Goal: Information Seeking & Learning: Learn about a topic

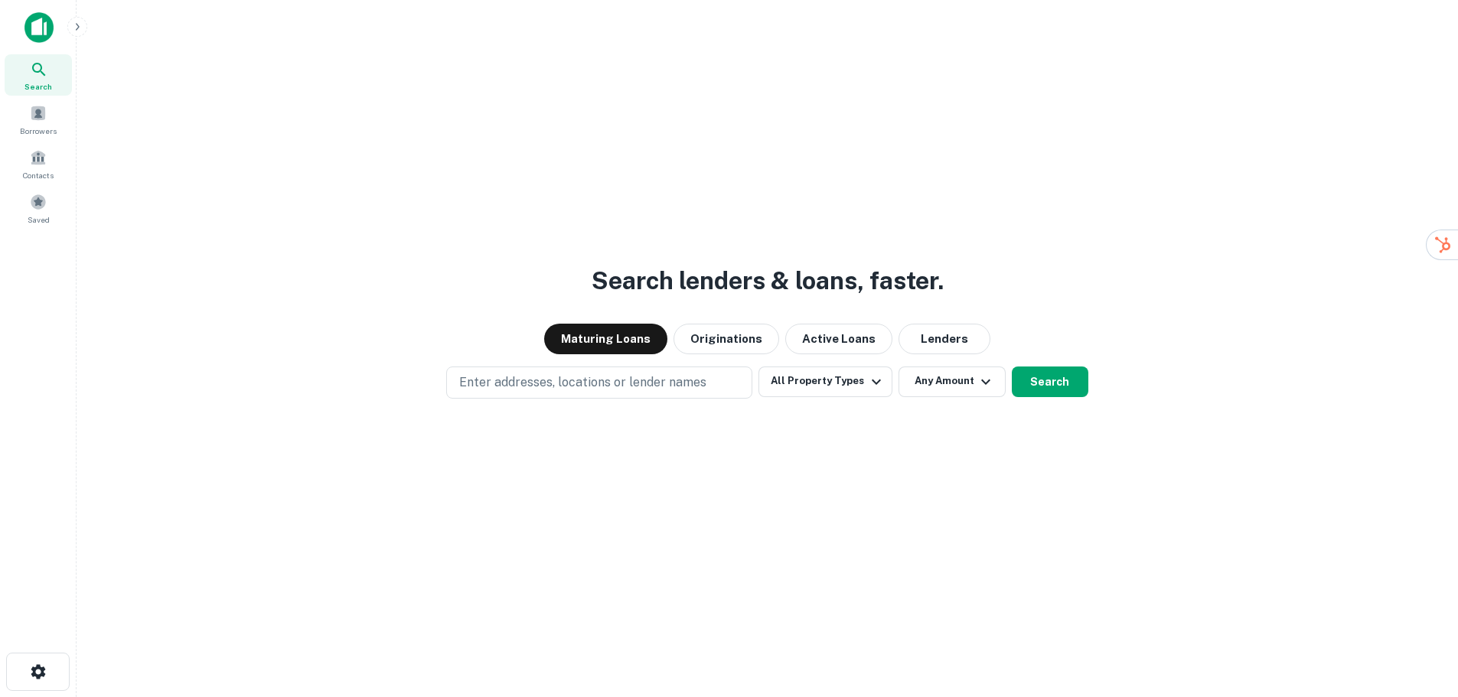
click at [34, 70] on icon at bounding box center [38, 69] width 13 height 13
click at [956, 333] on button "Lenders" at bounding box center [945, 339] width 92 height 31
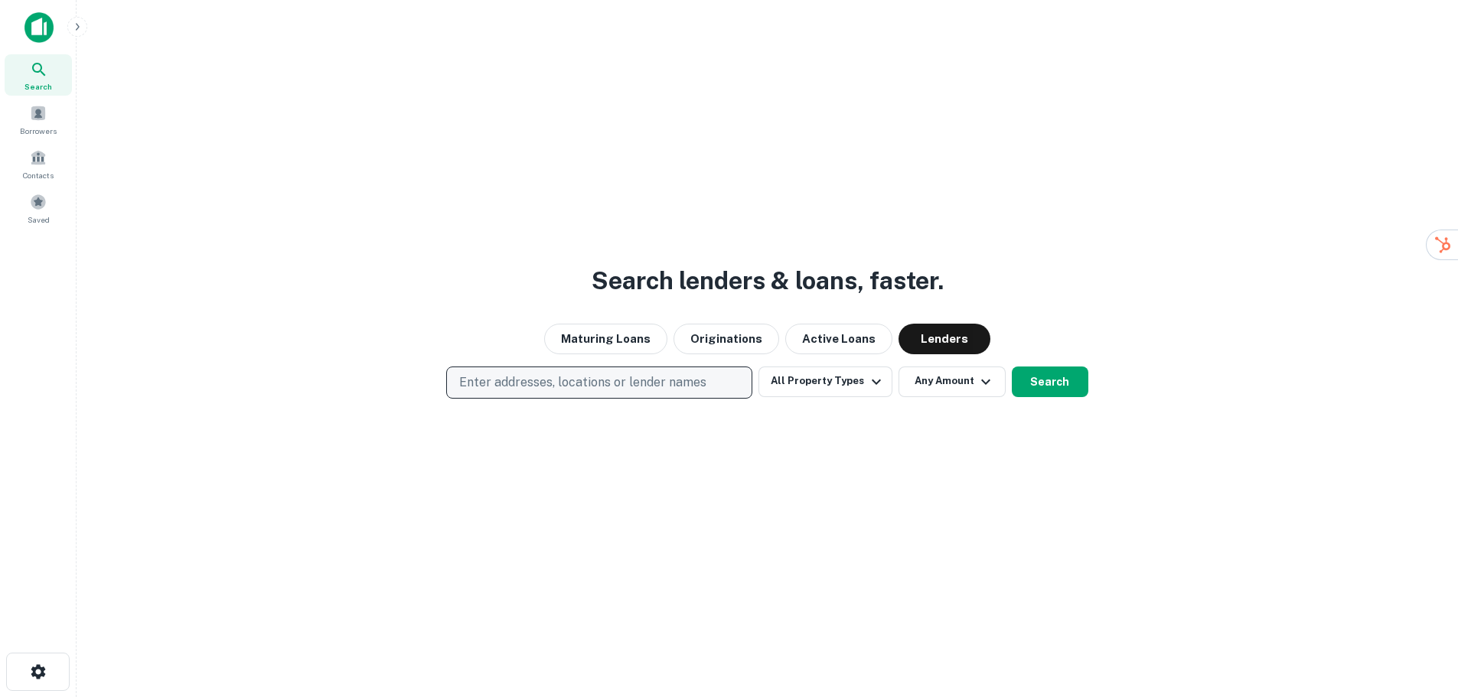
click at [568, 388] on p "Enter addresses, locations or lender names" at bounding box center [582, 383] width 247 height 18
type input "*****"
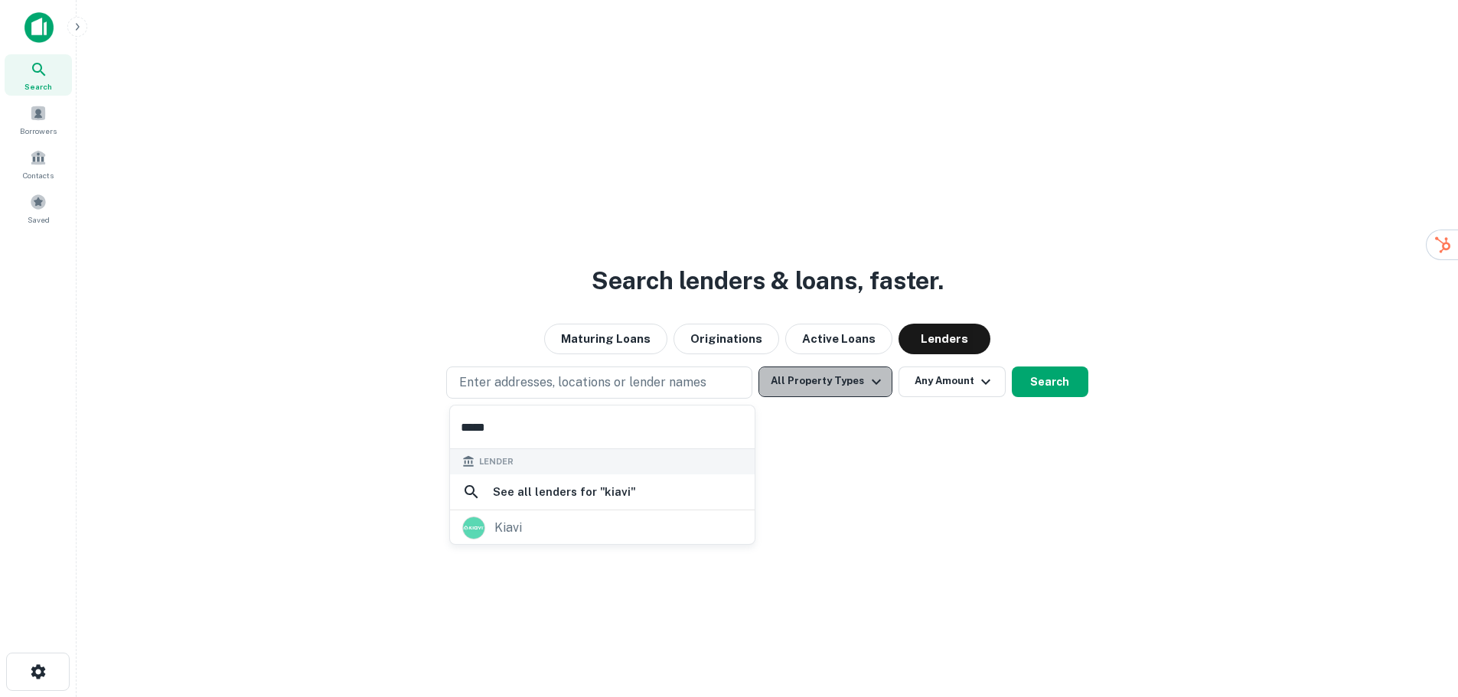
click at [874, 381] on icon "button" at bounding box center [876, 382] width 18 height 18
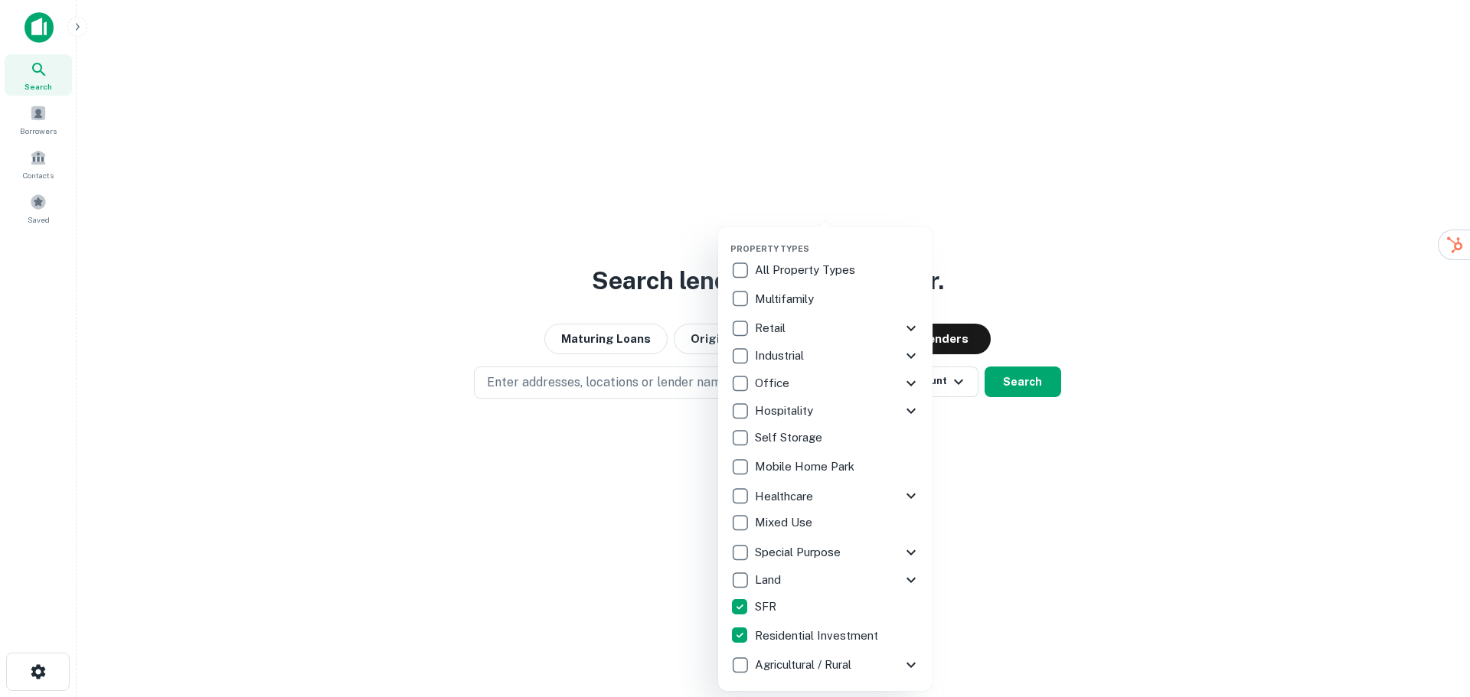
click at [1033, 379] on div at bounding box center [735, 348] width 1470 height 697
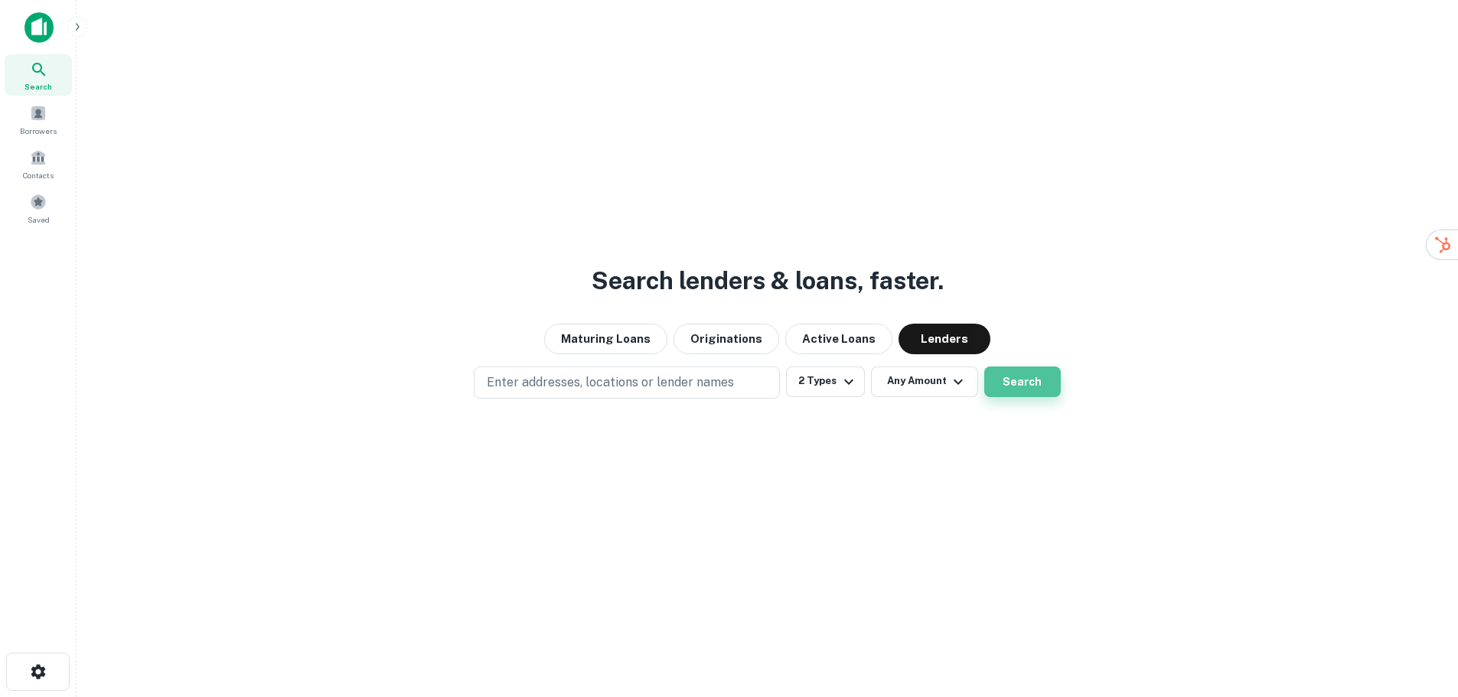
click at [1034, 390] on button "Search" at bounding box center [1022, 382] width 77 height 31
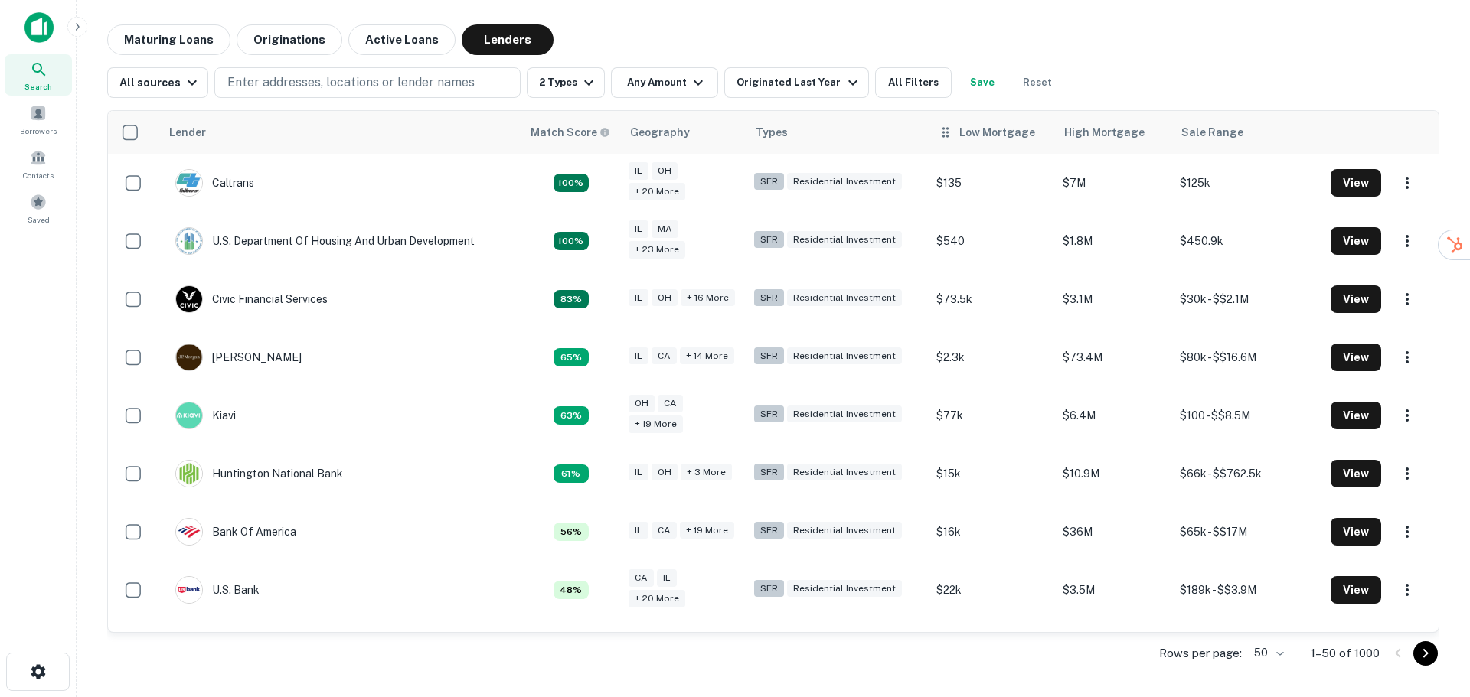
click at [986, 137] on div "Low Mortgage" at bounding box center [997, 132] width 76 height 18
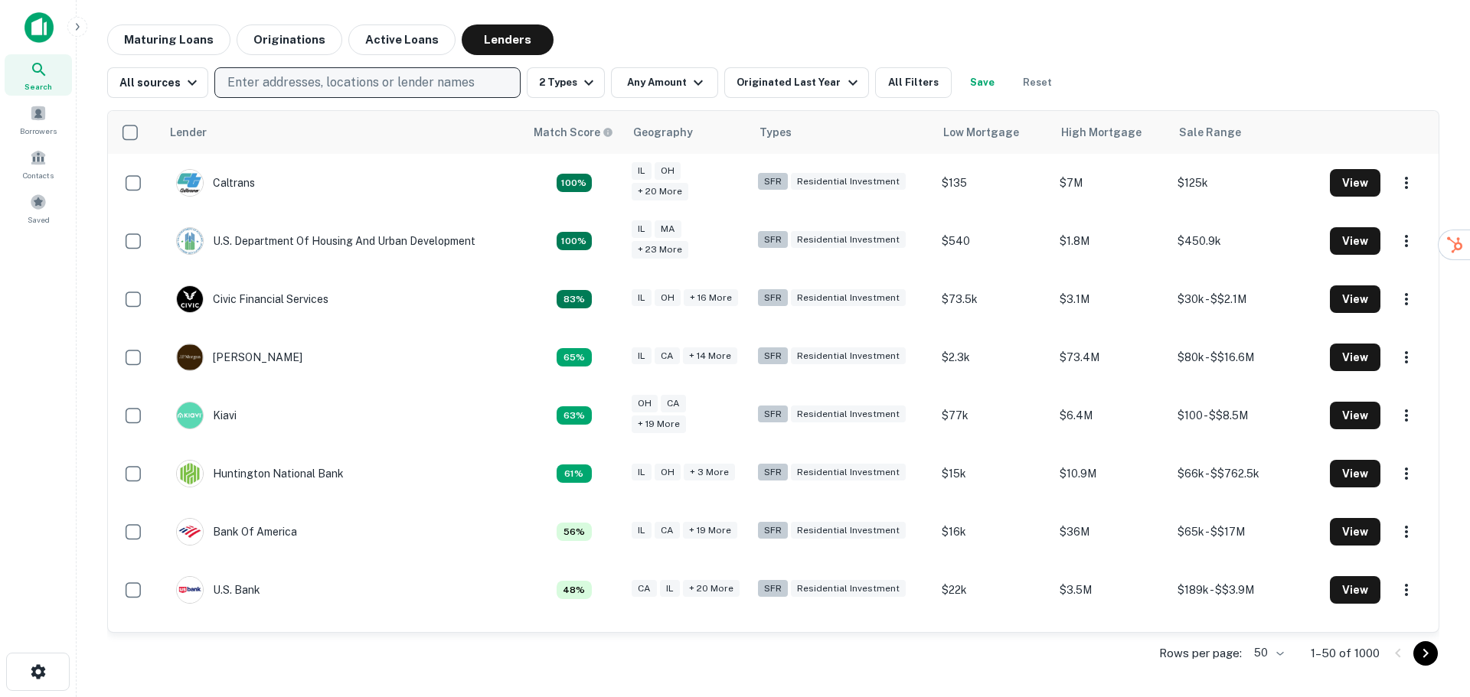
click at [403, 84] on p "Enter addresses, locations or lender names" at bounding box center [350, 82] width 247 height 18
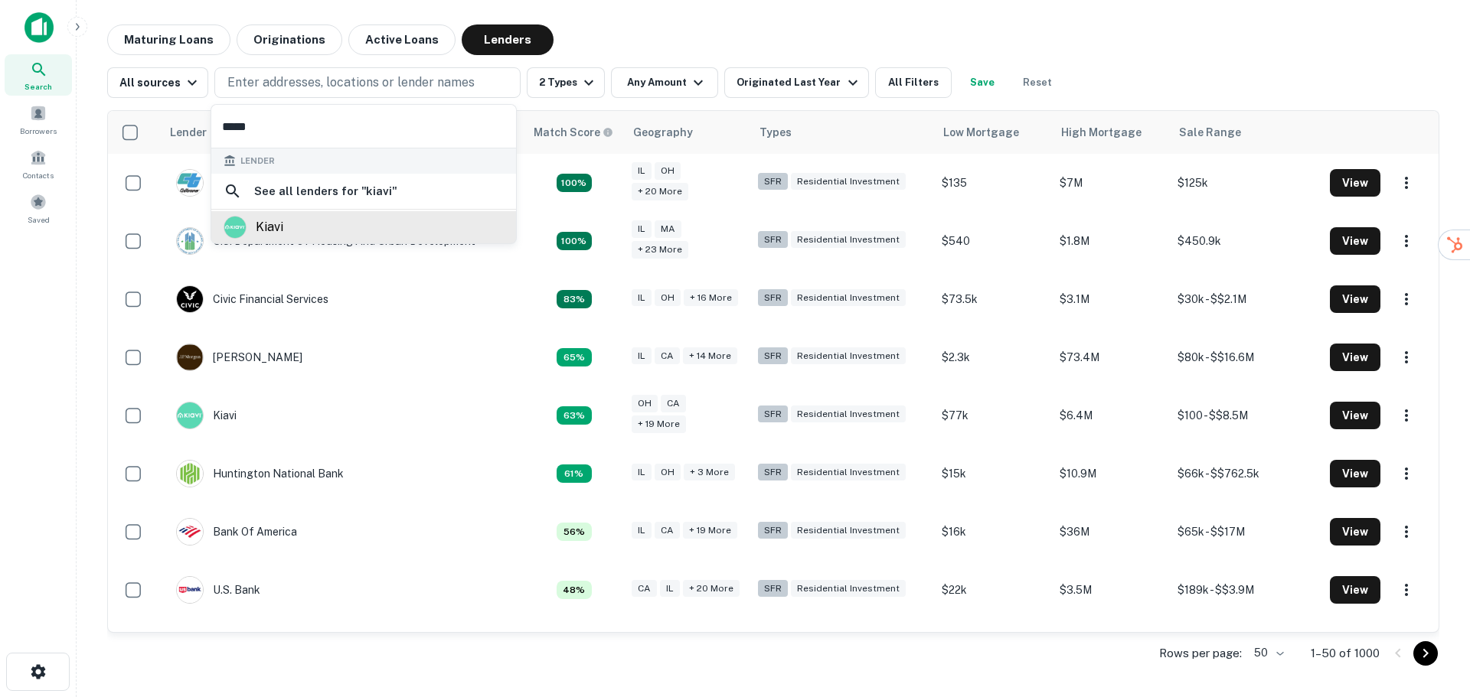
type input "*****"
click at [297, 227] on div "kiavi" at bounding box center [364, 227] width 280 height 23
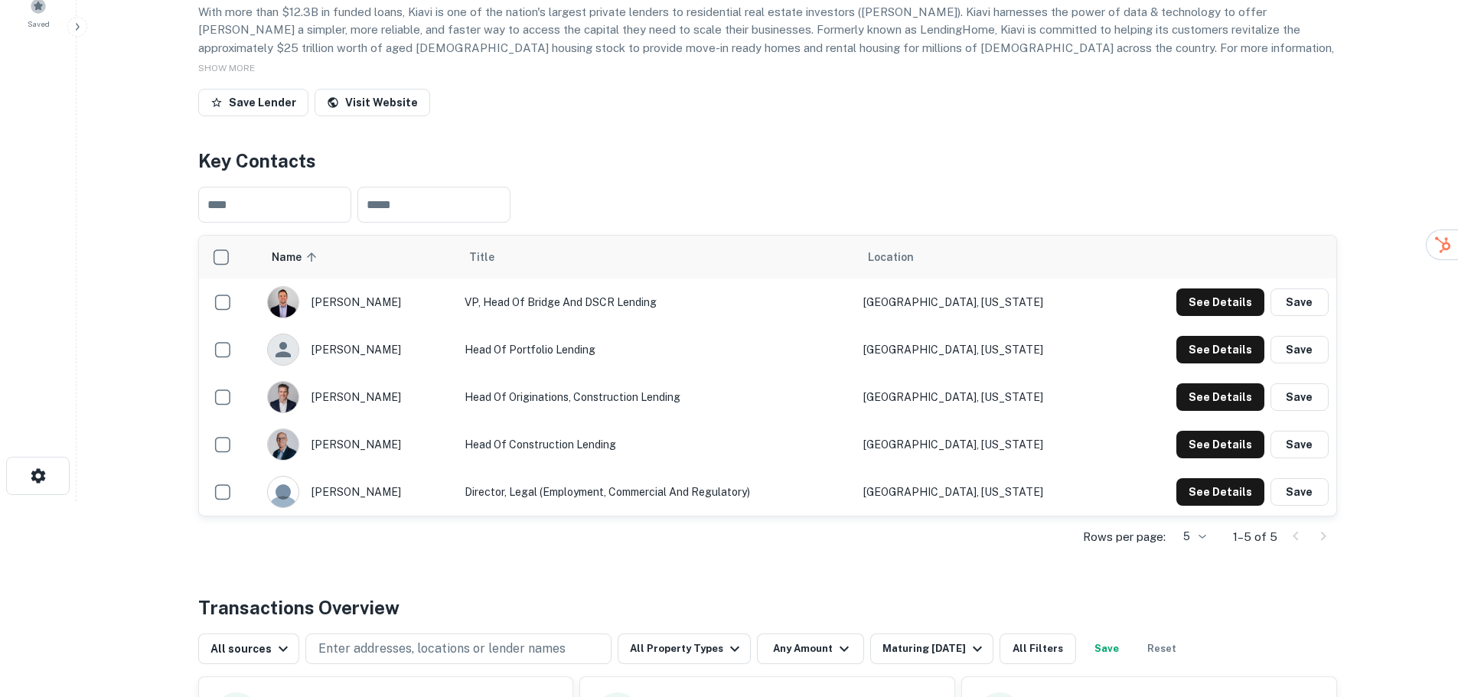
scroll to position [230, 0]
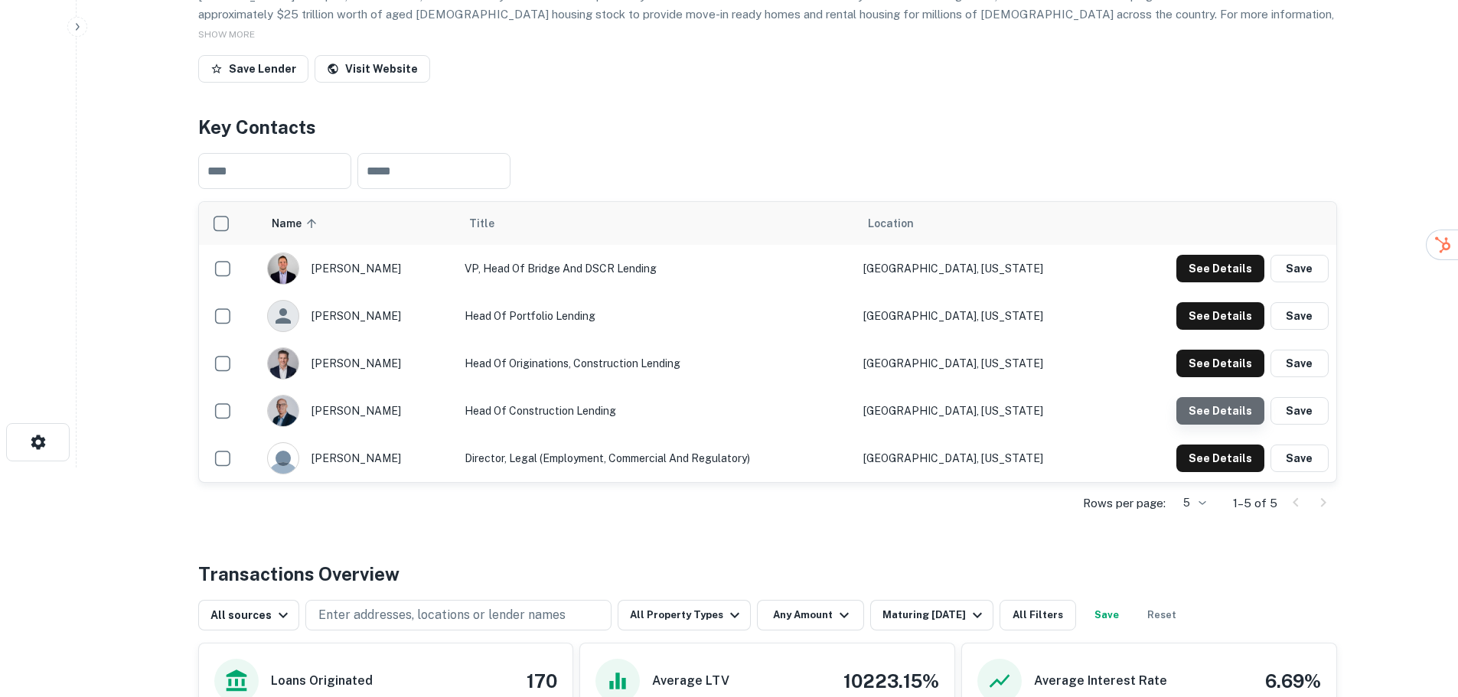
click at [1229, 415] on button "See Details" at bounding box center [1220, 411] width 88 height 28
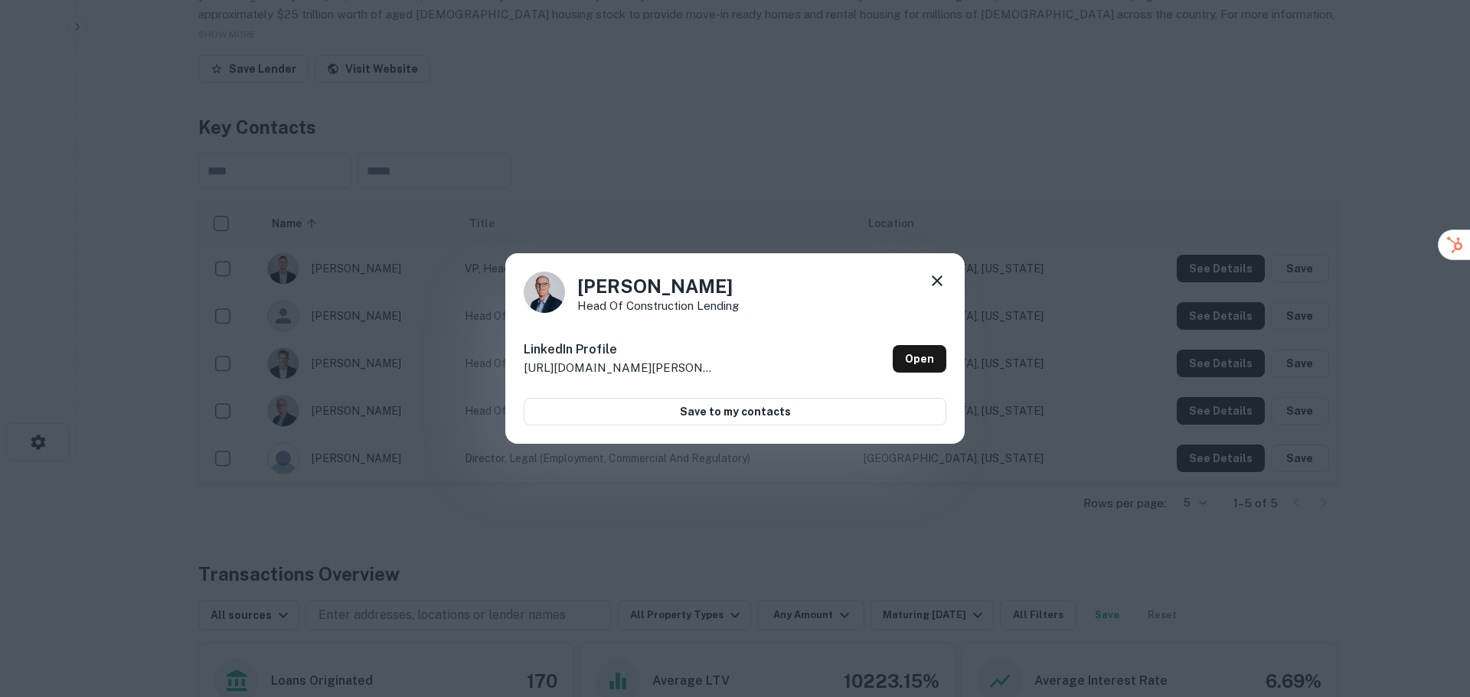
click at [938, 273] on icon at bounding box center [937, 281] width 18 height 18
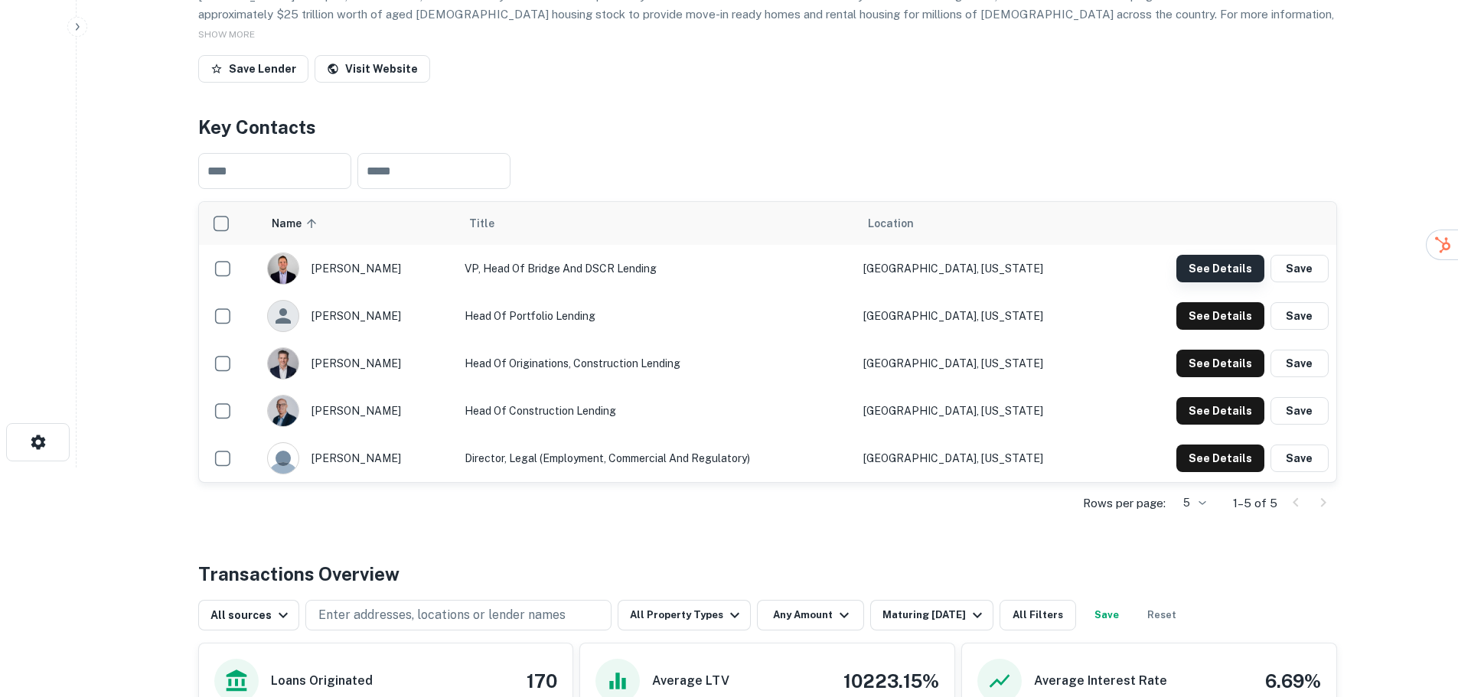
click at [1191, 281] on button "See Details" at bounding box center [1220, 269] width 88 height 28
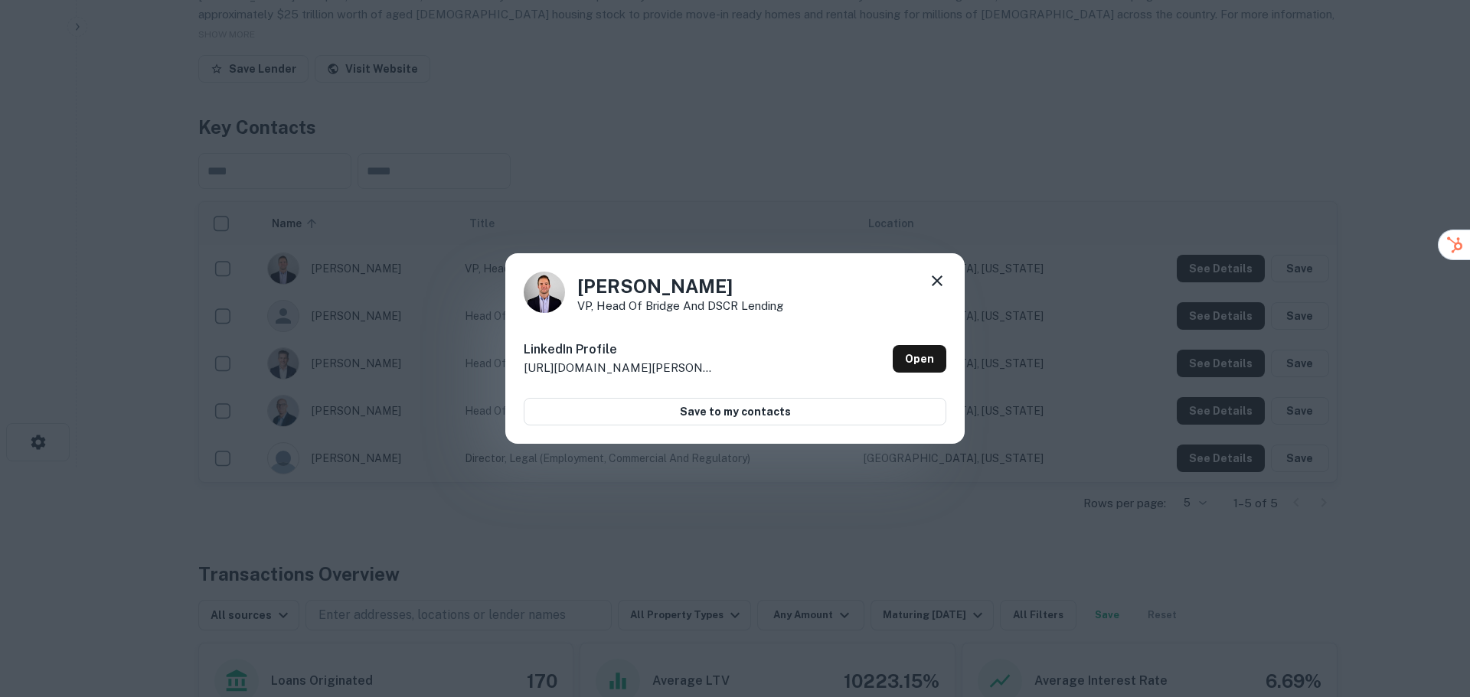
click at [937, 278] on icon at bounding box center [937, 281] width 18 height 18
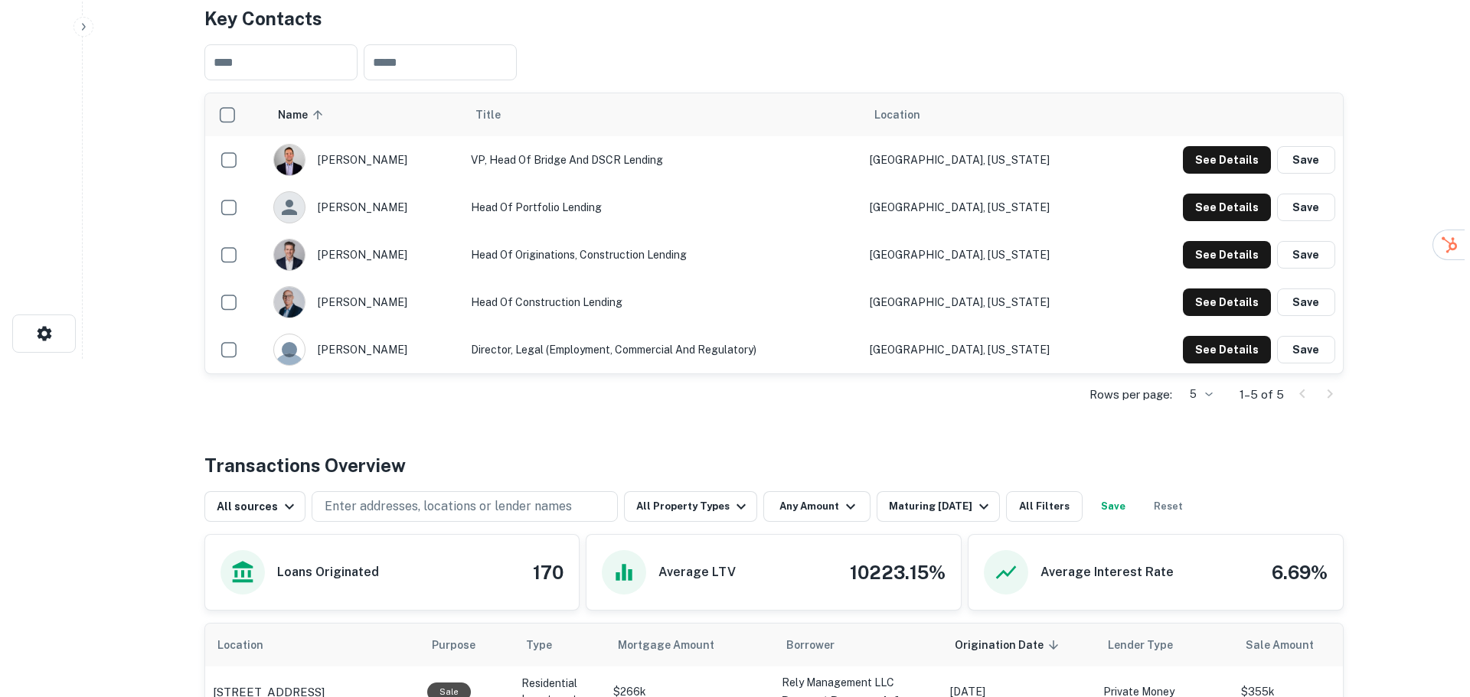
scroll to position [612, 0]
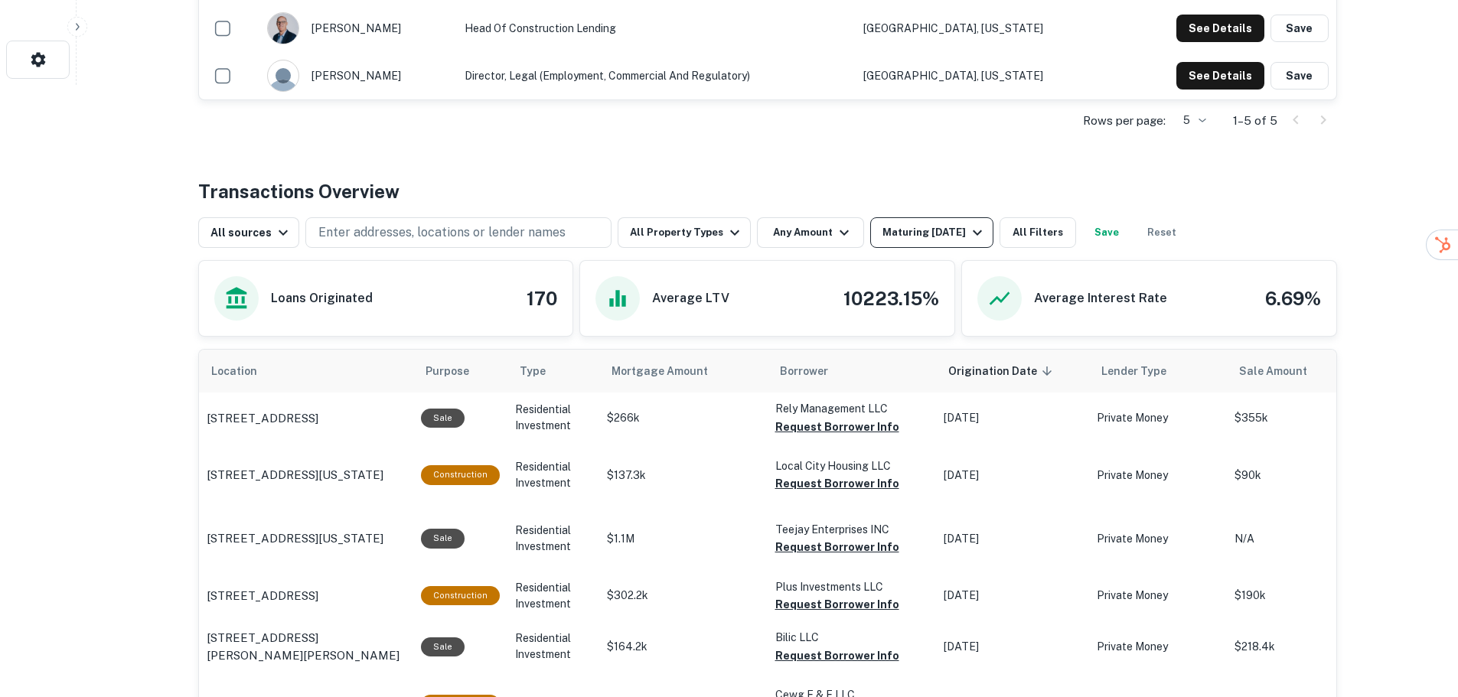
click at [969, 237] on icon "button" at bounding box center [977, 233] width 18 height 18
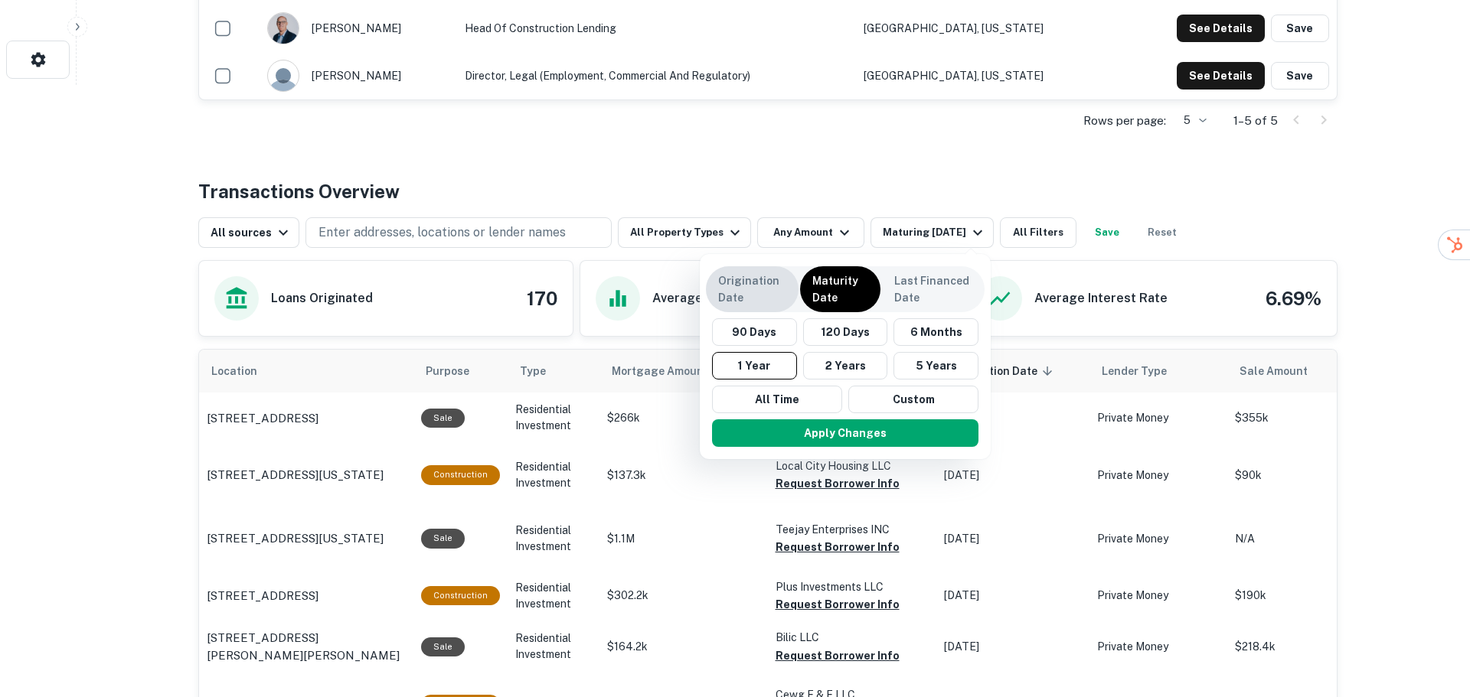
click at [747, 282] on p "Origination Date" at bounding box center [752, 289] width 68 height 34
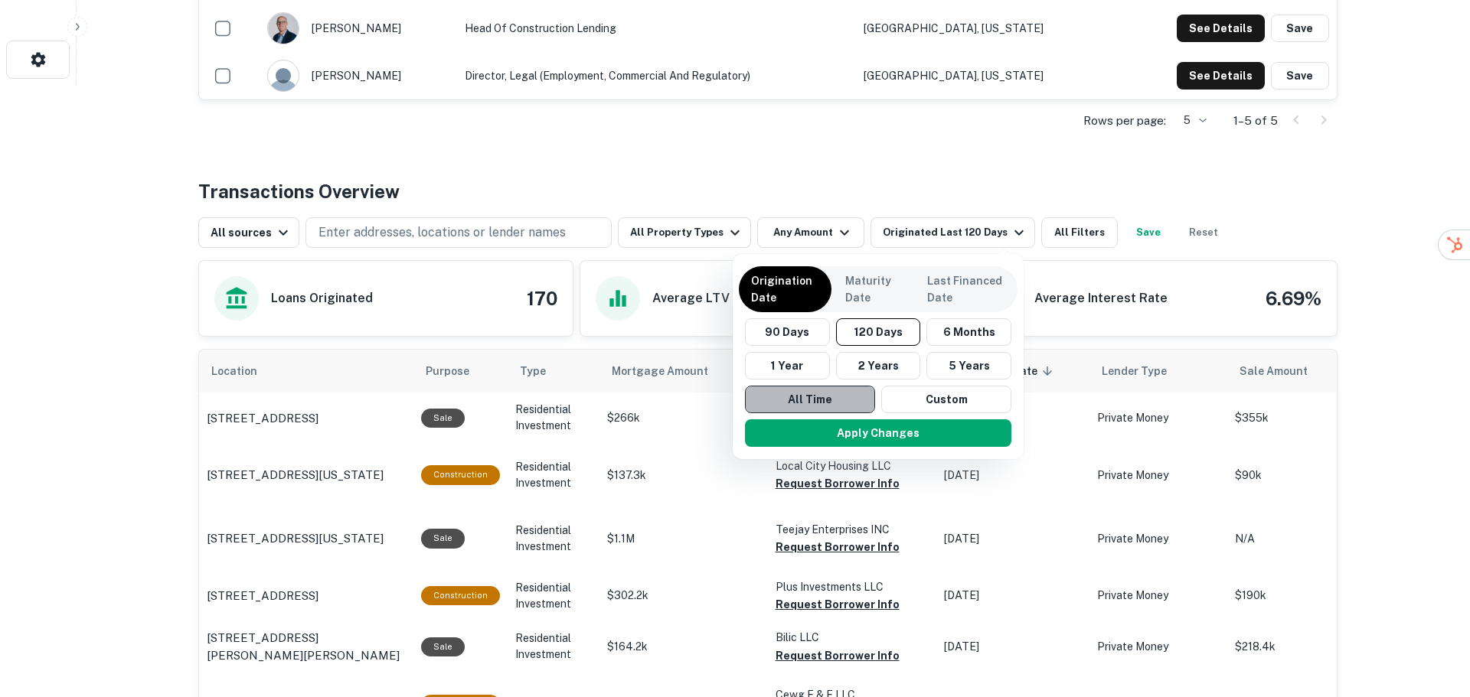
click at [832, 399] on button "All Time" at bounding box center [810, 400] width 130 height 28
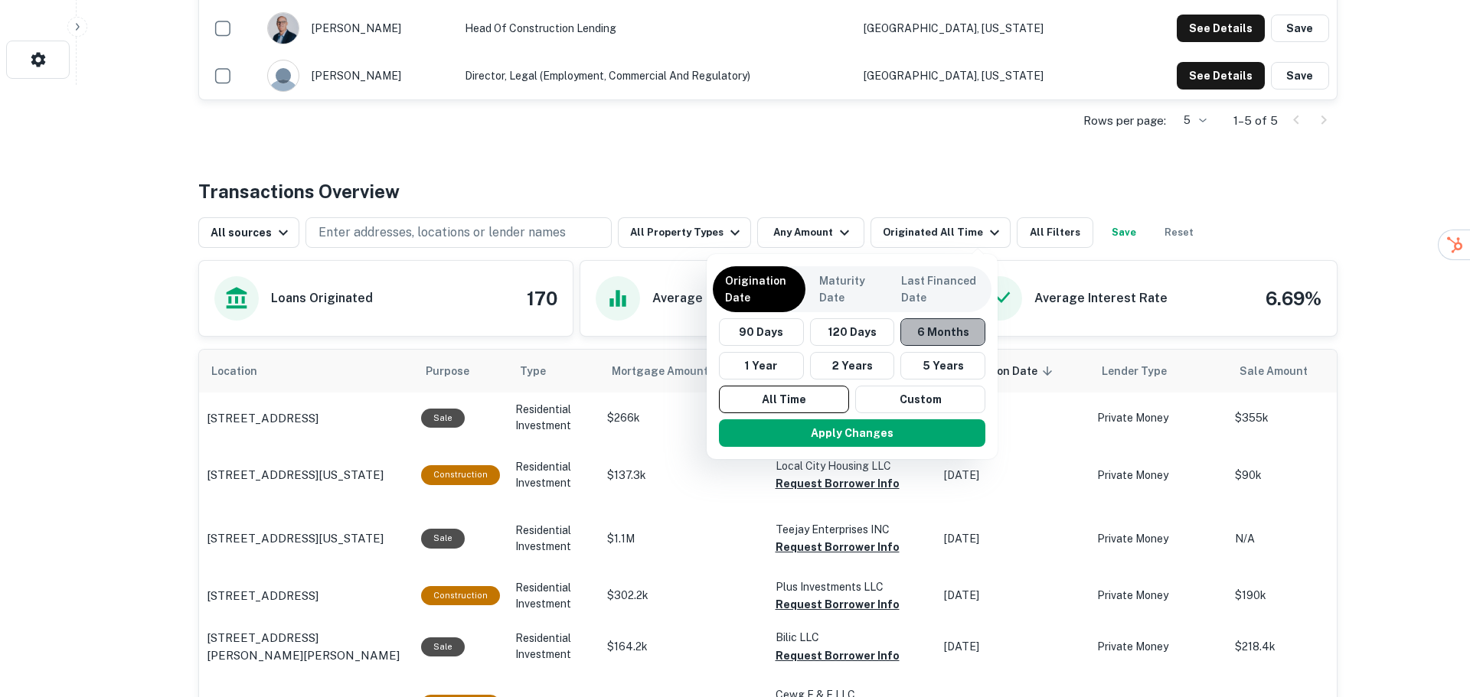
click at [929, 330] on button "6 Months" at bounding box center [942, 332] width 85 height 28
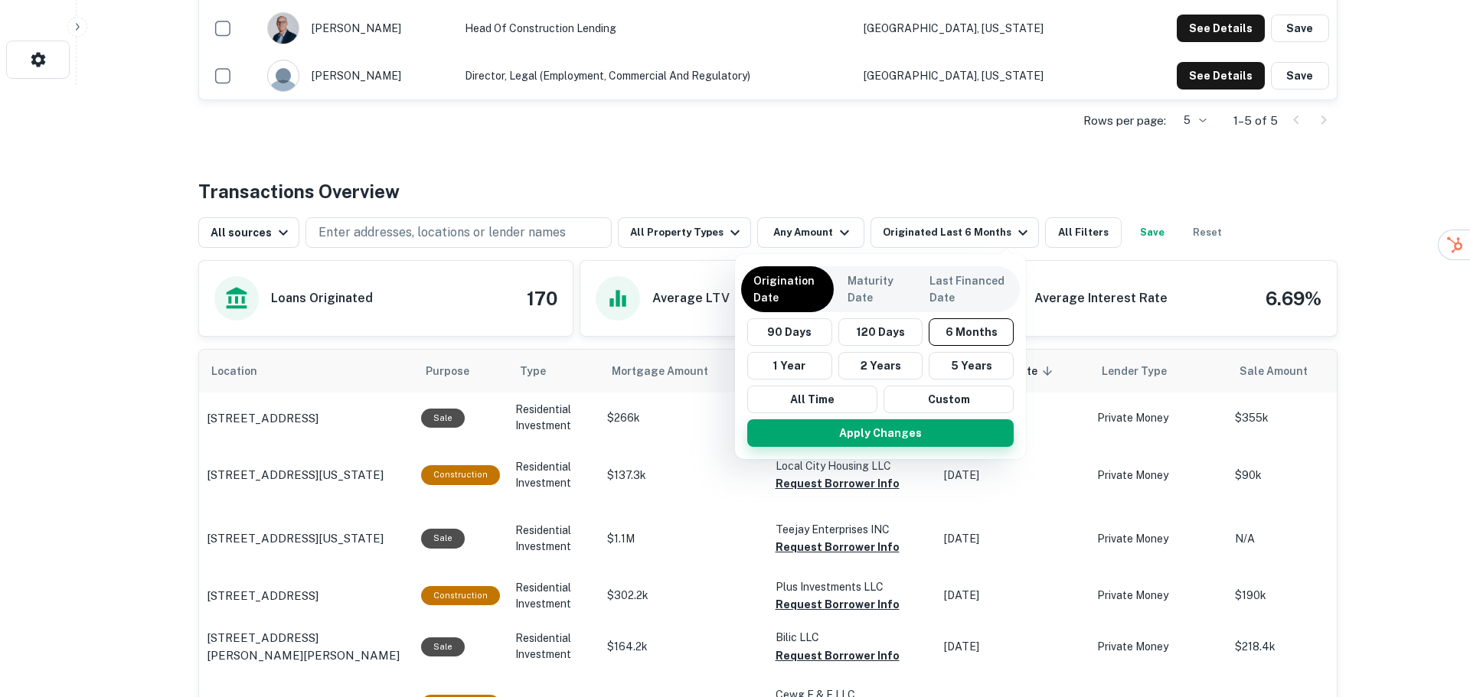
click at [899, 428] on button "Apply Changes" at bounding box center [880, 433] width 266 height 28
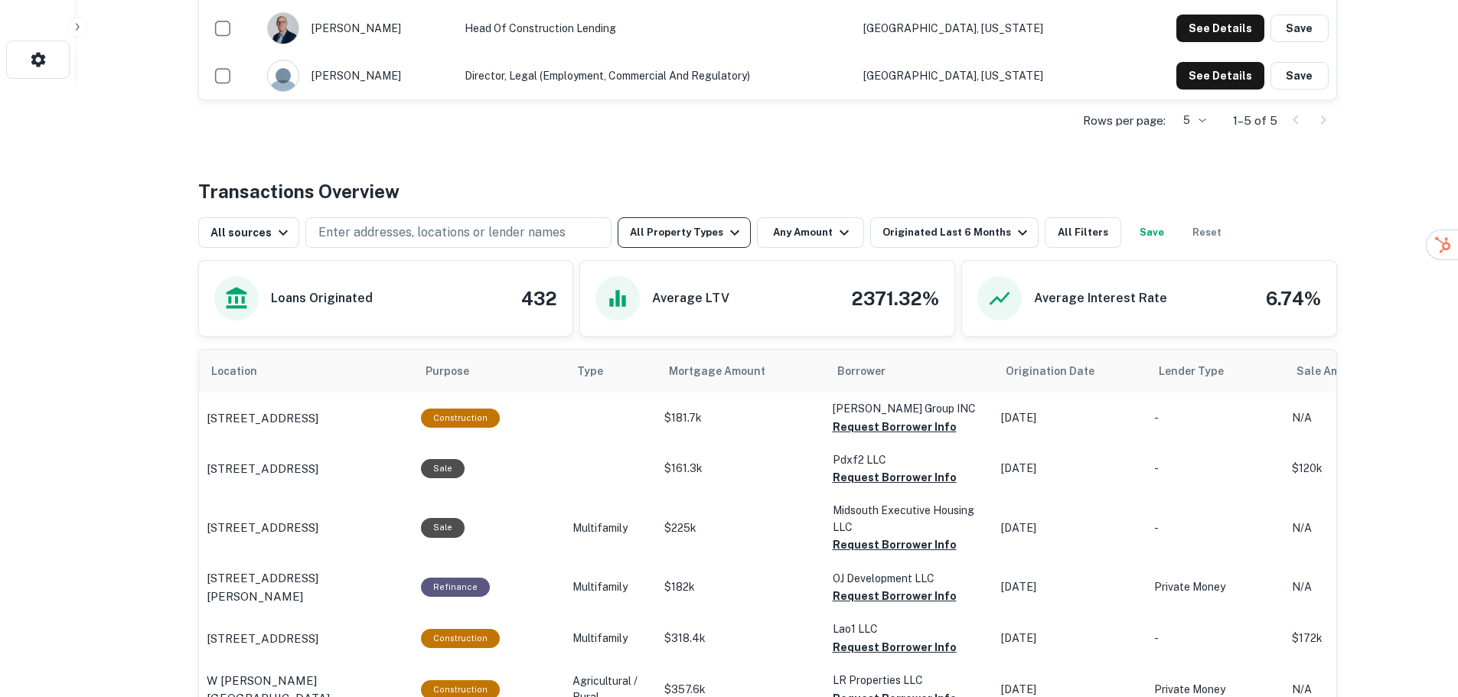
click at [726, 235] on icon "button" at bounding box center [735, 233] width 18 height 18
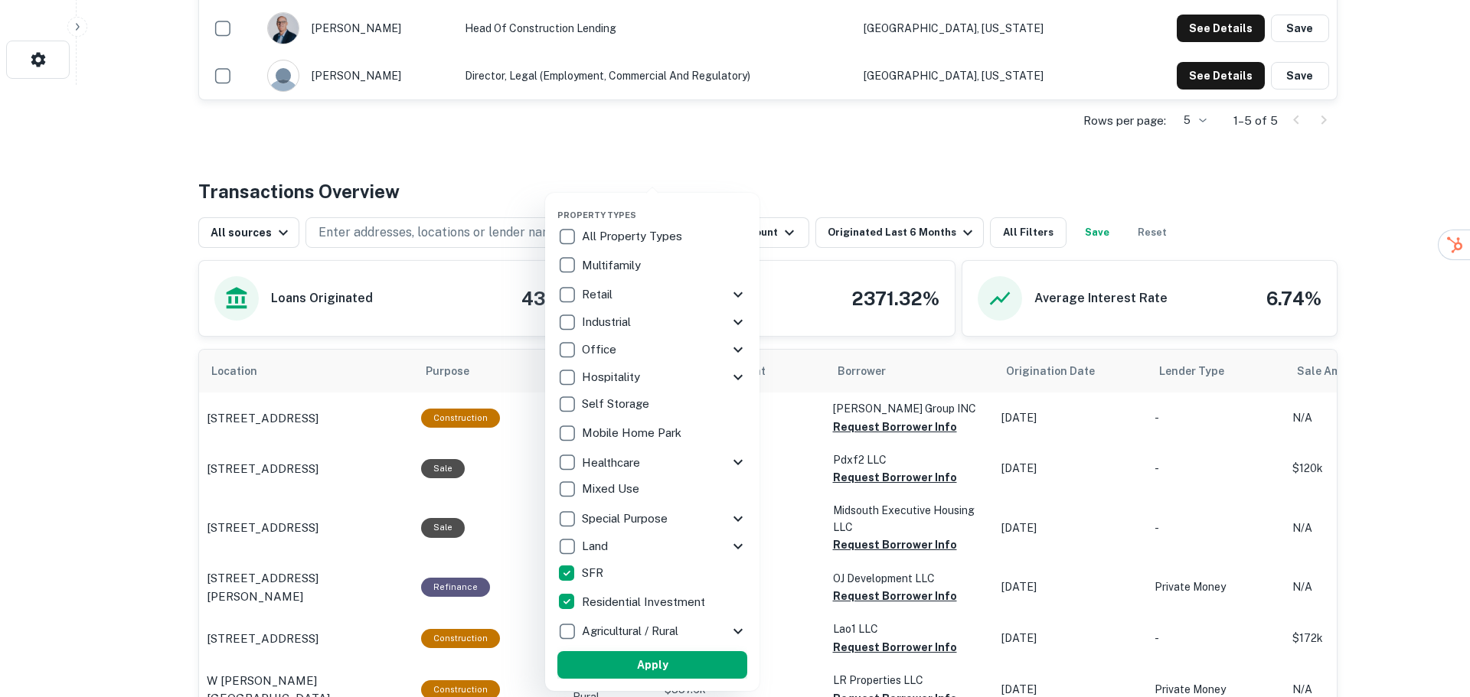
click at [619, 670] on button "Apply" at bounding box center [652, 665] width 190 height 28
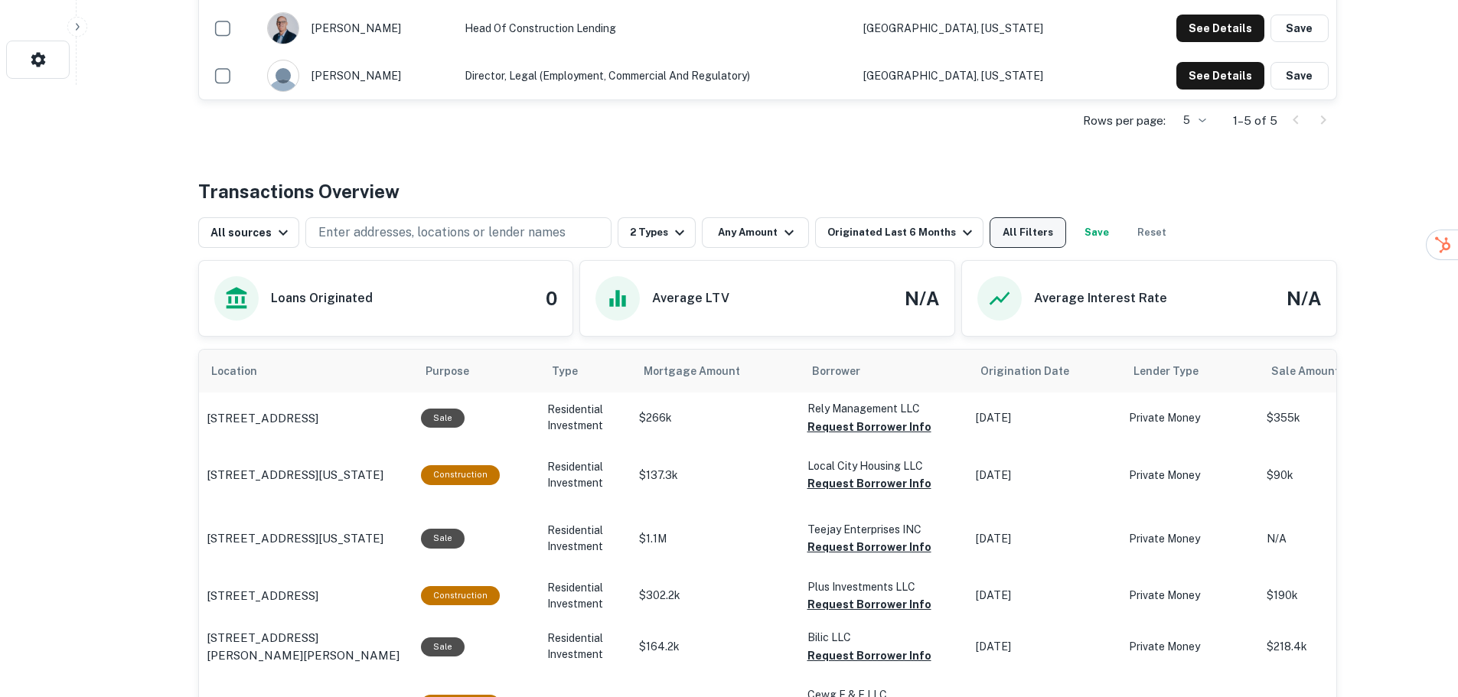
click at [1023, 235] on button "All Filters" at bounding box center [1028, 232] width 77 height 31
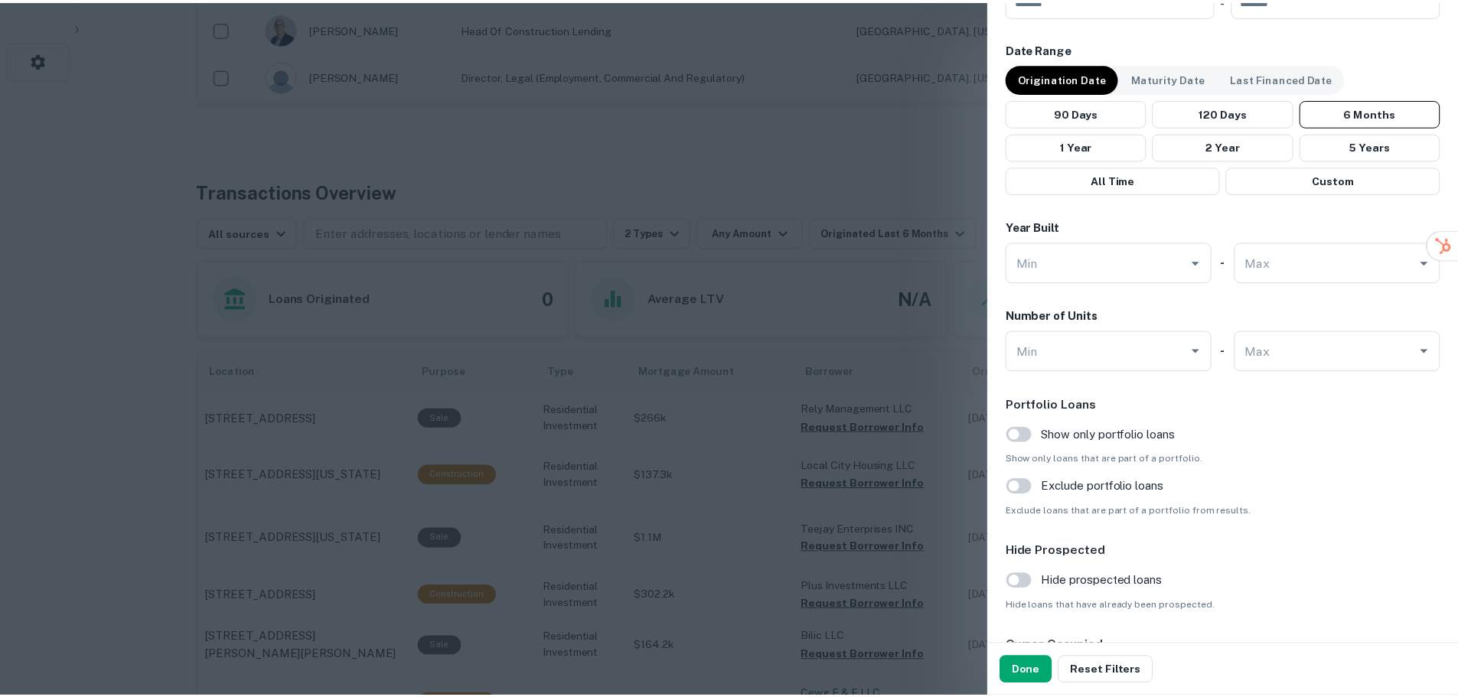
scroll to position [1301, 0]
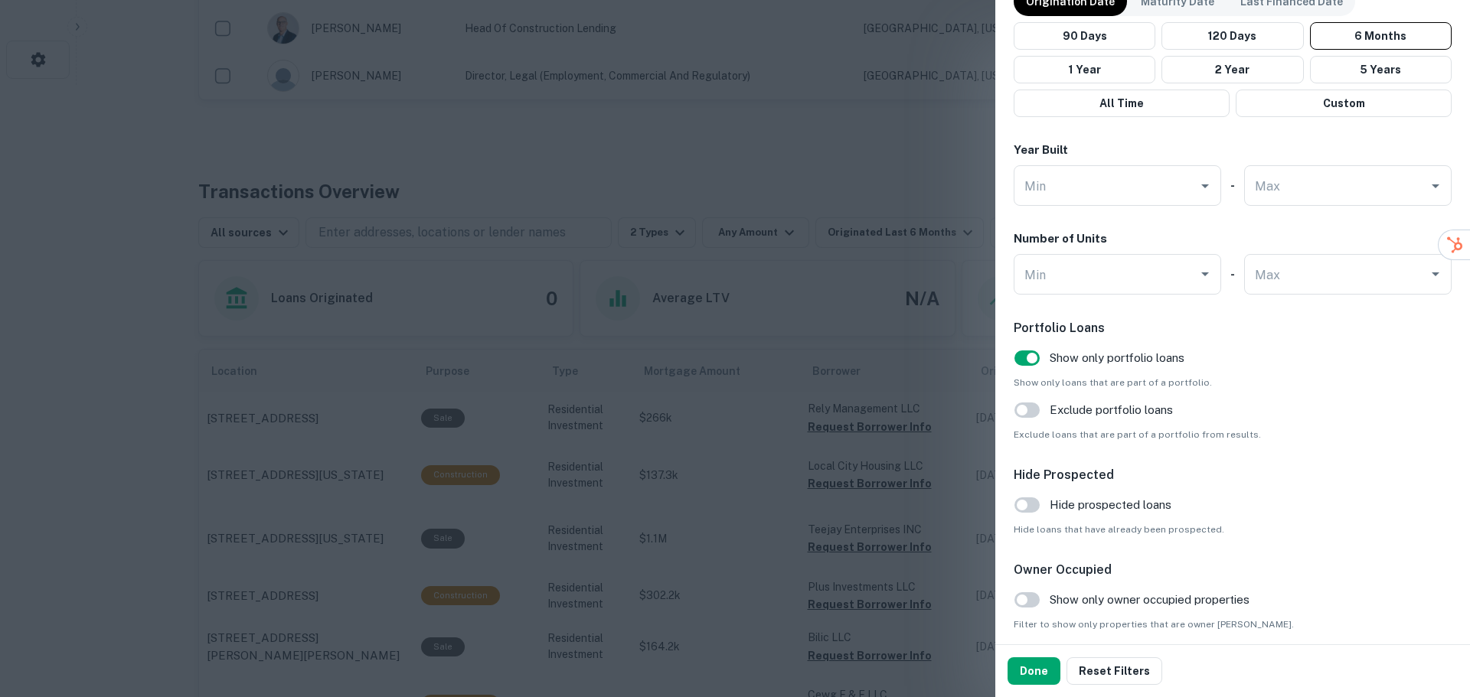
click at [1047, 666] on button "Done" at bounding box center [1033, 672] width 53 height 28
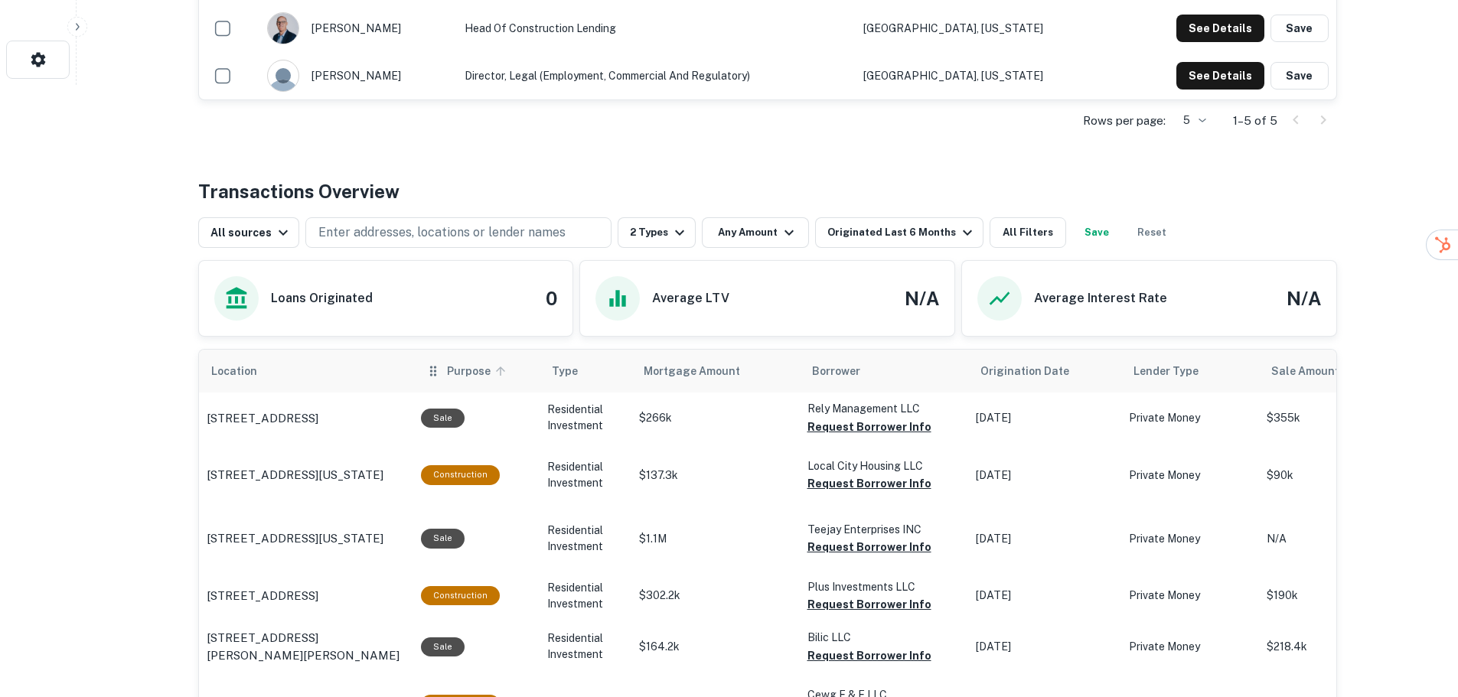
click at [458, 371] on span "Purpose" at bounding box center [479, 371] width 64 height 18
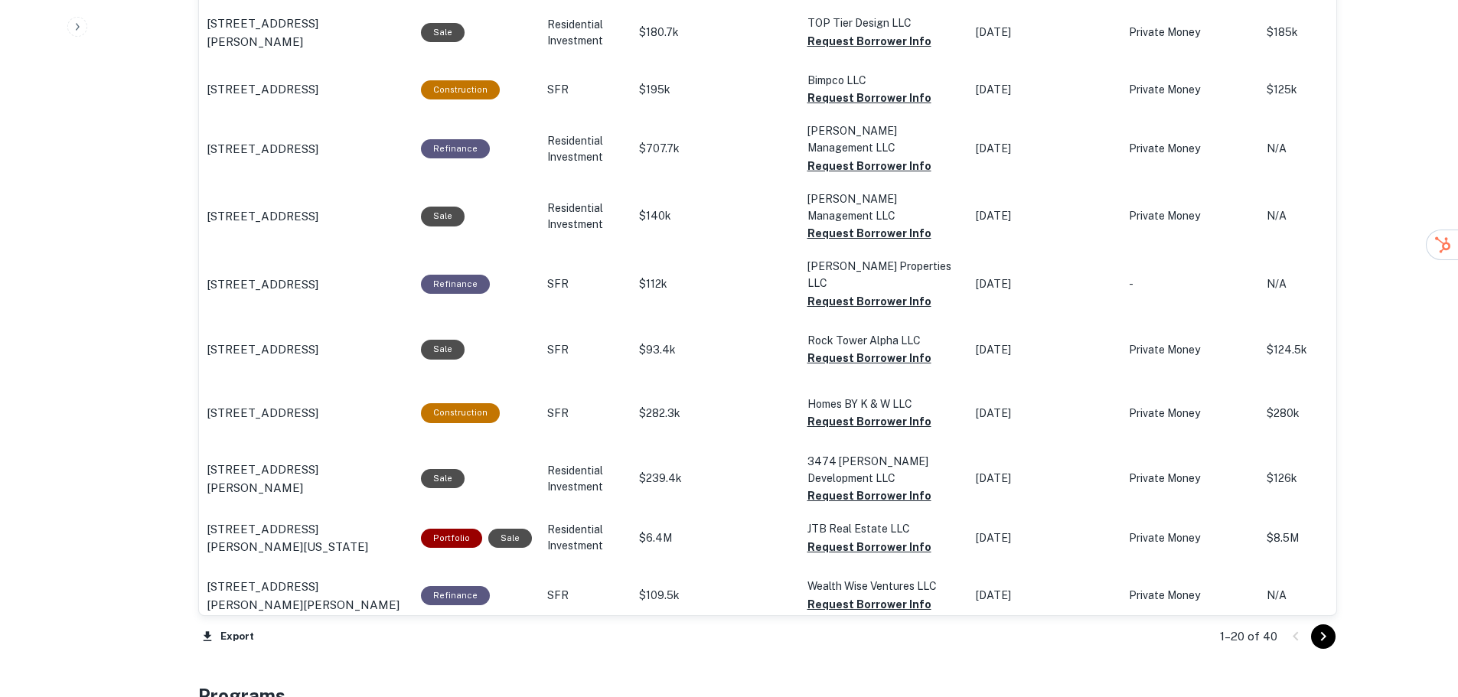
scroll to position [1653, 0]
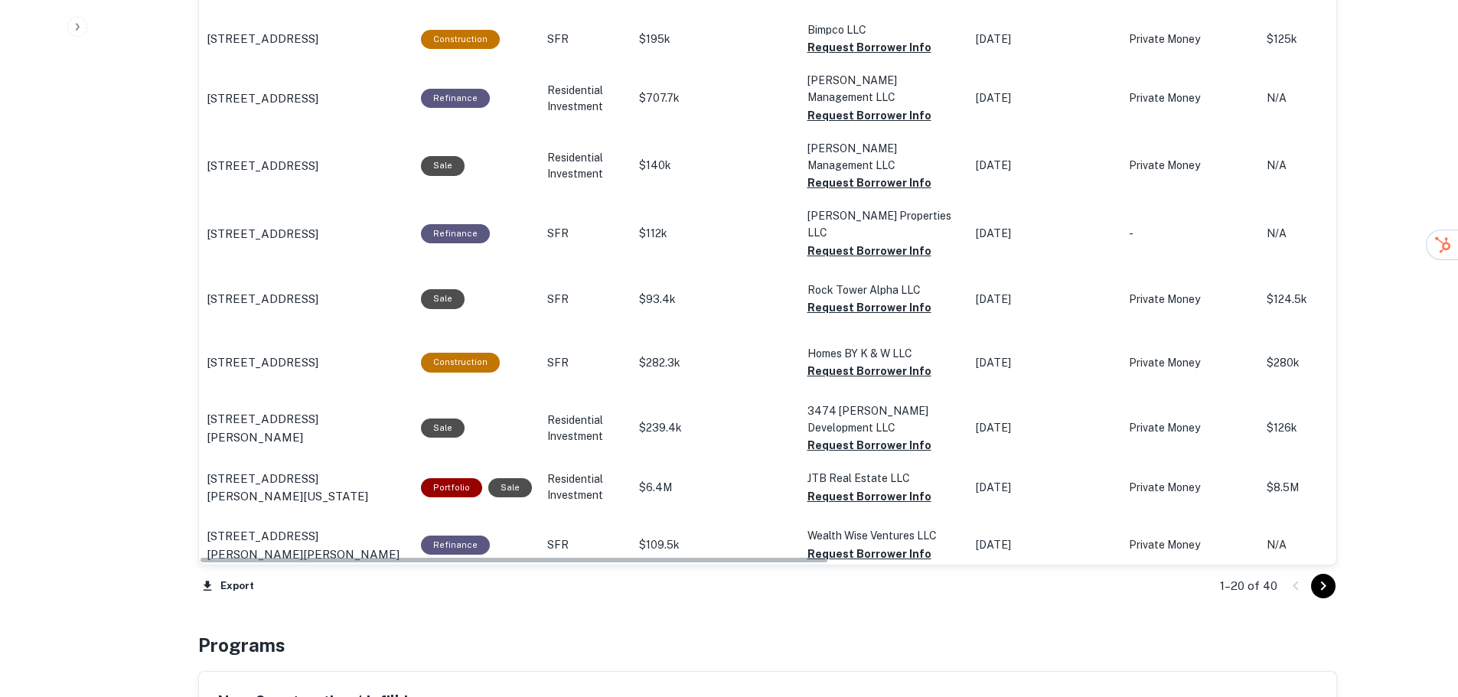
click at [1320, 587] on icon "Go to next page" at bounding box center [1323, 586] width 18 height 18
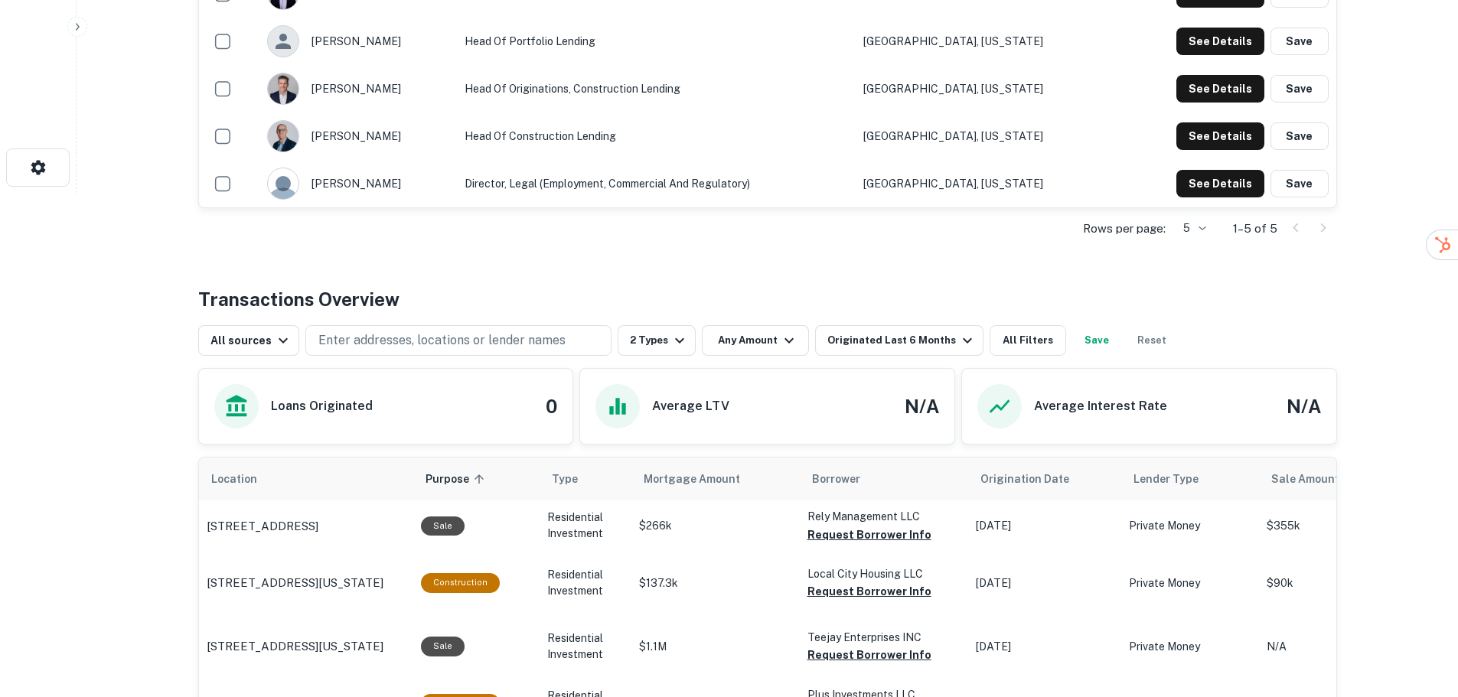
scroll to position [275, 0]
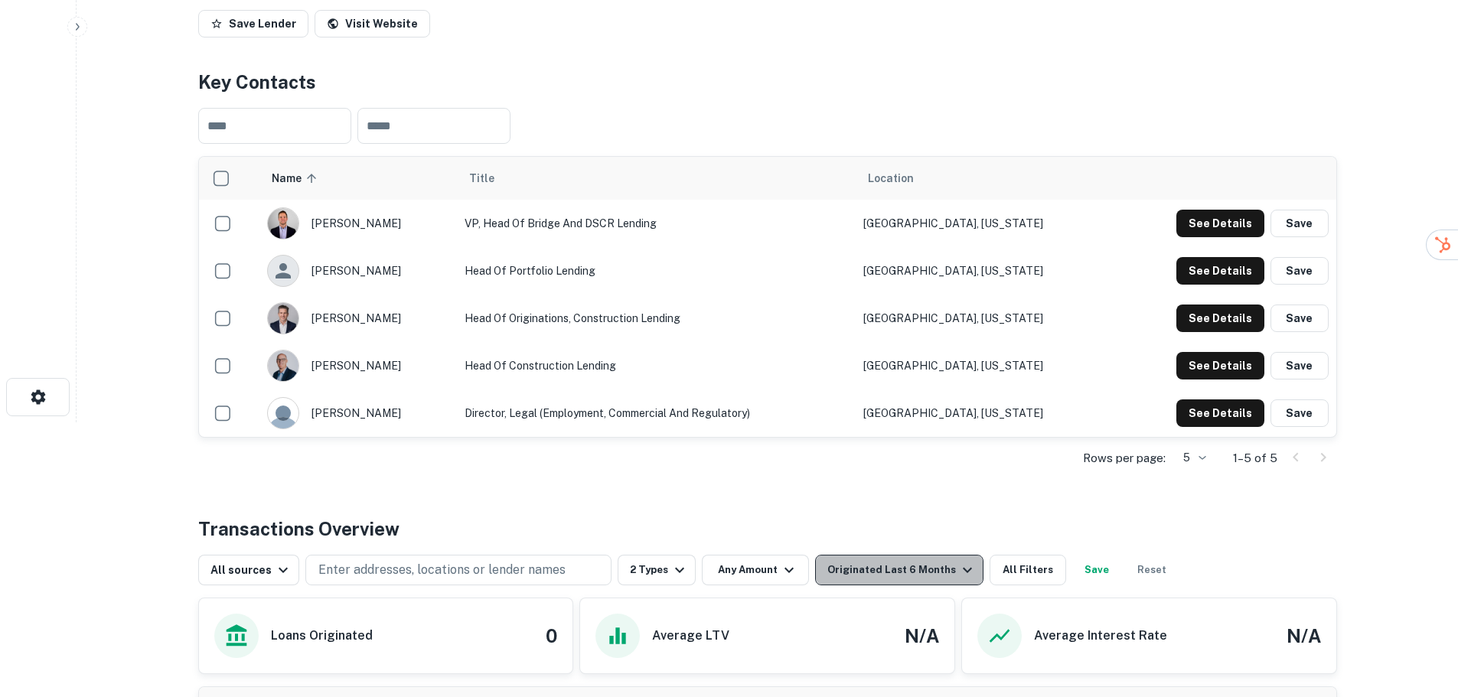
click at [906, 569] on div "Originated Last 6 Months" at bounding box center [901, 570] width 149 height 18
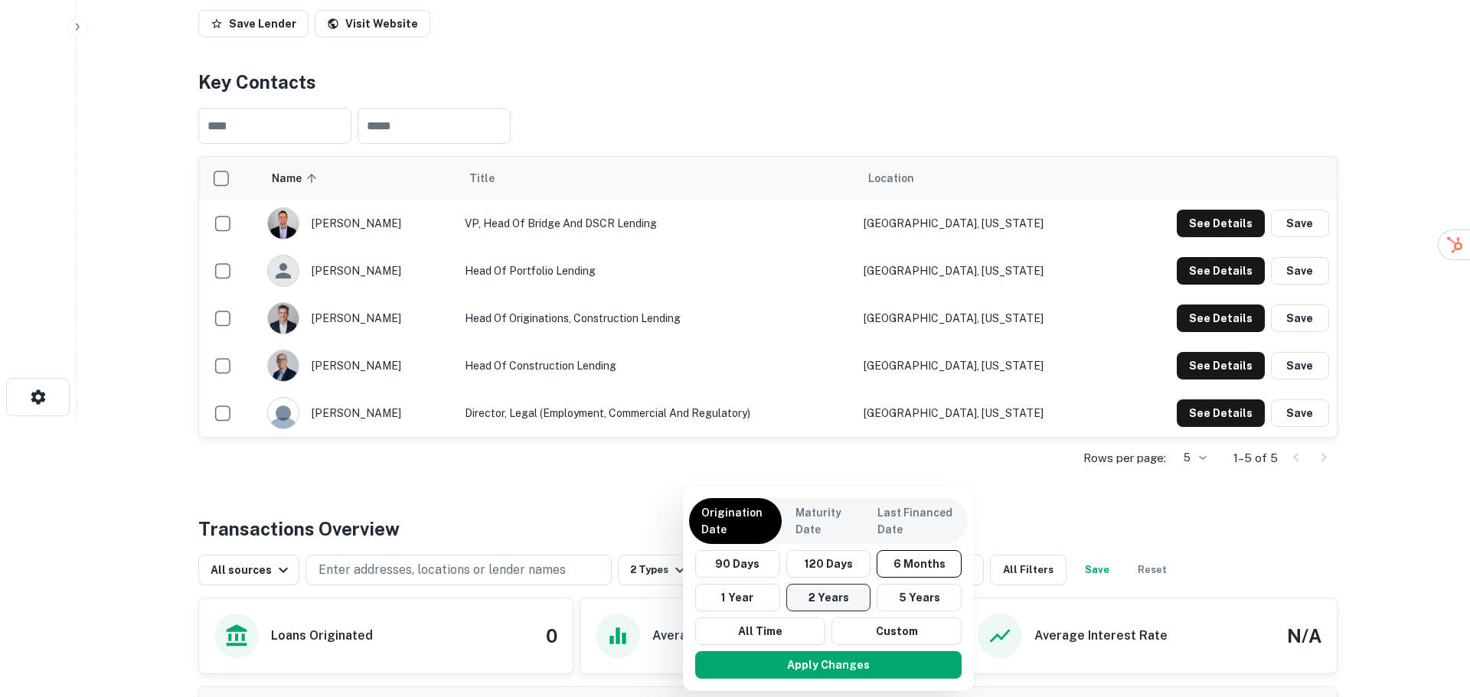
click at [818, 601] on button "2 Years" at bounding box center [828, 598] width 85 height 28
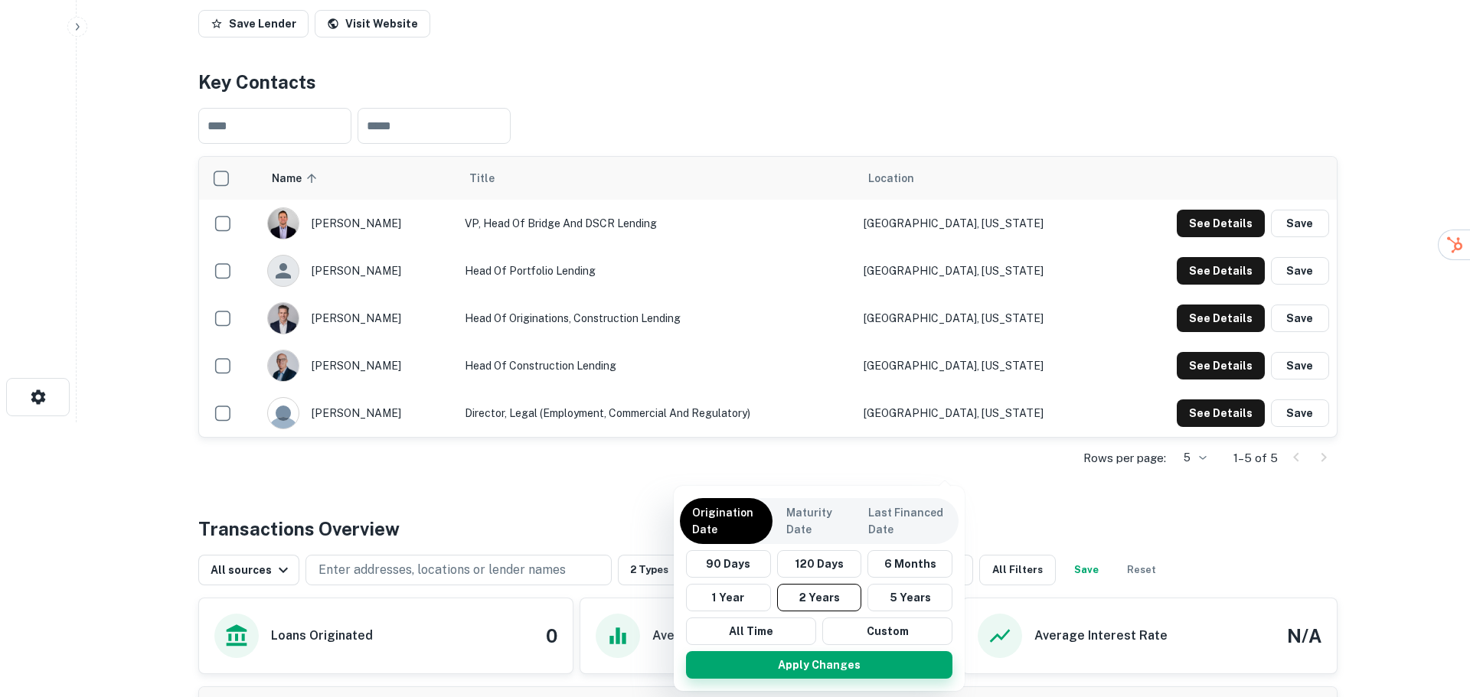
click at [836, 665] on button "Apply Changes" at bounding box center [819, 665] width 266 height 28
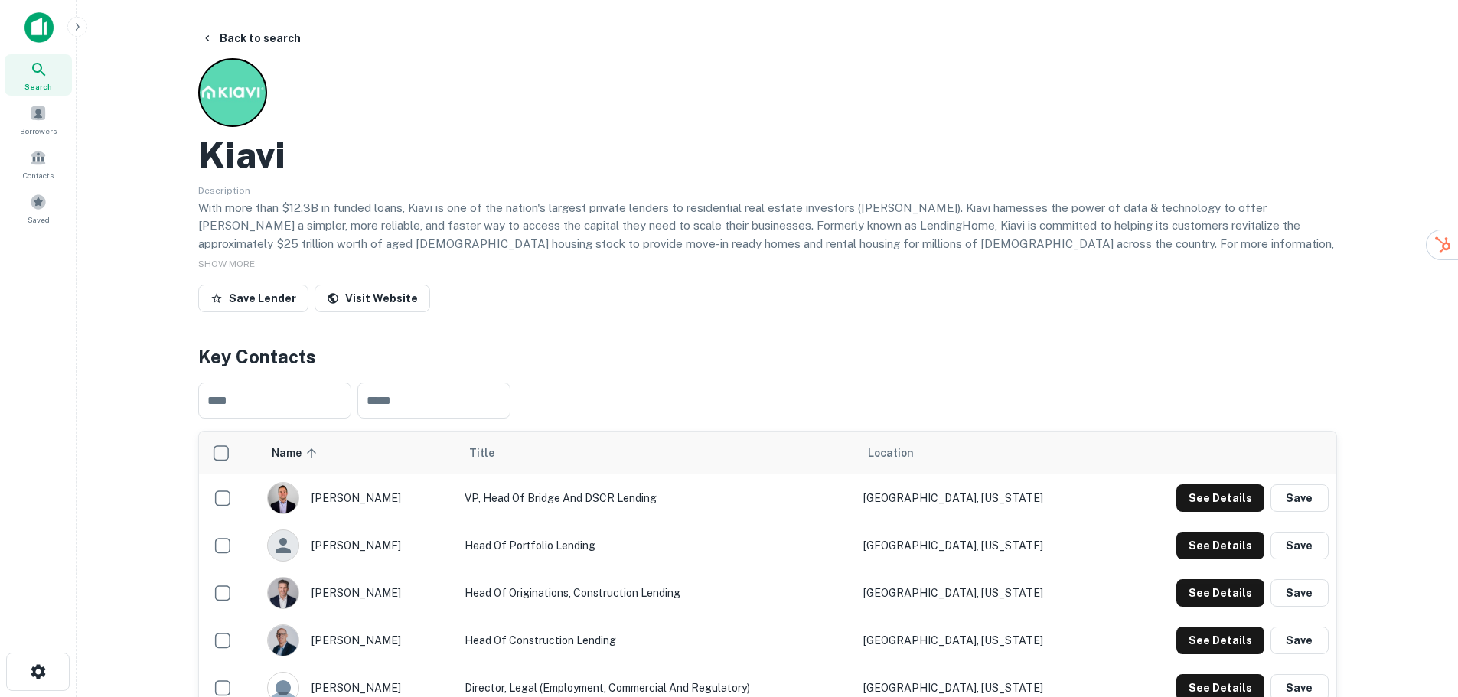
click at [260, 43] on button "Back to search" at bounding box center [251, 38] width 112 height 28
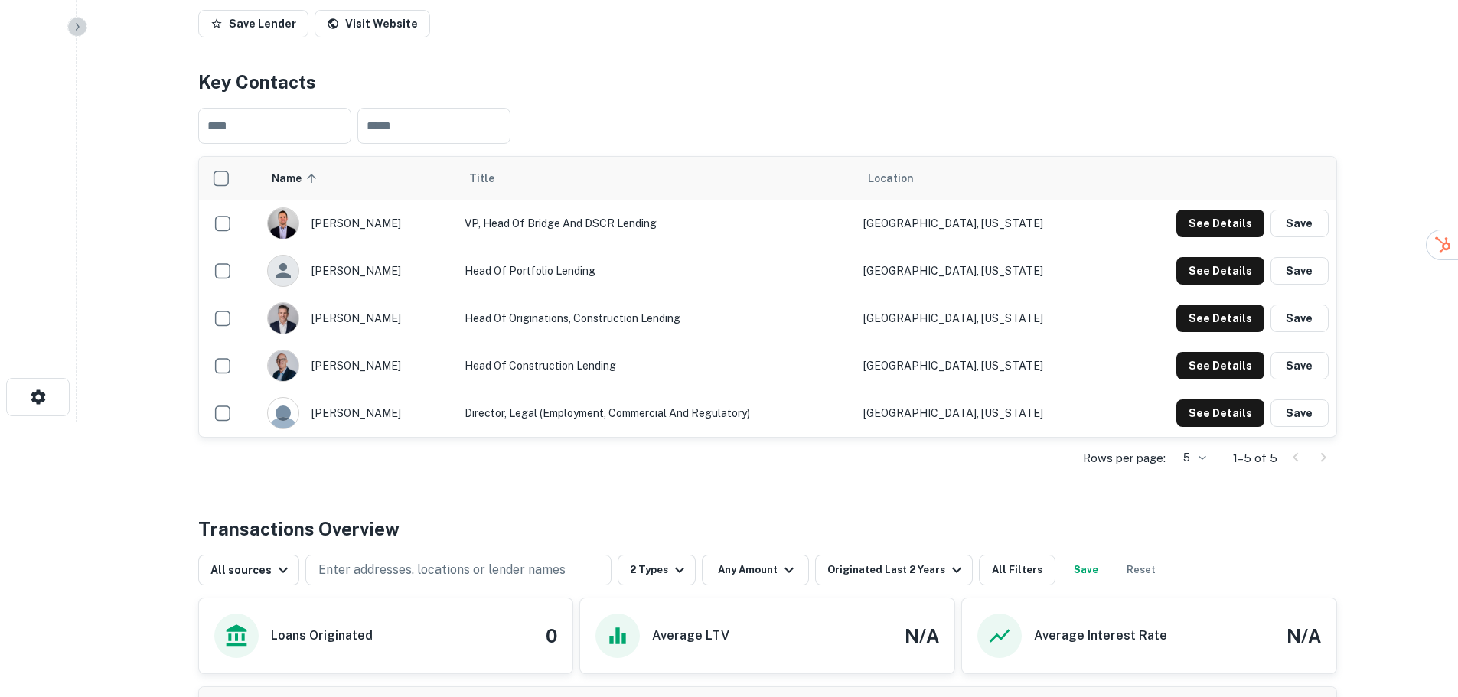
click at [83, 29] on button "button" at bounding box center [77, 27] width 20 height 20
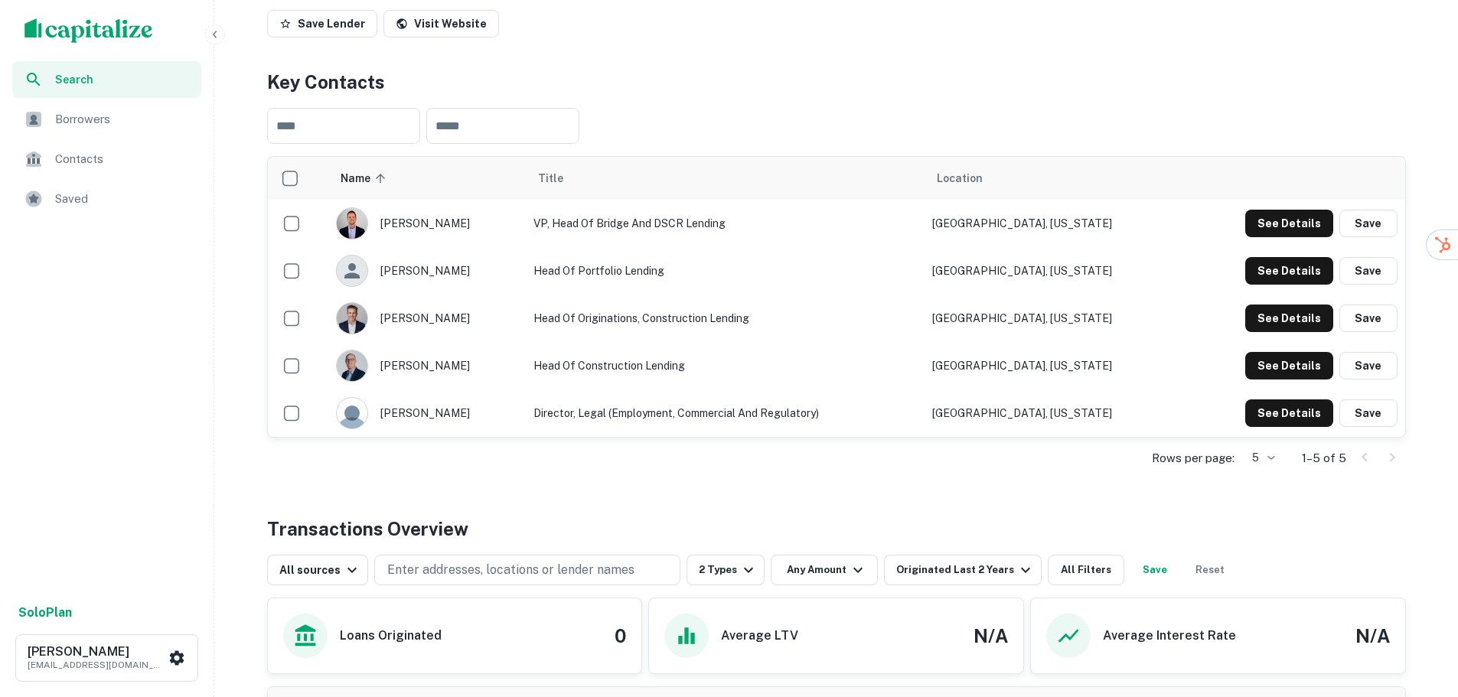
click at [84, 79] on span "Search" at bounding box center [123, 79] width 137 height 17
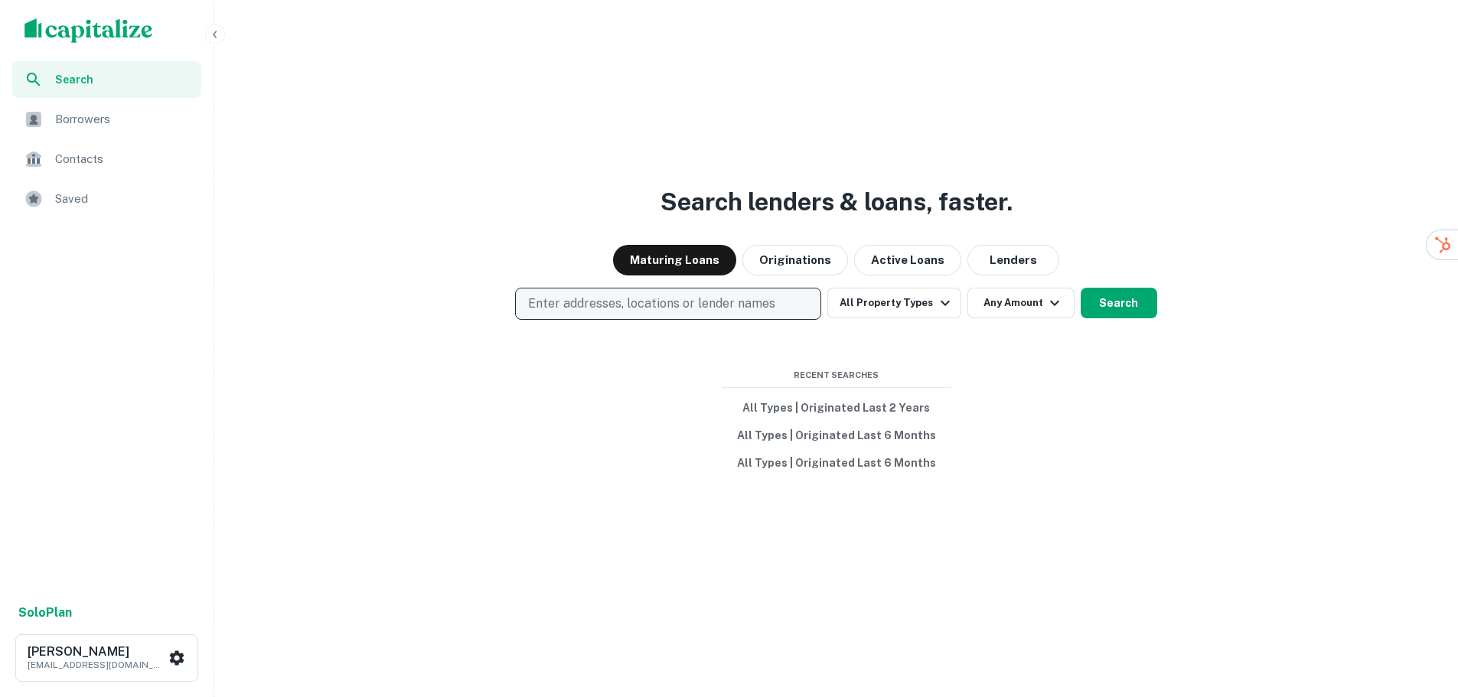
click at [768, 302] on p "Enter addresses, locations or lender names" at bounding box center [651, 304] width 247 height 18
click at [701, 260] on button "Maturing Loans" at bounding box center [674, 260] width 123 height 31
click at [899, 309] on button "All Property Types" at bounding box center [893, 303] width 133 height 31
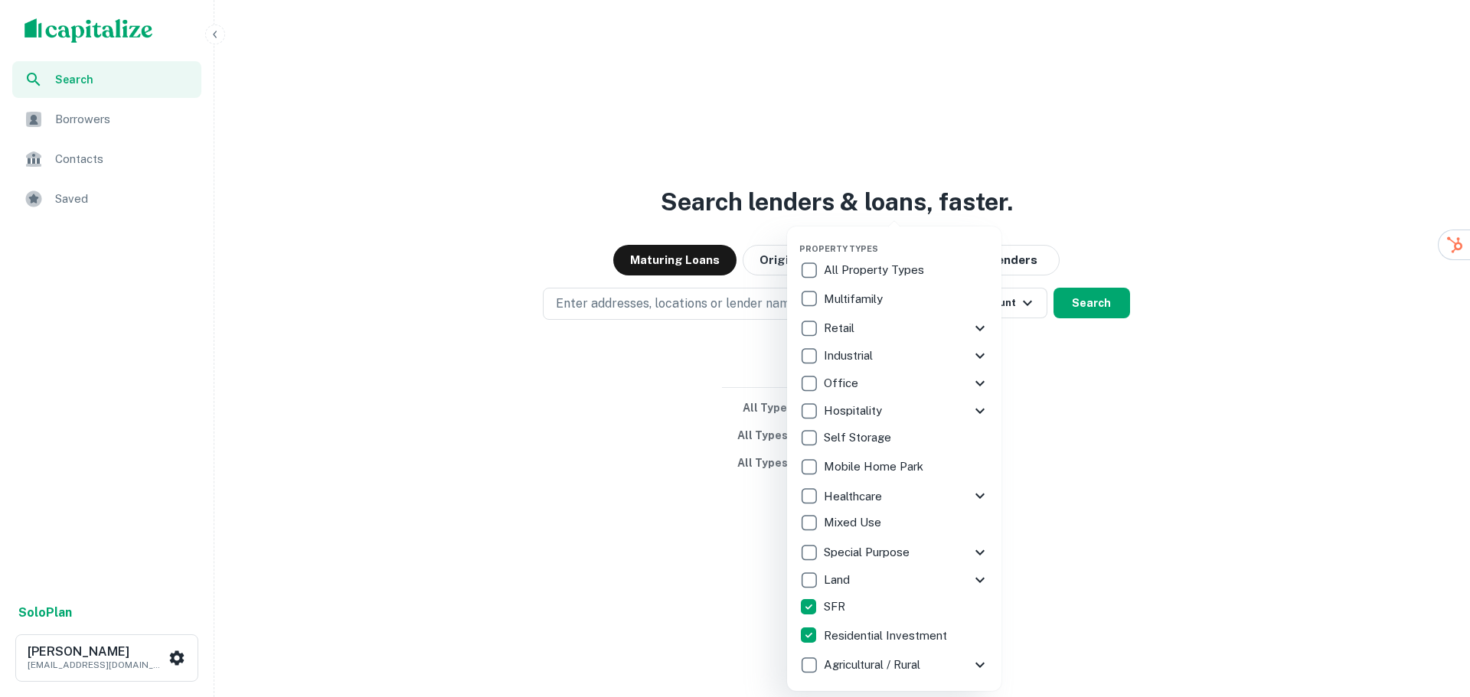
click at [1095, 302] on div at bounding box center [735, 348] width 1470 height 697
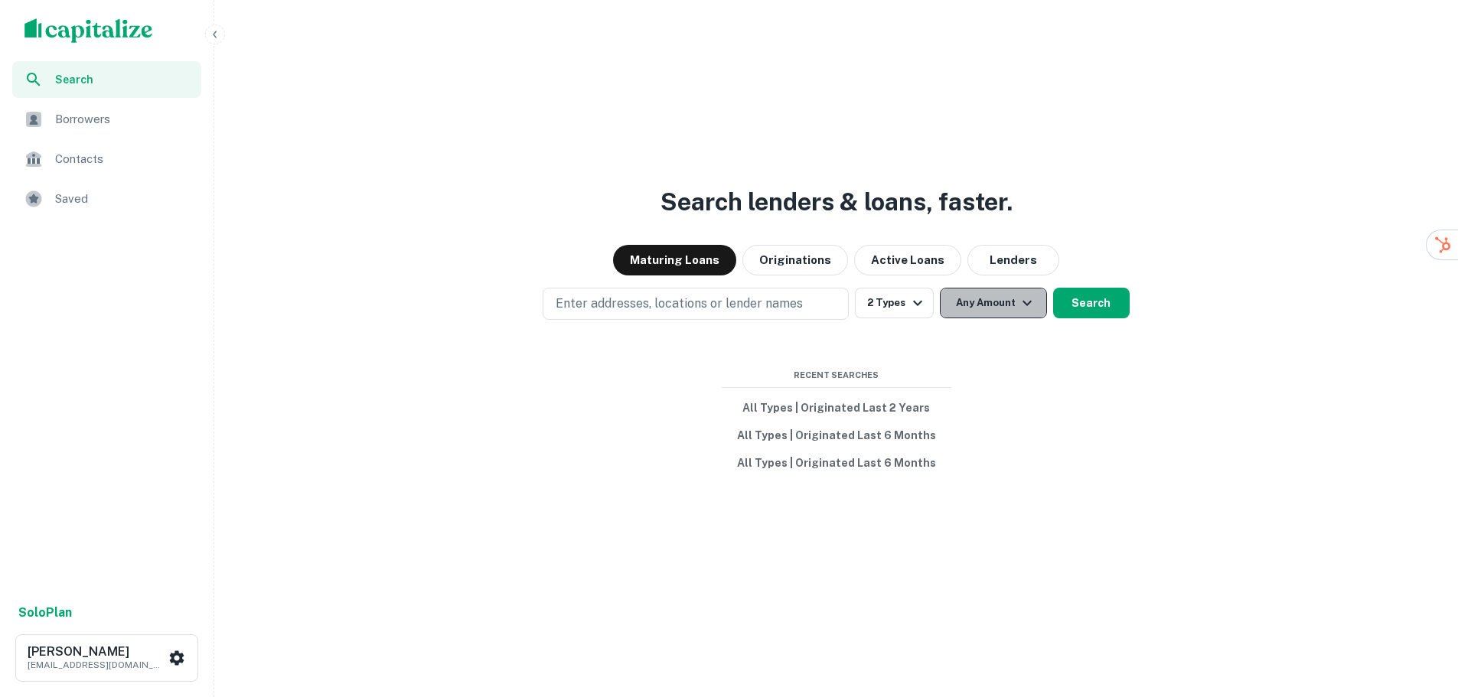
click at [991, 304] on button "Any Amount" at bounding box center [993, 303] width 107 height 31
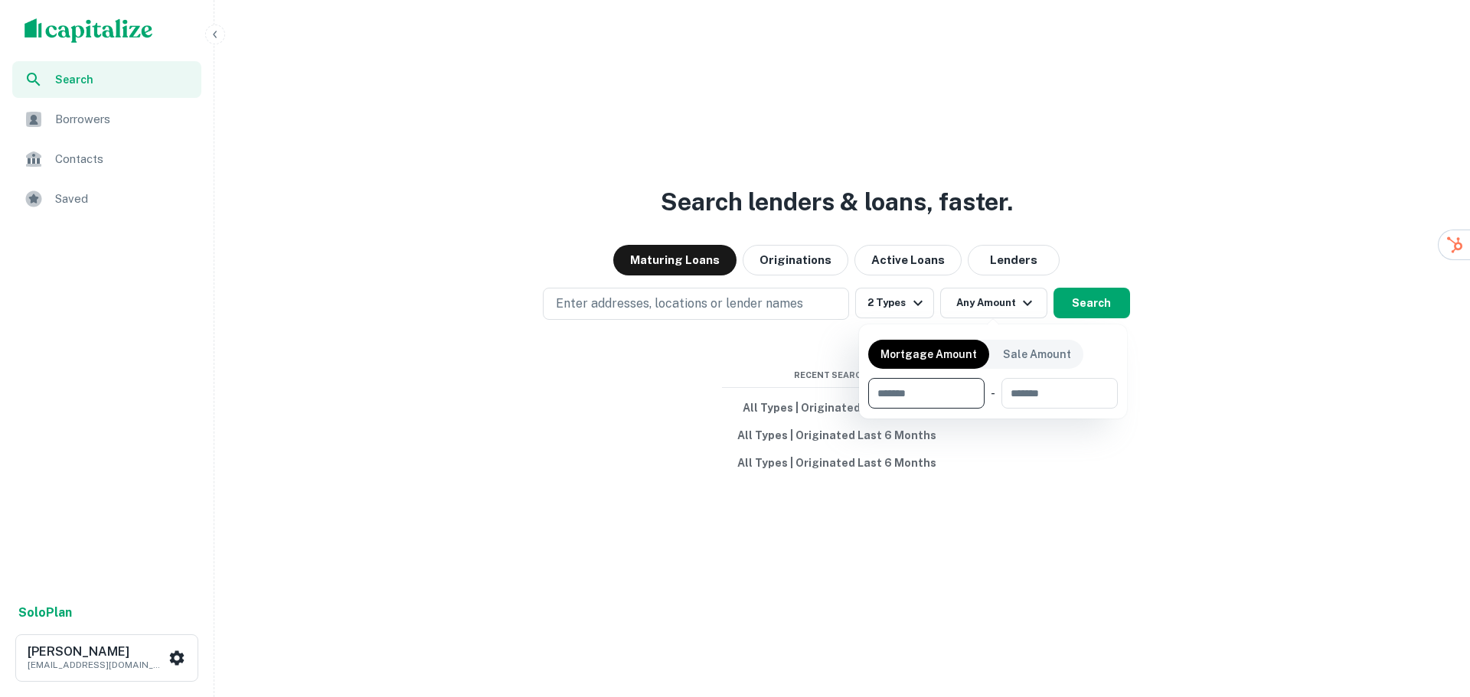
click at [992, 300] on div at bounding box center [735, 348] width 1470 height 697
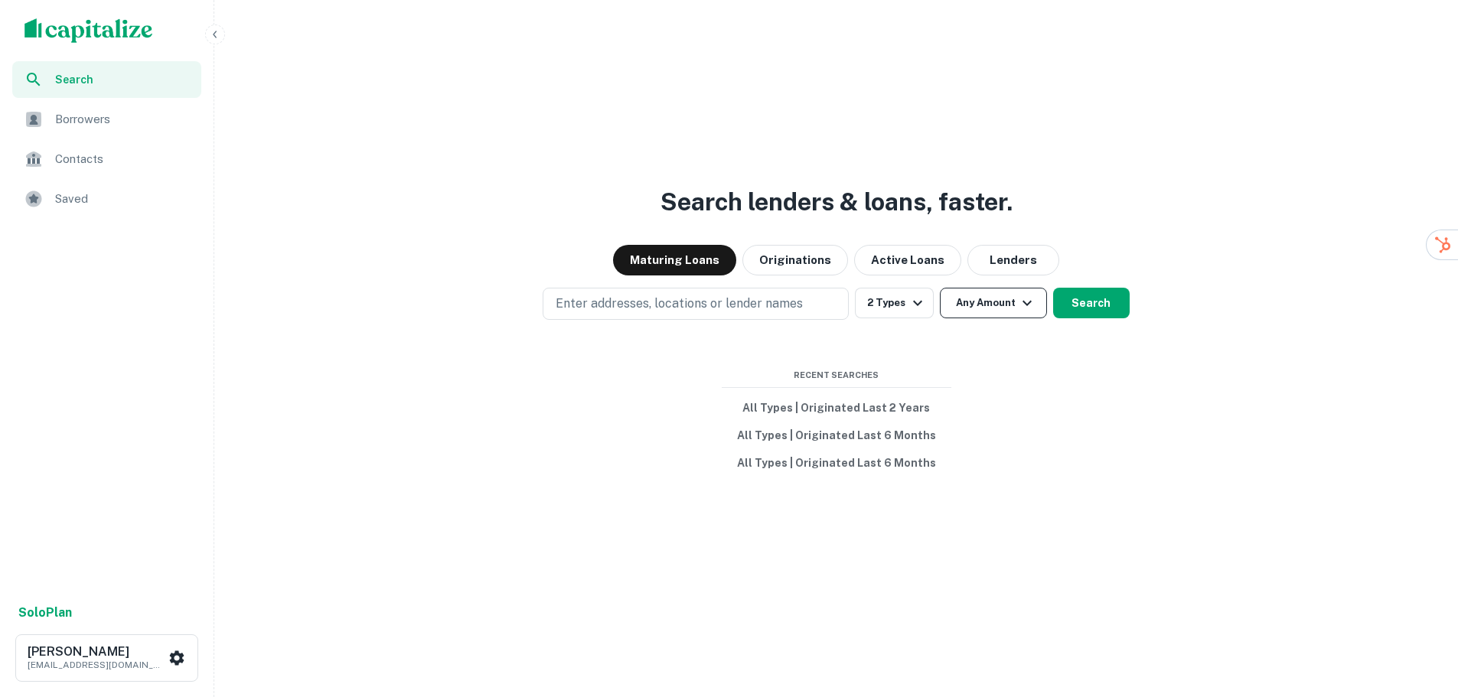
click at [970, 296] on button "Any Amount" at bounding box center [993, 303] width 107 height 31
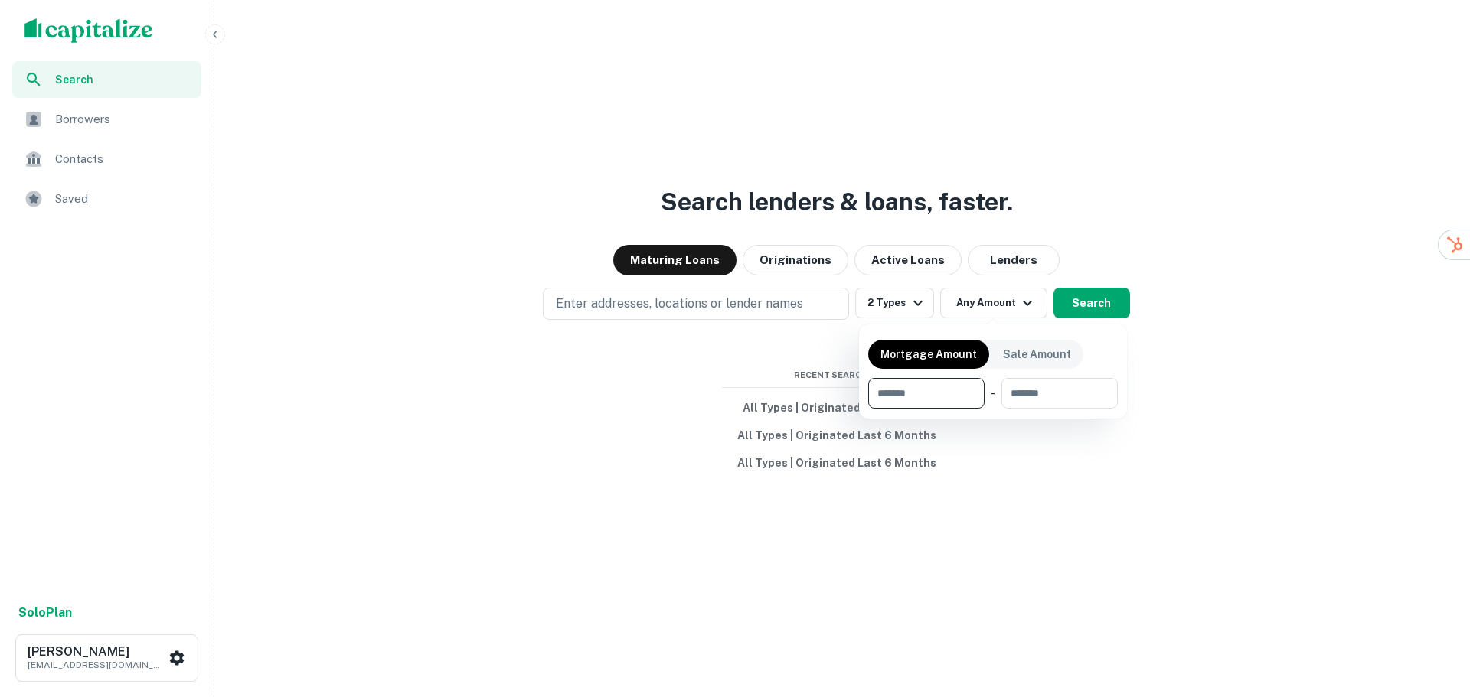
click at [906, 259] on div at bounding box center [735, 348] width 1470 height 697
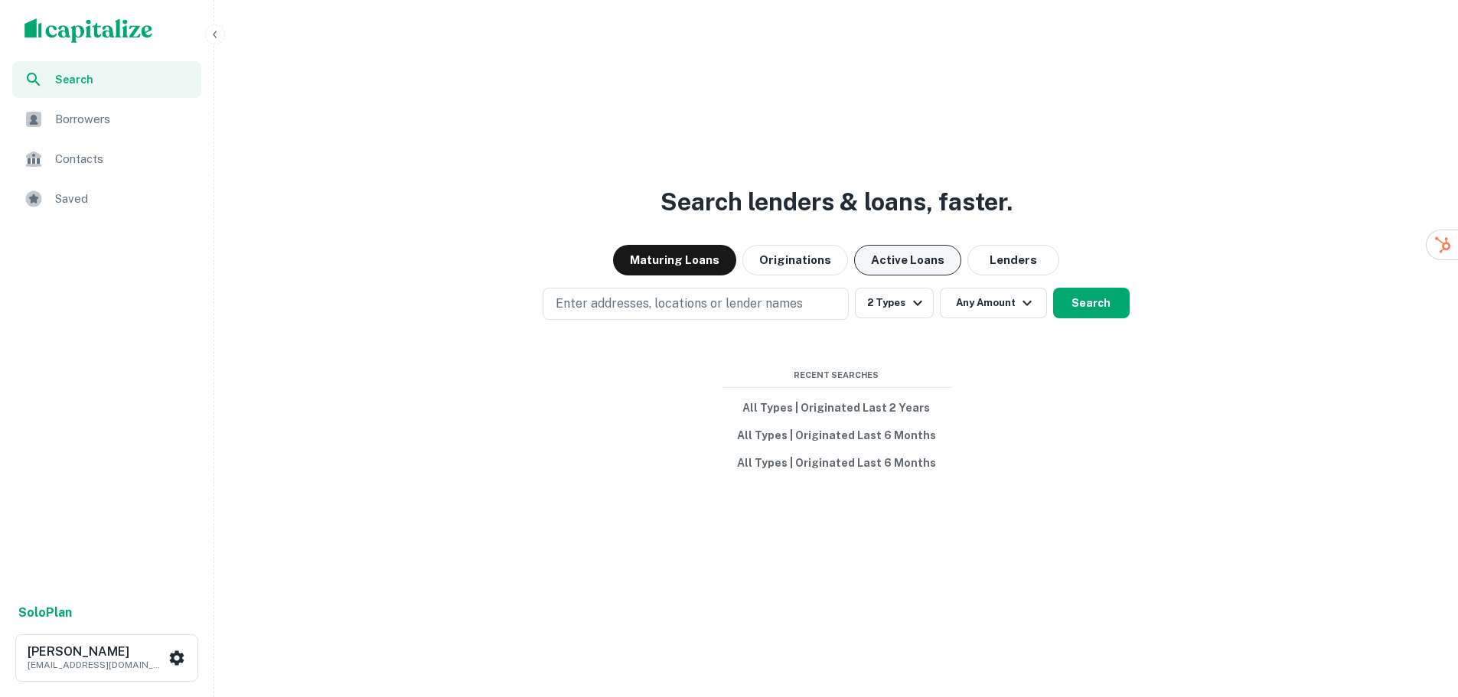
click at [910, 258] on button "Active Loans" at bounding box center [907, 260] width 107 height 31
click at [1003, 300] on button "Any Amount" at bounding box center [993, 303] width 107 height 31
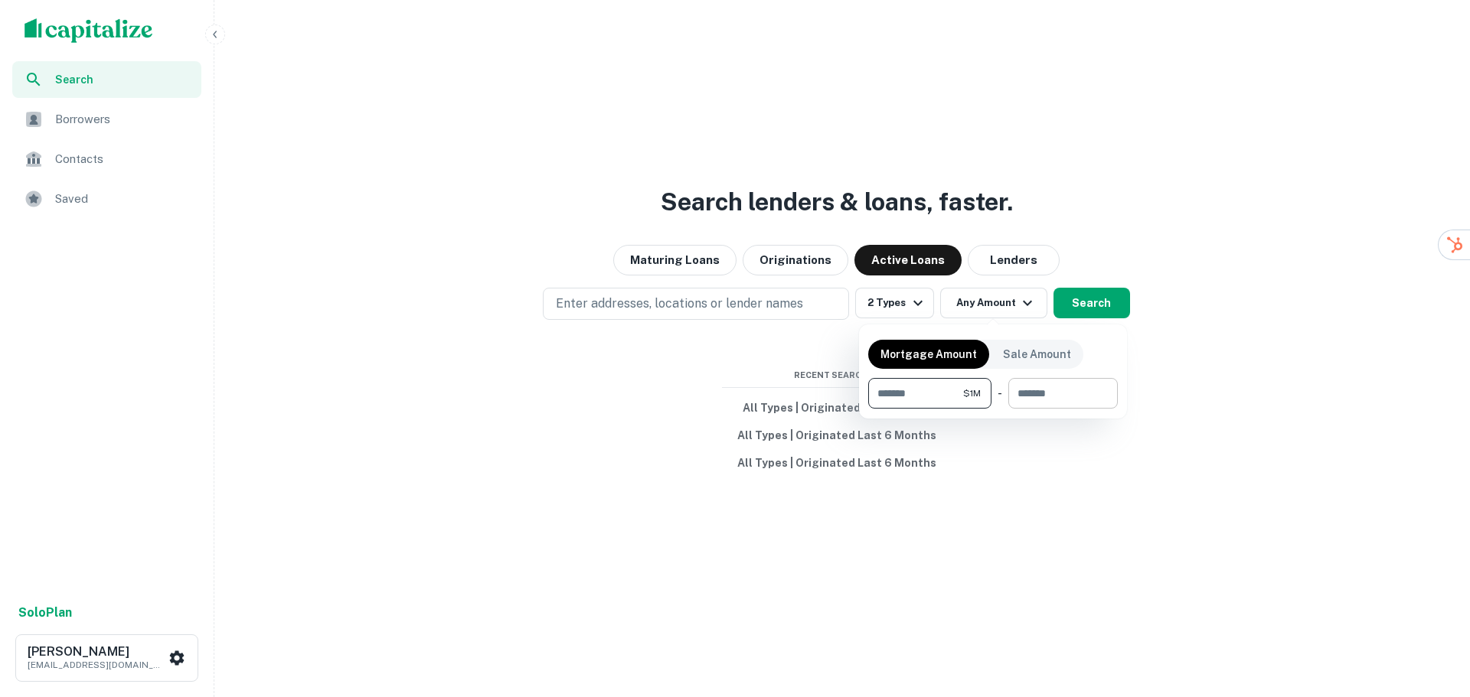
type input "*******"
click at [1029, 398] on input "number" at bounding box center [1057, 393] width 99 height 31
type input "********"
click at [1107, 299] on div at bounding box center [735, 348] width 1470 height 697
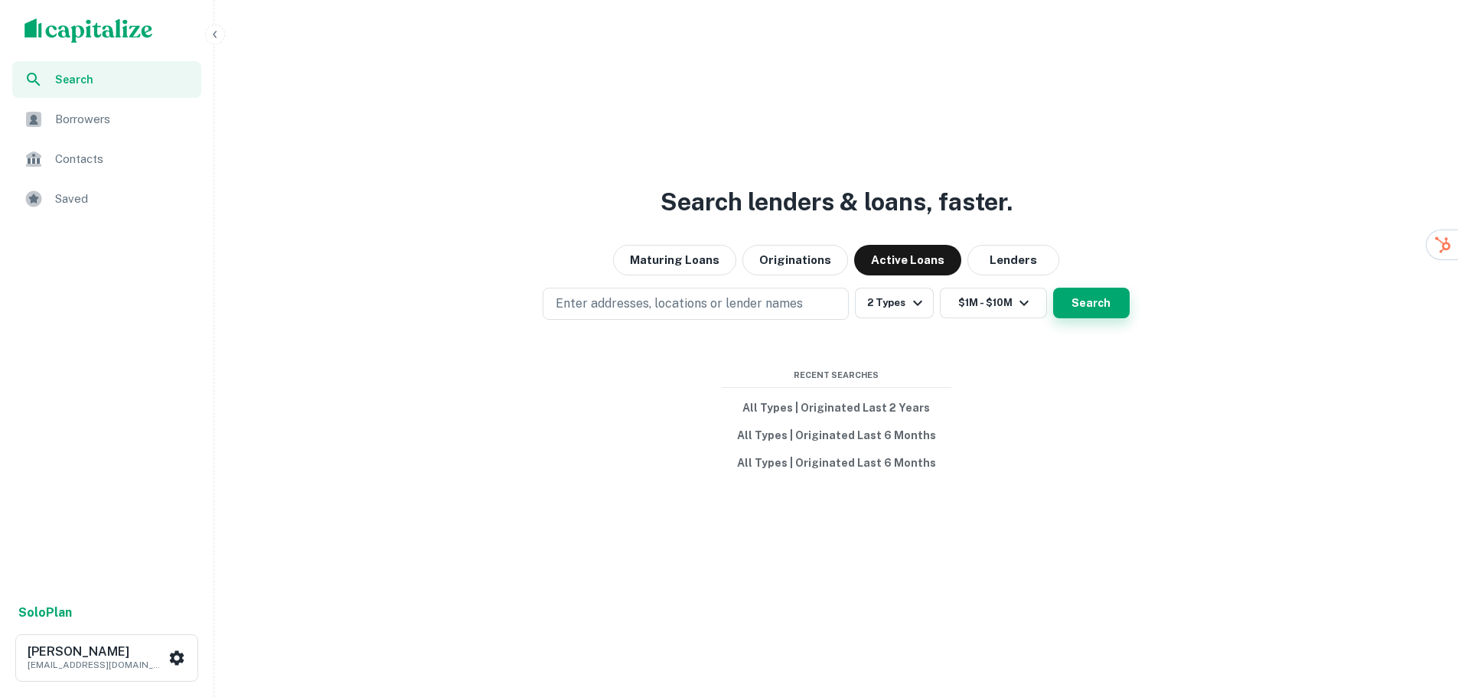
click at [1104, 305] on button "Search" at bounding box center [1091, 303] width 77 height 31
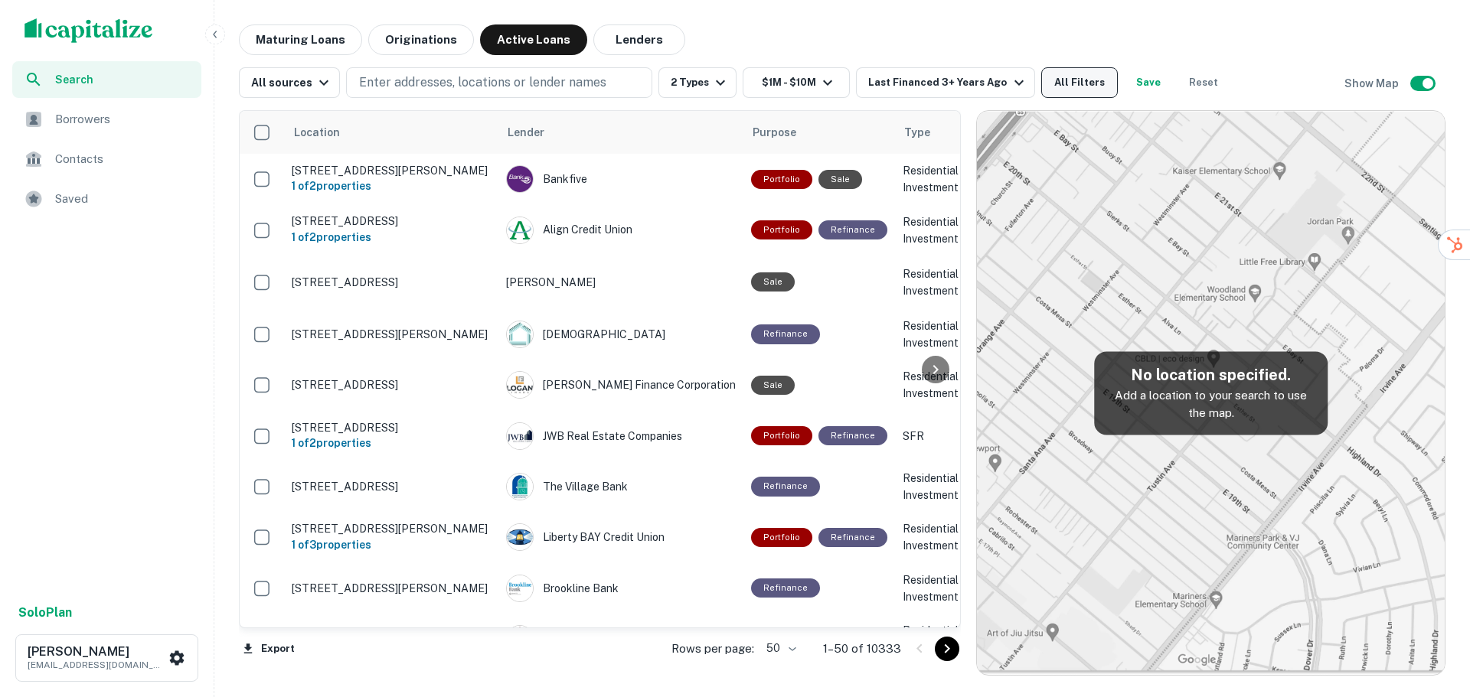
click at [1052, 77] on button "All Filters" at bounding box center [1079, 82] width 77 height 31
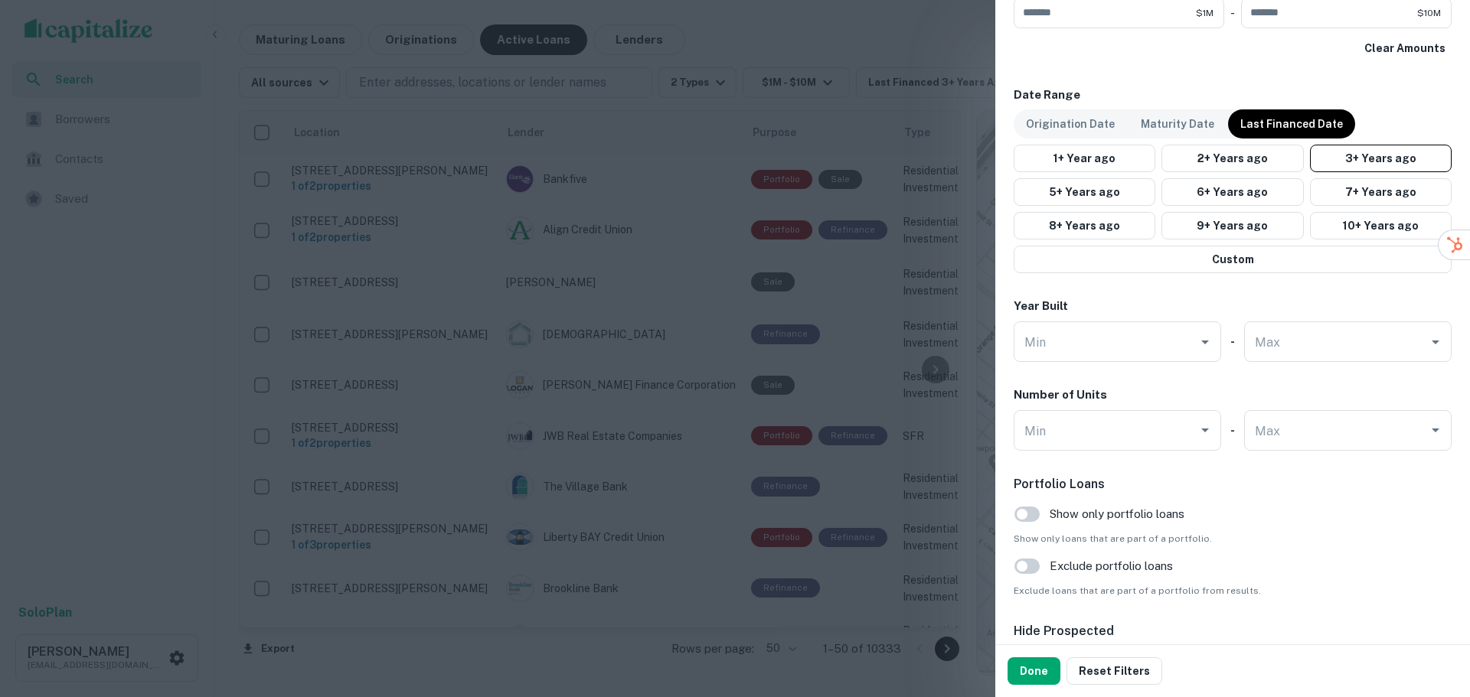
scroll to position [1301, 0]
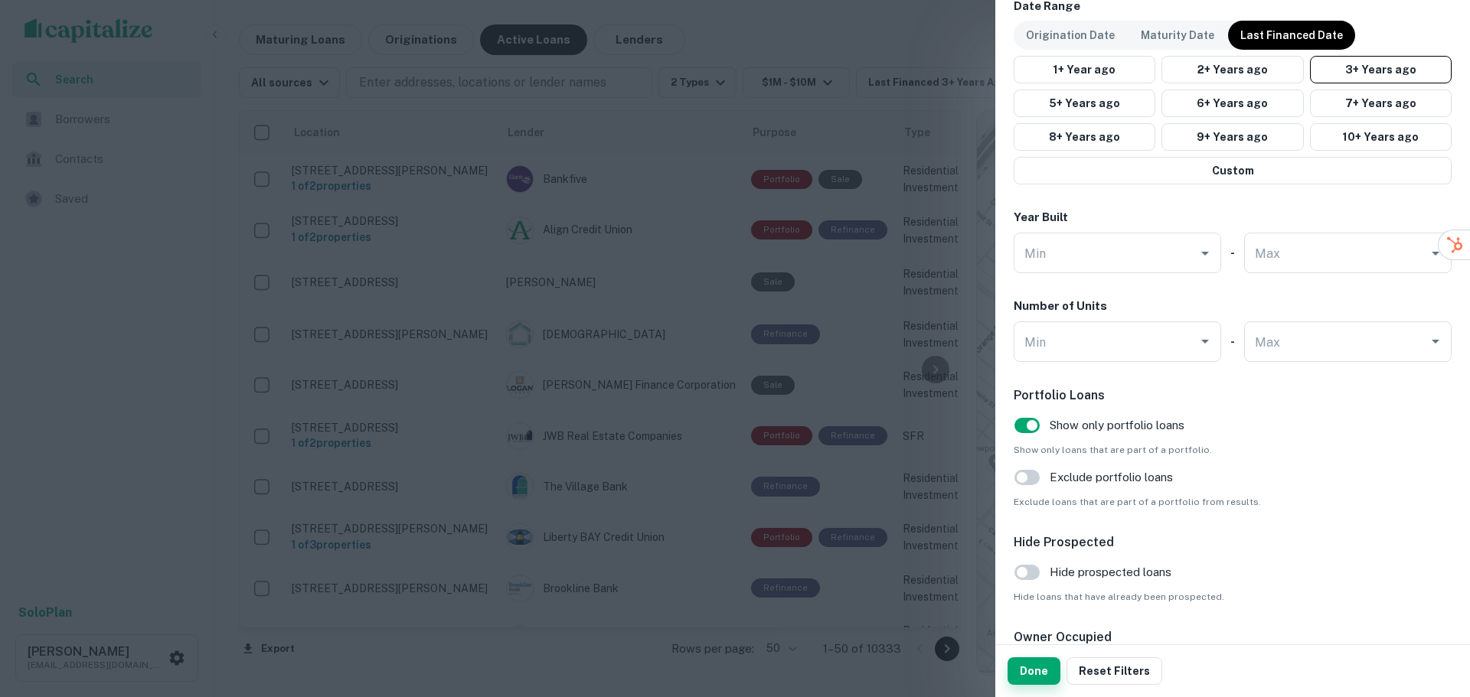
click at [1035, 675] on button "Done" at bounding box center [1033, 672] width 53 height 28
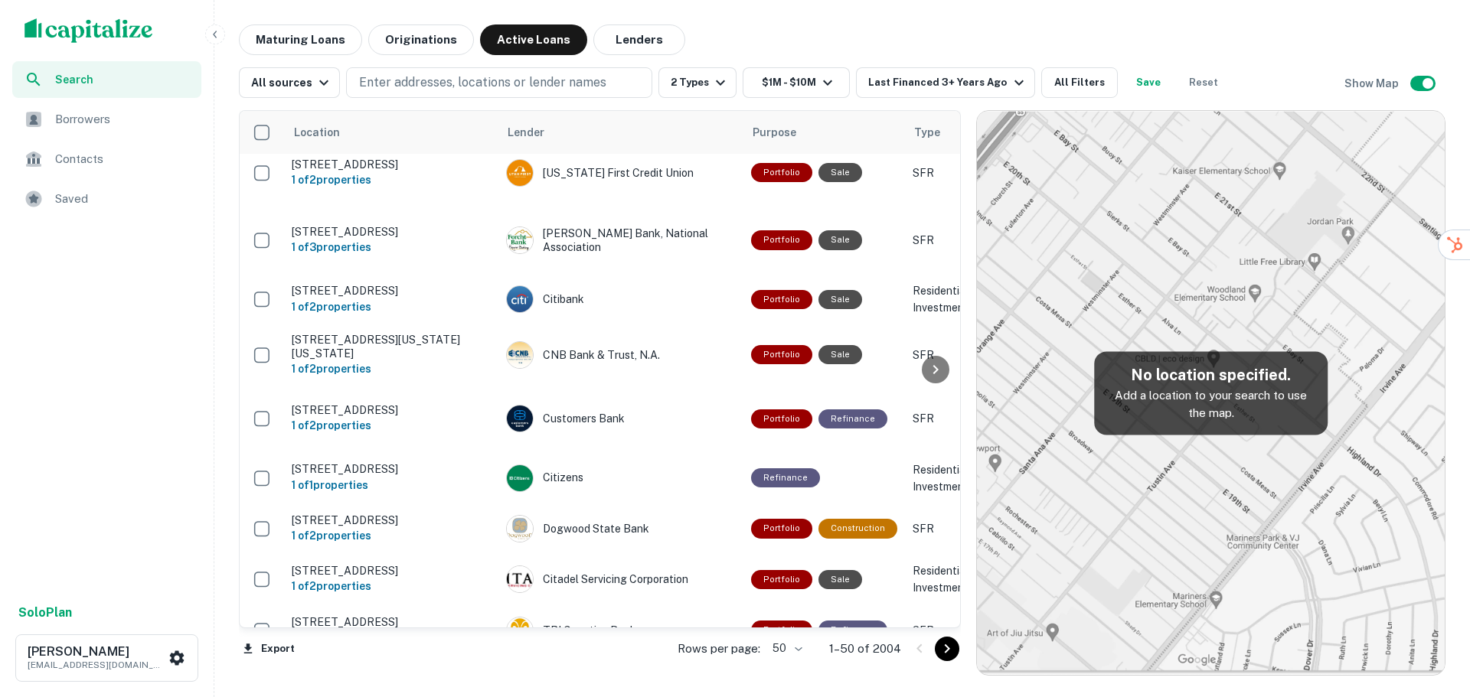
drag, startPoint x: 379, startPoint y: 628, endPoint x: 418, endPoint y: 625, distance: 39.2
click at [418, 625] on div "Location Lender Purpose Type Mortgage Amount Borrower Last Financed Date sorted…" at bounding box center [600, 369] width 722 height 518
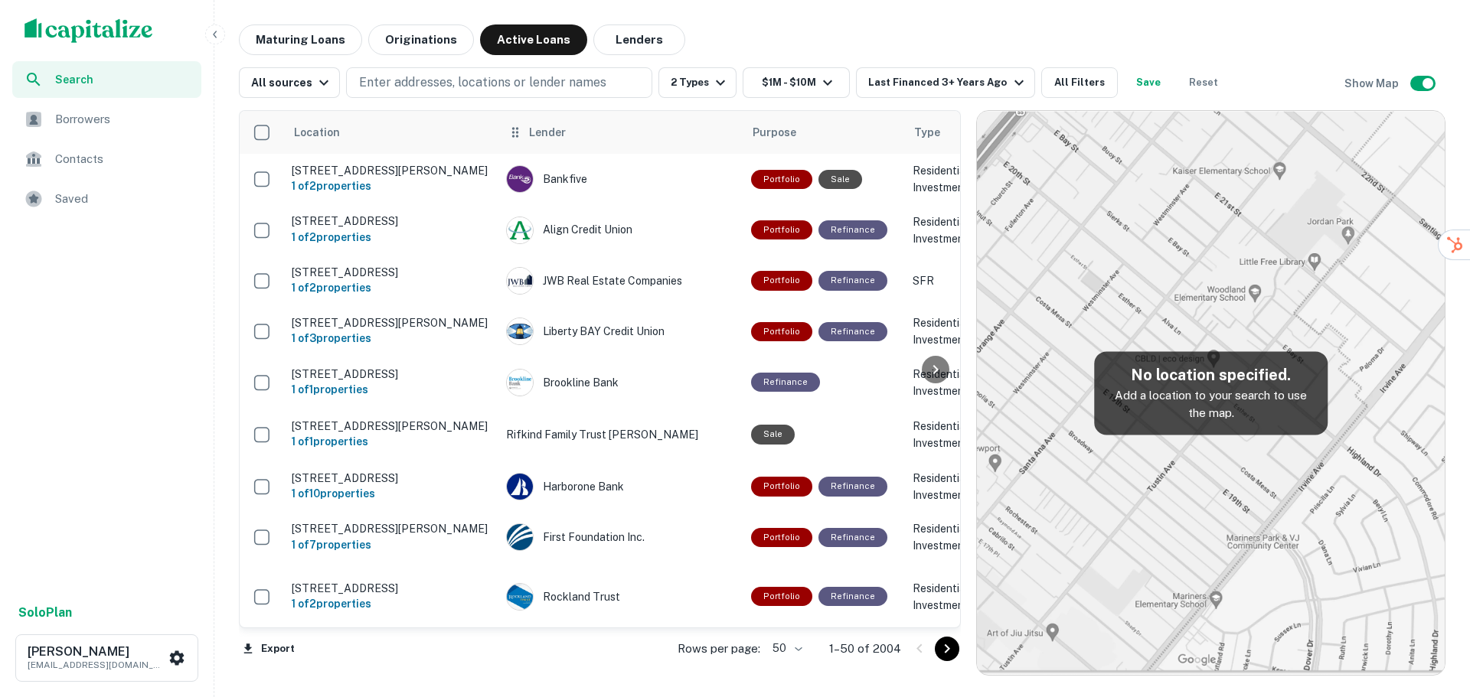
click at [694, 142] on th "Lender" at bounding box center [620, 132] width 245 height 43
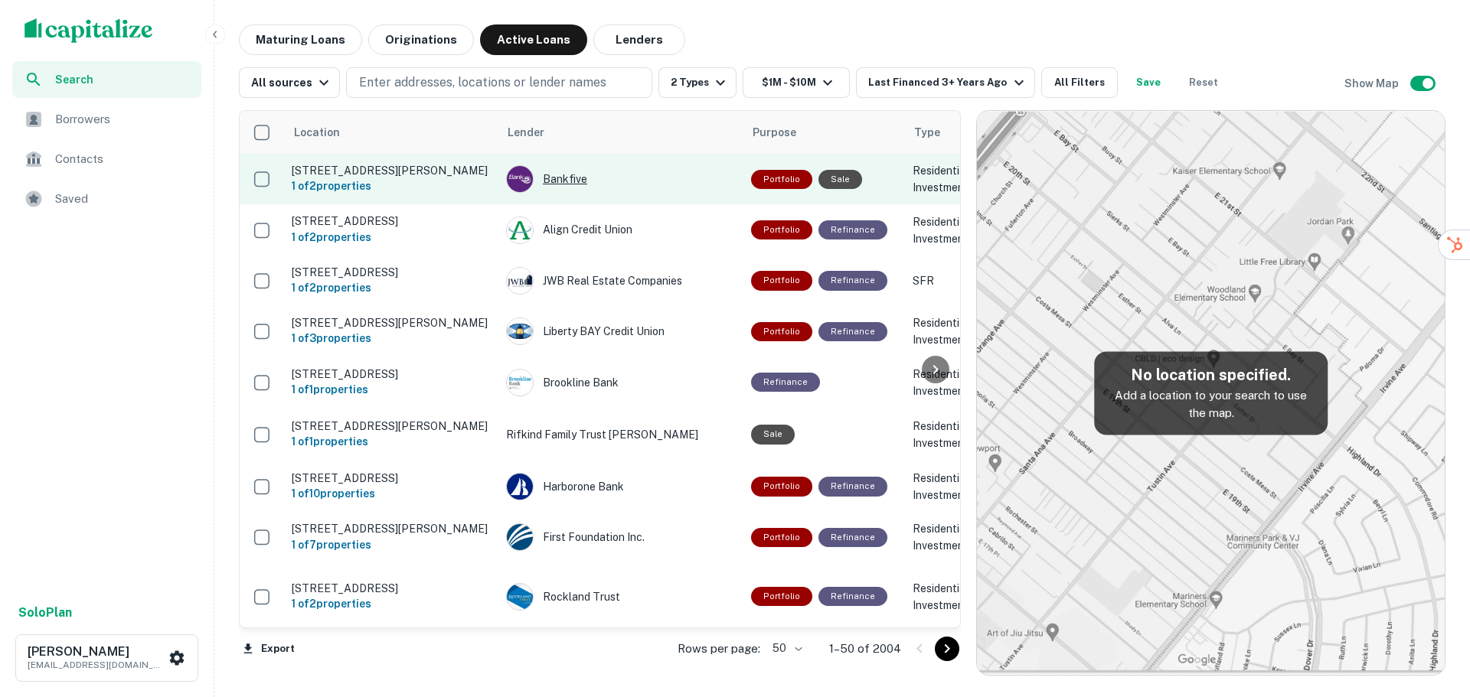
click at [669, 188] on div "Bankfive" at bounding box center [621, 179] width 230 height 28
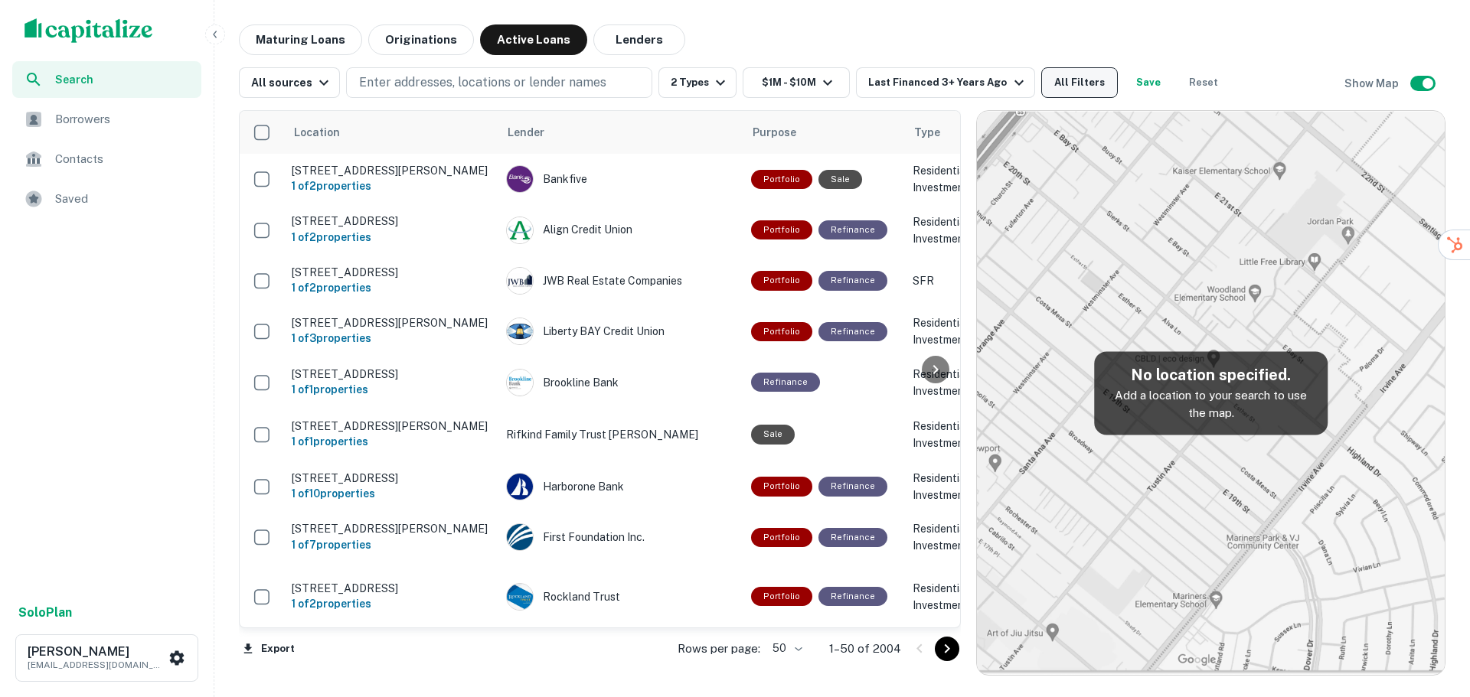
click at [1075, 86] on button "All Filters" at bounding box center [1079, 82] width 77 height 31
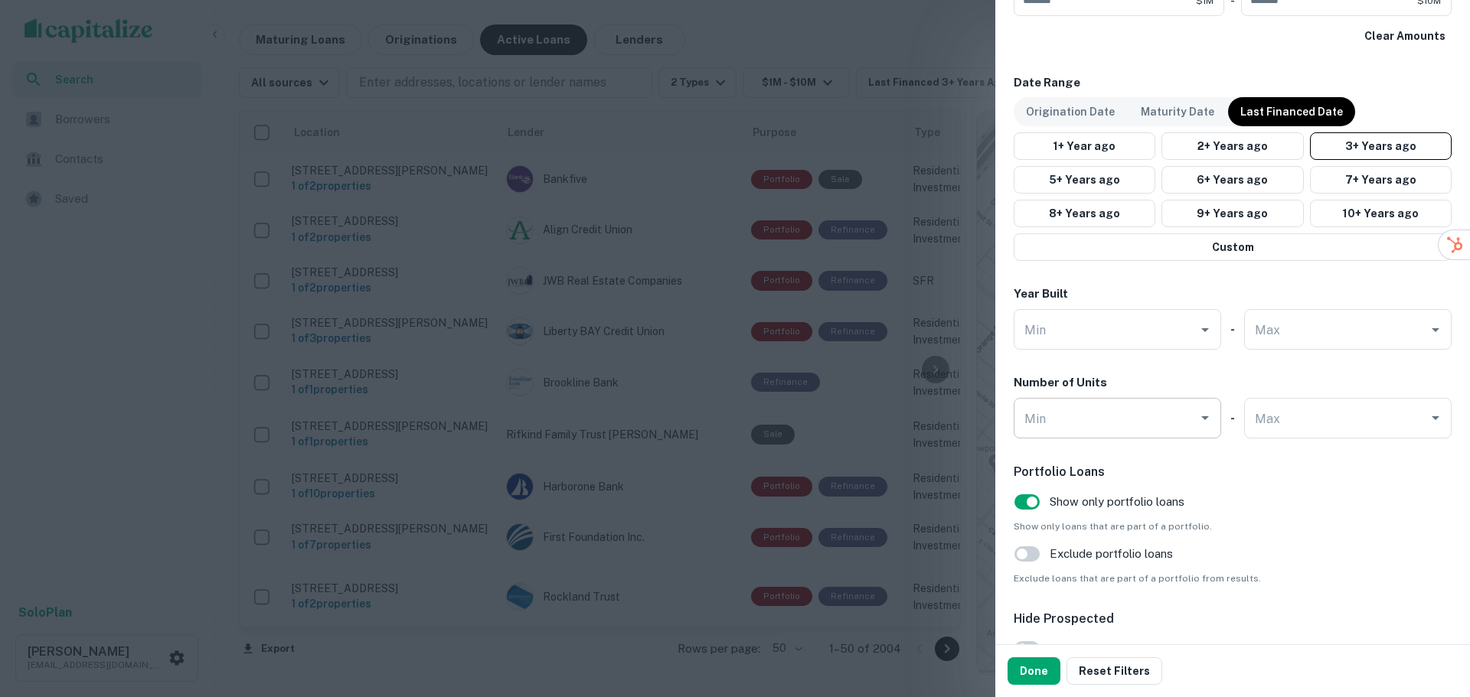
scroll to position [1301, 0]
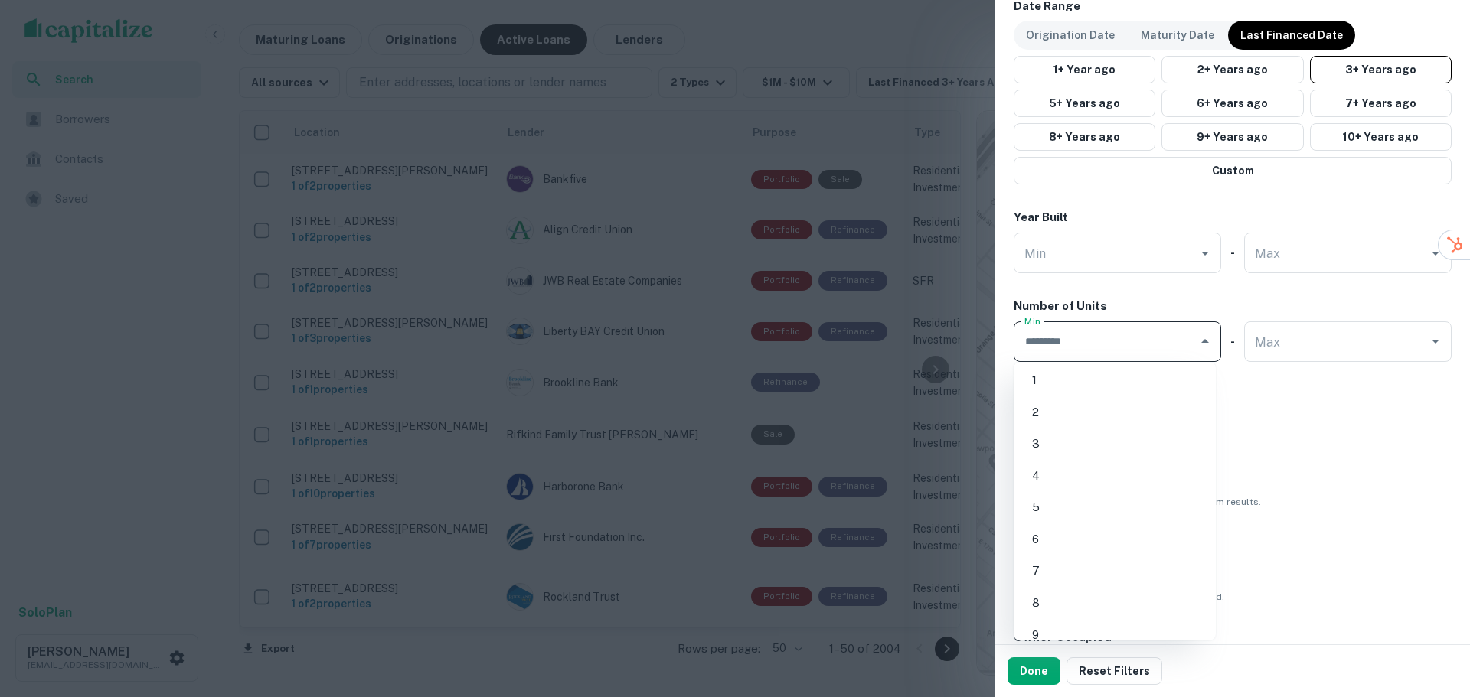
click at [1170, 348] on input "Min" at bounding box center [1105, 341] width 171 height 27
click at [1125, 497] on li "5" at bounding box center [1115, 508] width 190 height 28
type input "*"
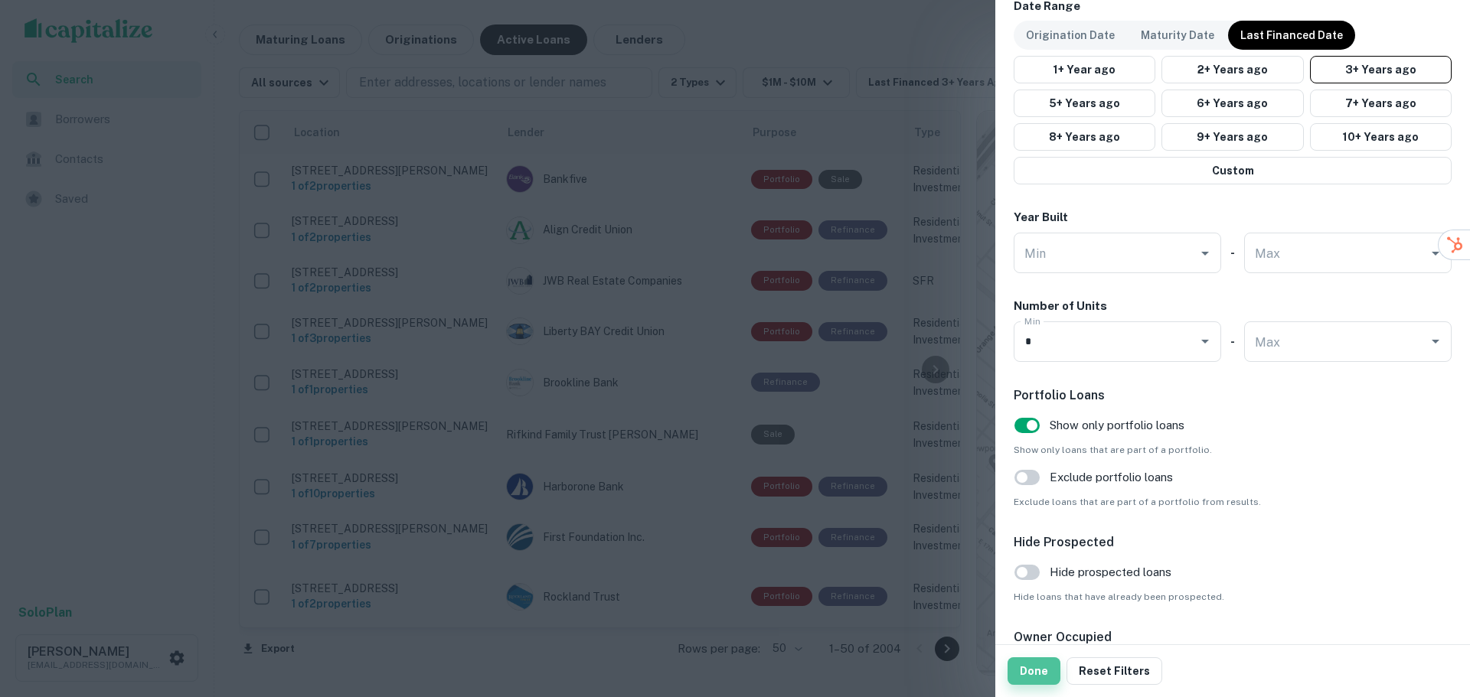
drag, startPoint x: 1030, startPoint y: 673, endPoint x: 1023, endPoint y: 659, distance: 15.8
click at [1030, 674] on button "Done" at bounding box center [1033, 672] width 53 height 28
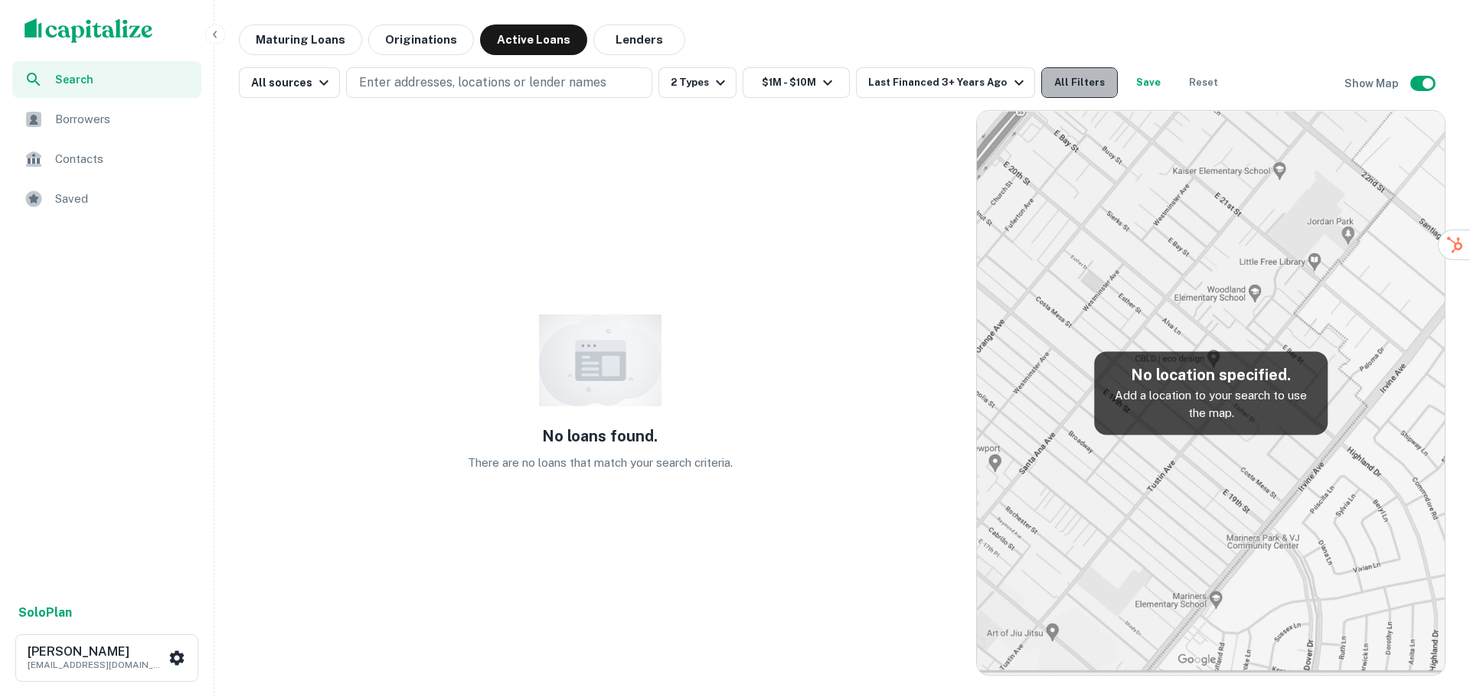
click at [1061, 74] on button "All Filters" at bounding box center [1079, 82] width 77 height 31
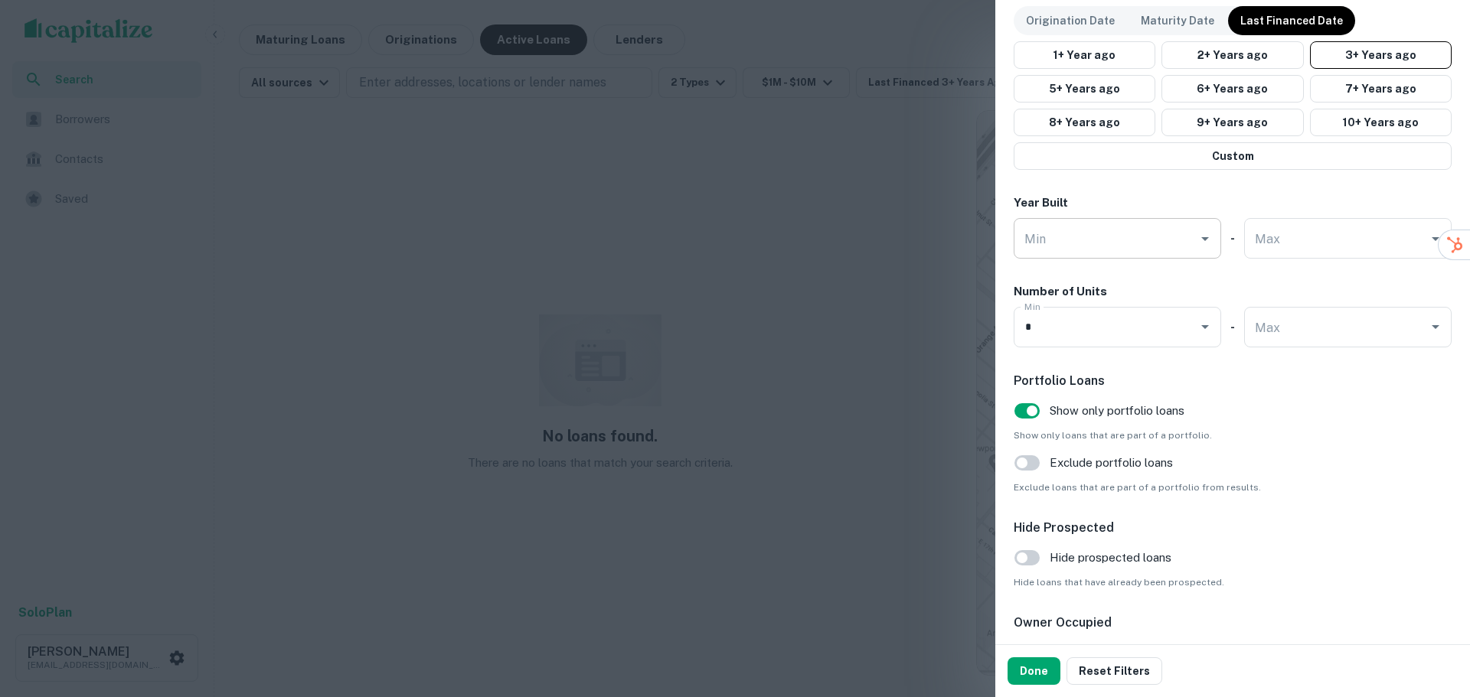
scroll to position [1276, 0]
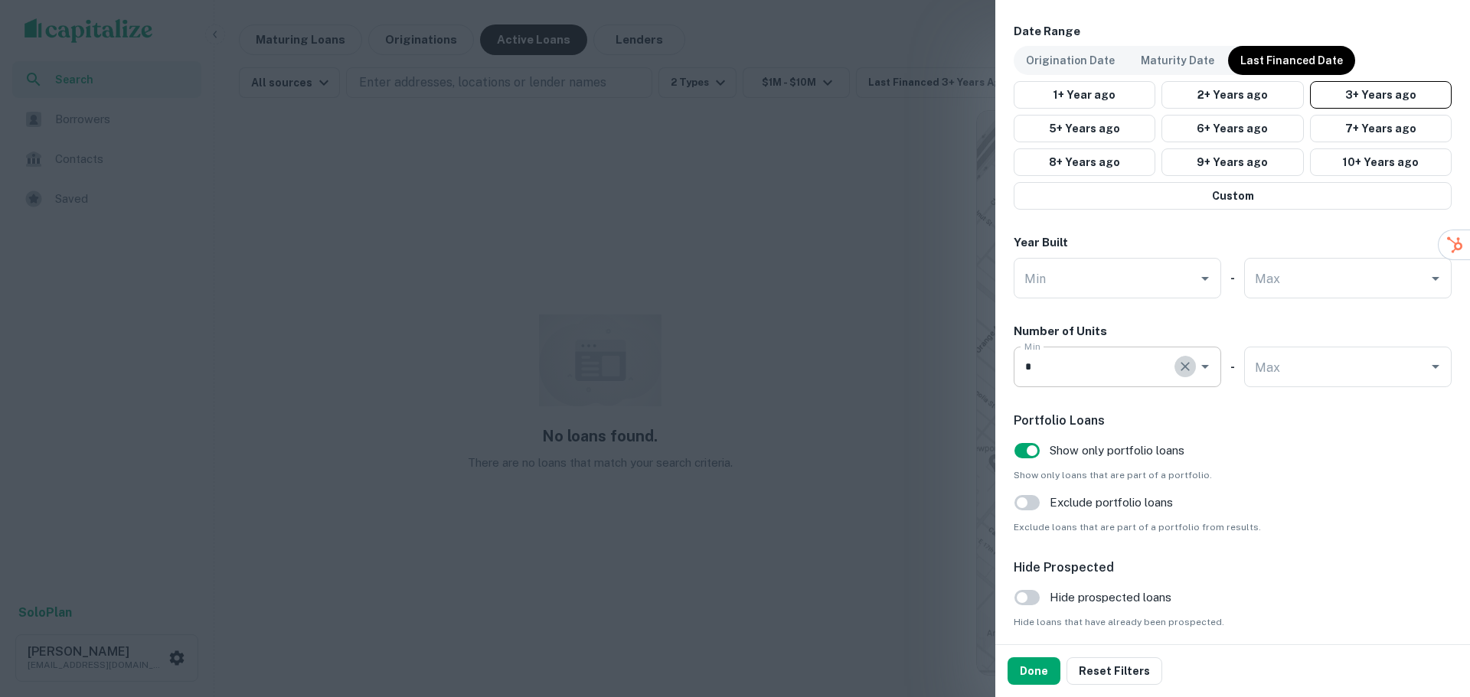
click at [1180, 368] on icon "Clear" at bounding box center [1184, 366] width 9 height 9
click at [1030, 670] on button "Done" at bounding box center [1033, 672] width 53 height 28
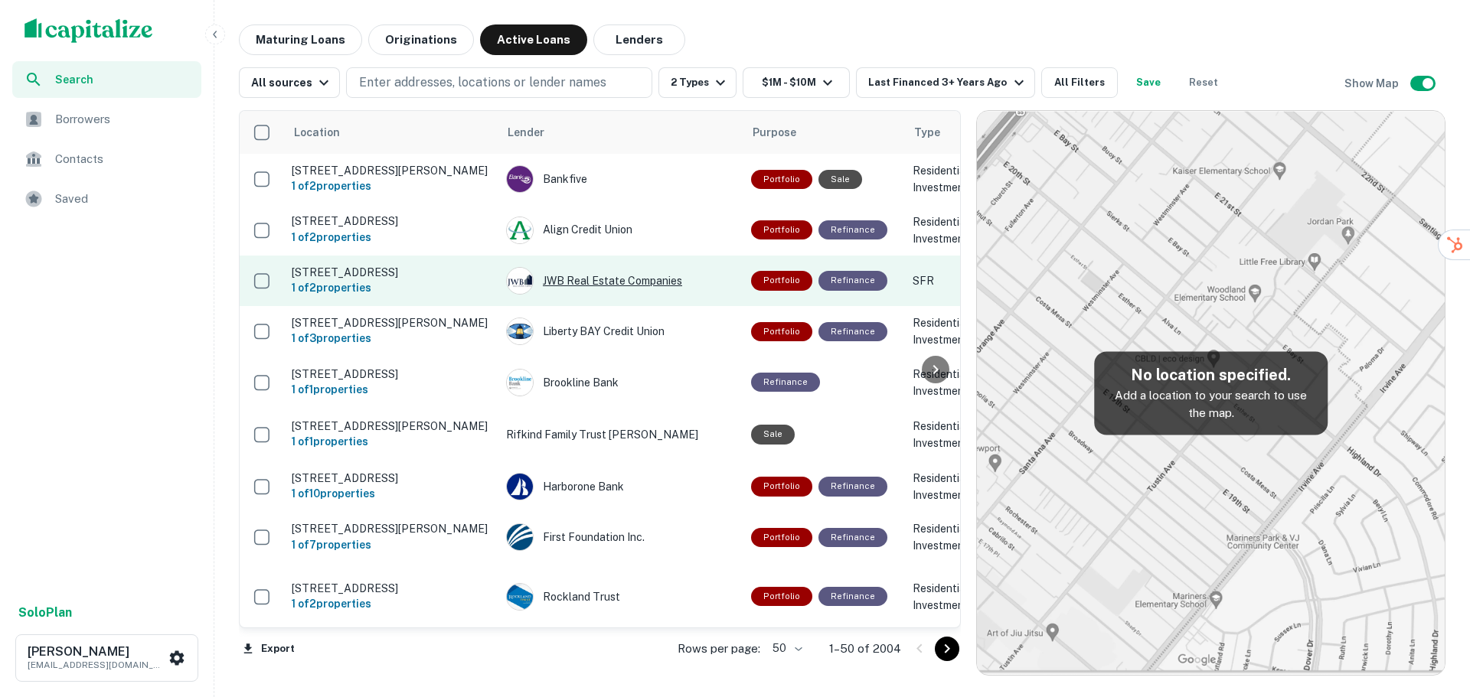
click at [585, 293] on div "JWB Real Estate Companies" at bounding box center [621, 281] width 230 height 28
click at [380, 272] on p "38350 Oak Hill Ln Willoughby, OH 44094" at bounding box center [391, 273] width 199 height 14
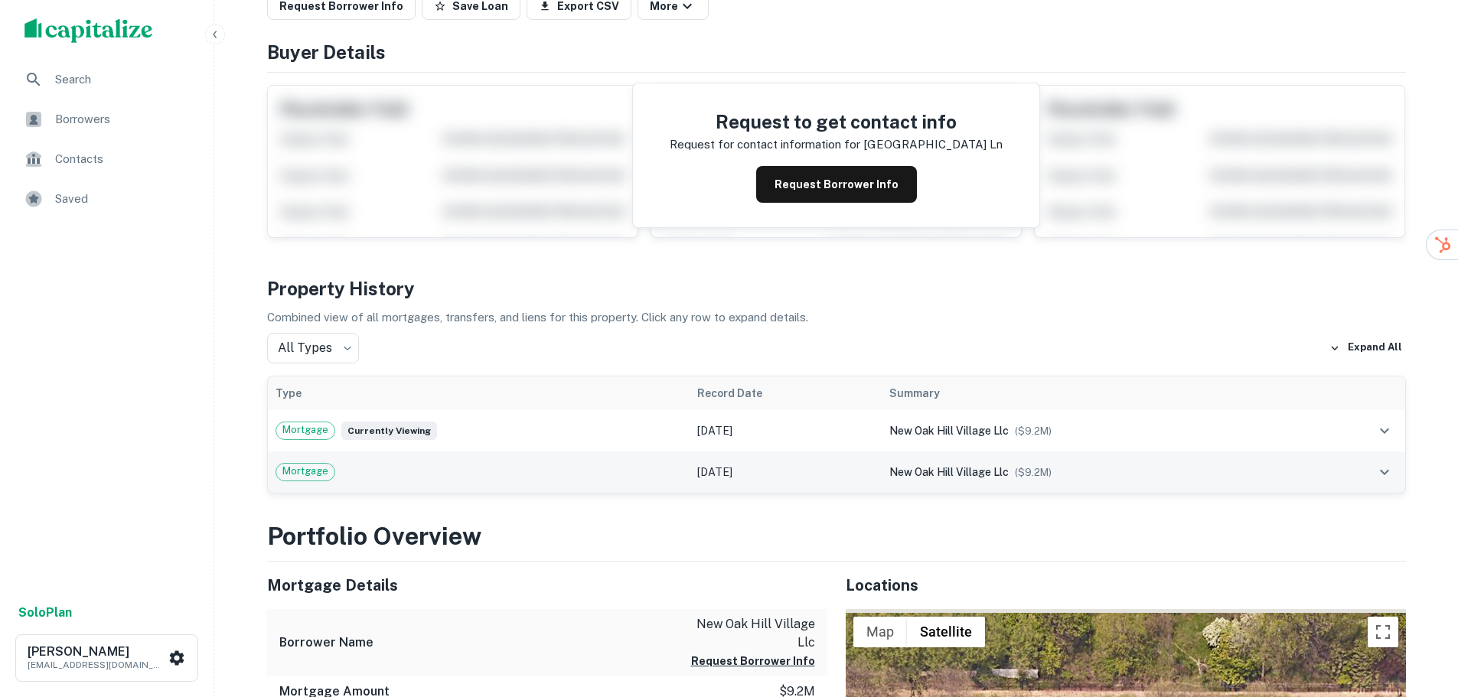
scroll to position [153, 0]
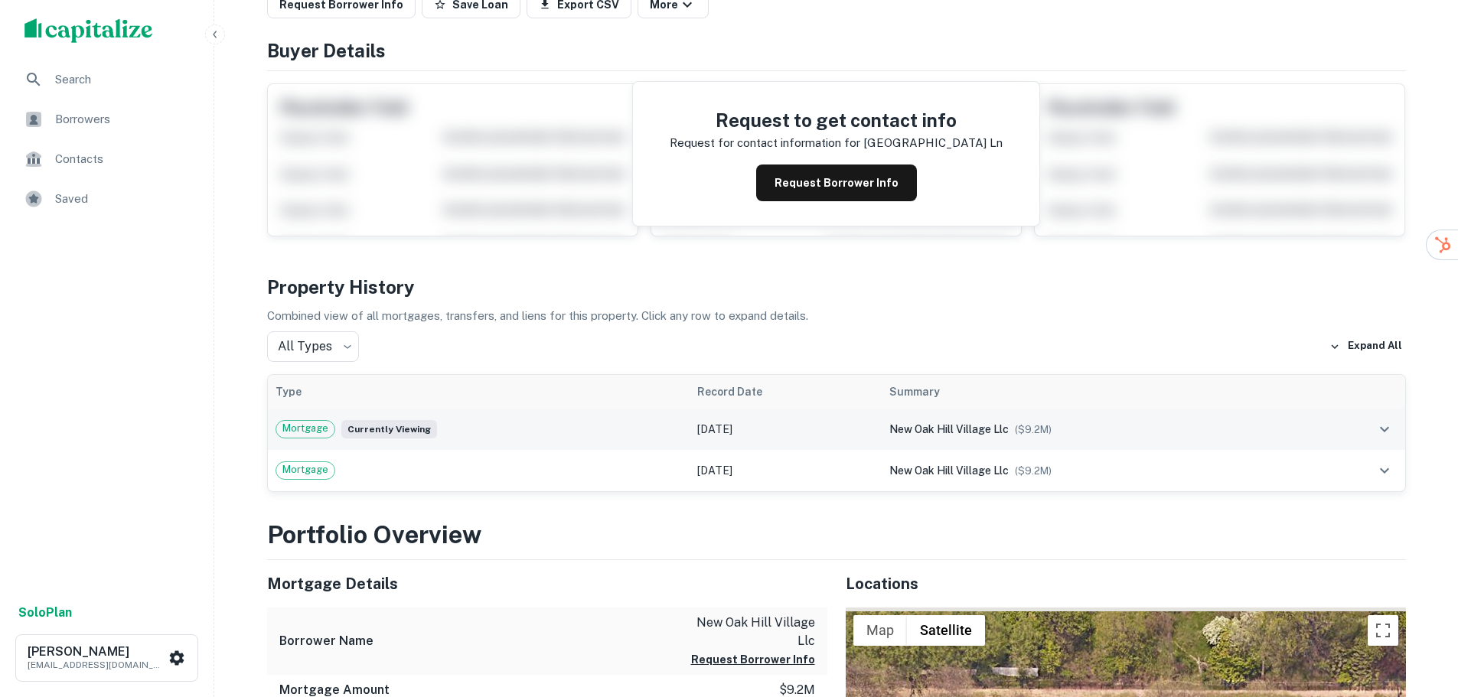
click at [1384, 426] on icon "expand row" at bounding box center [1384, 429] width 18 height 18
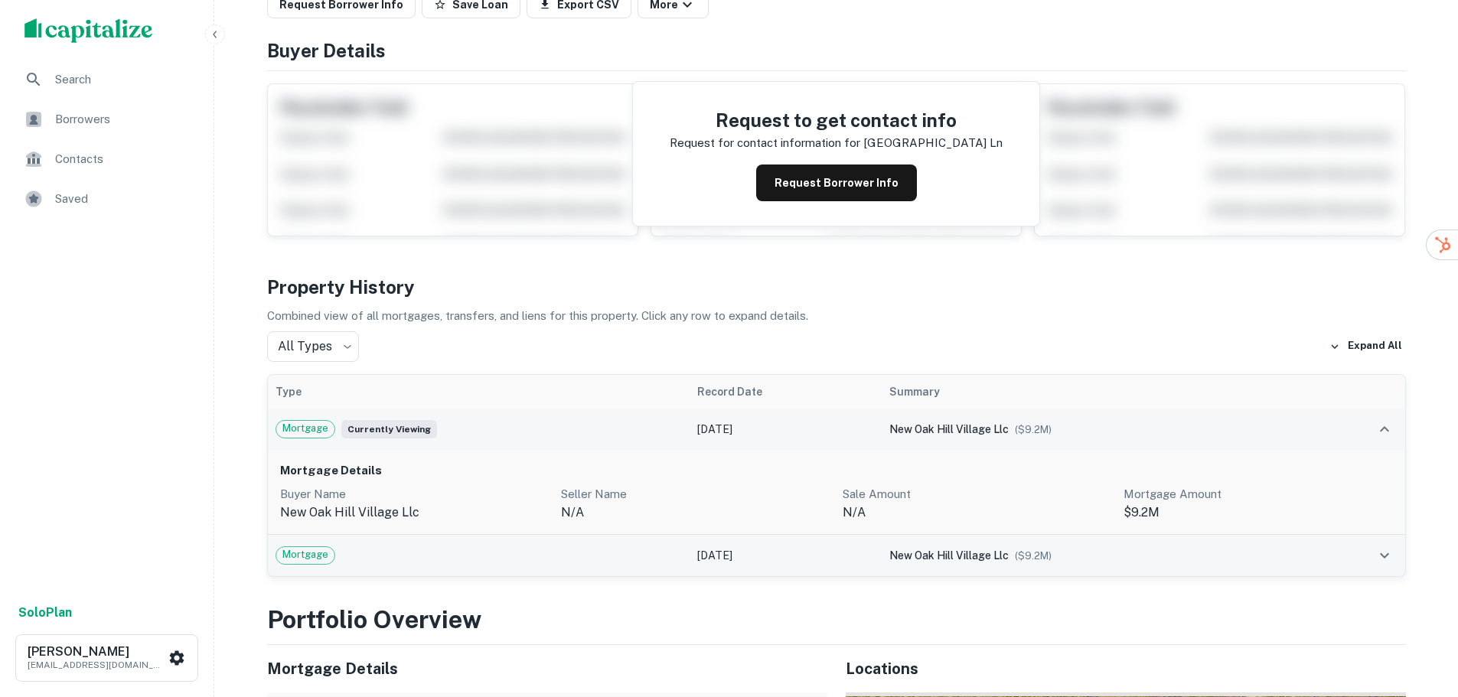
click at [296, 554] on span "Mortgage" at bounding box center [305, 554] width 58 height 15
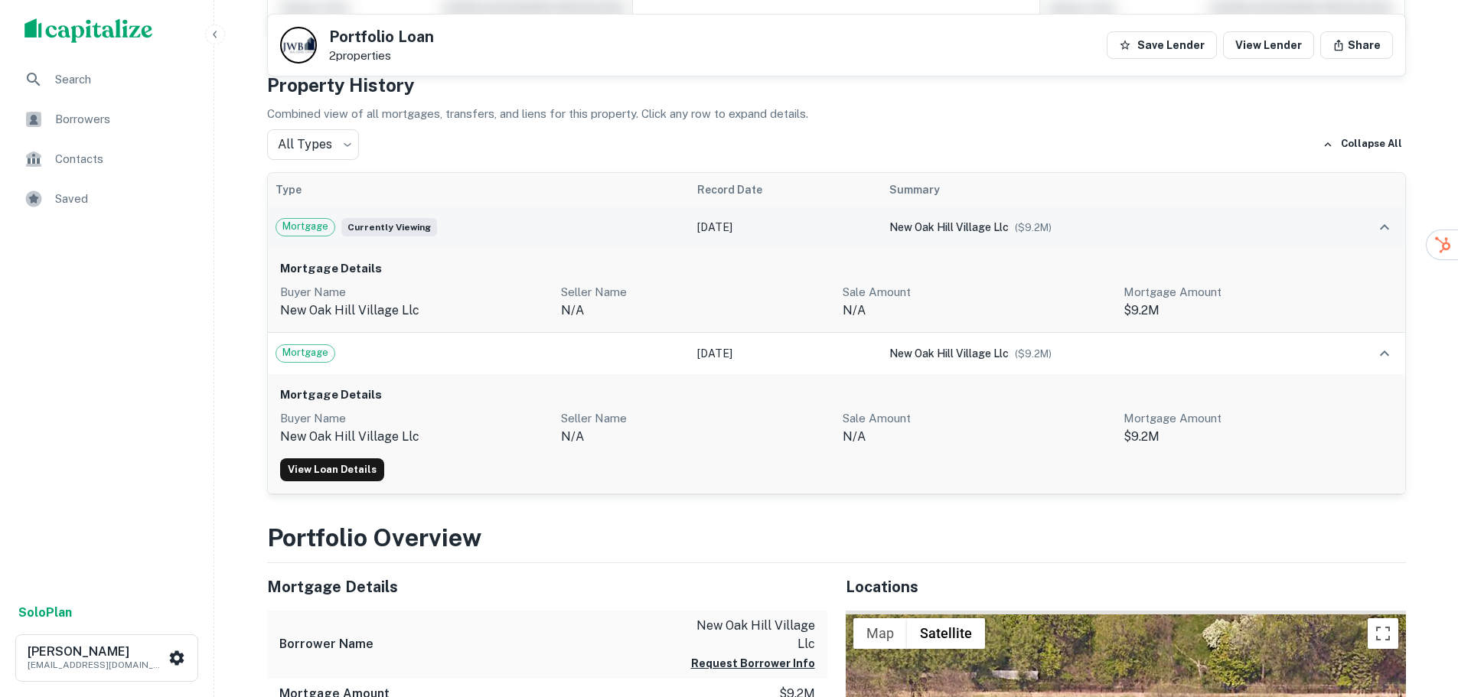
scroll to position [306, 0]
click at [312, 465] on link "View Loan Details" at bounding box center [332, 468] width 104 height 23
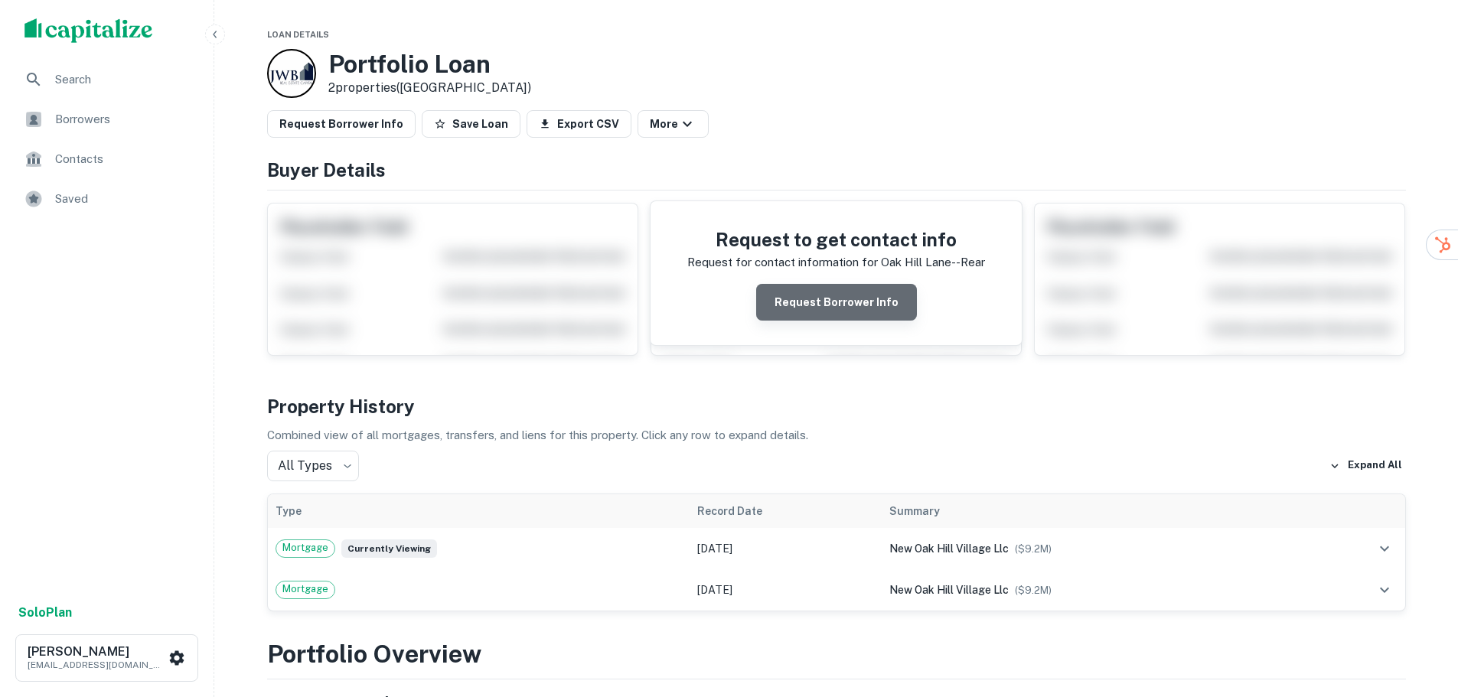
click at [858, 305] on button "Request Borrower Info" at bounding box center [836, 302] width 161 height 37
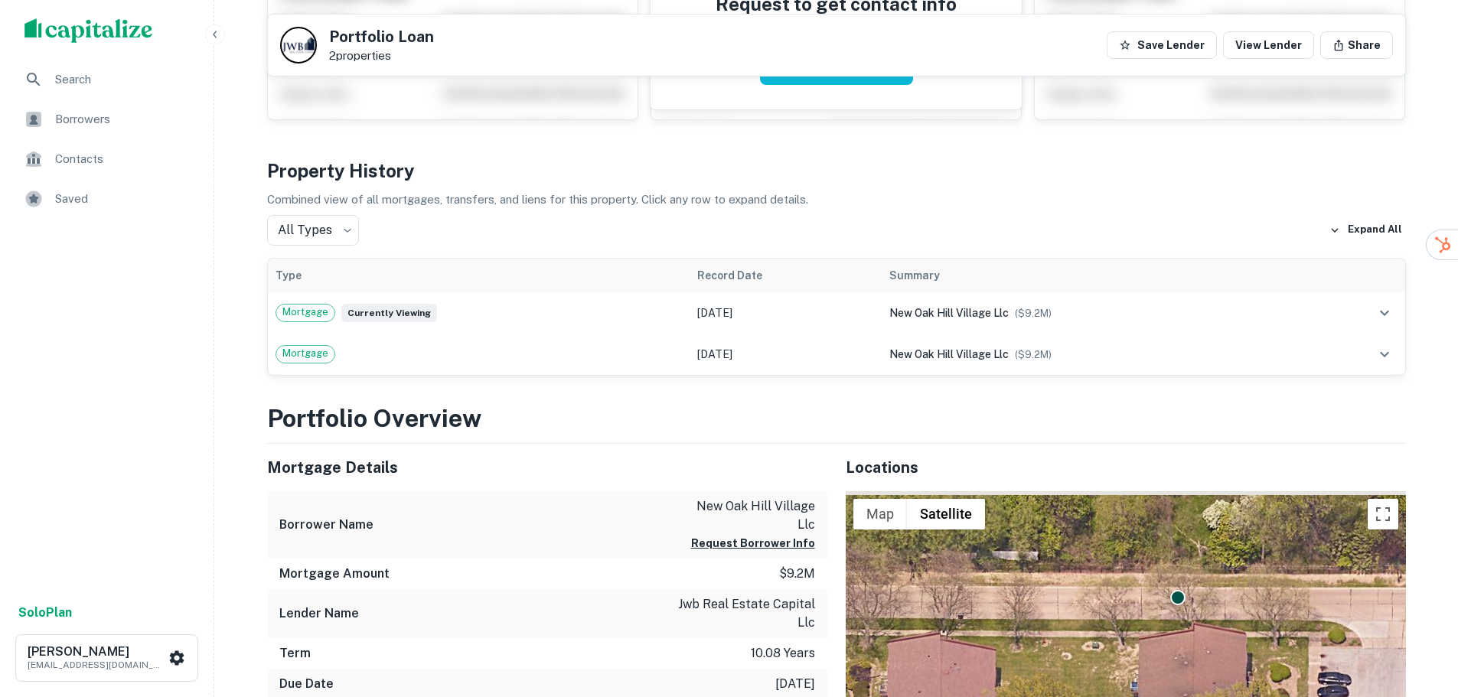
scroll to position [153, 0]
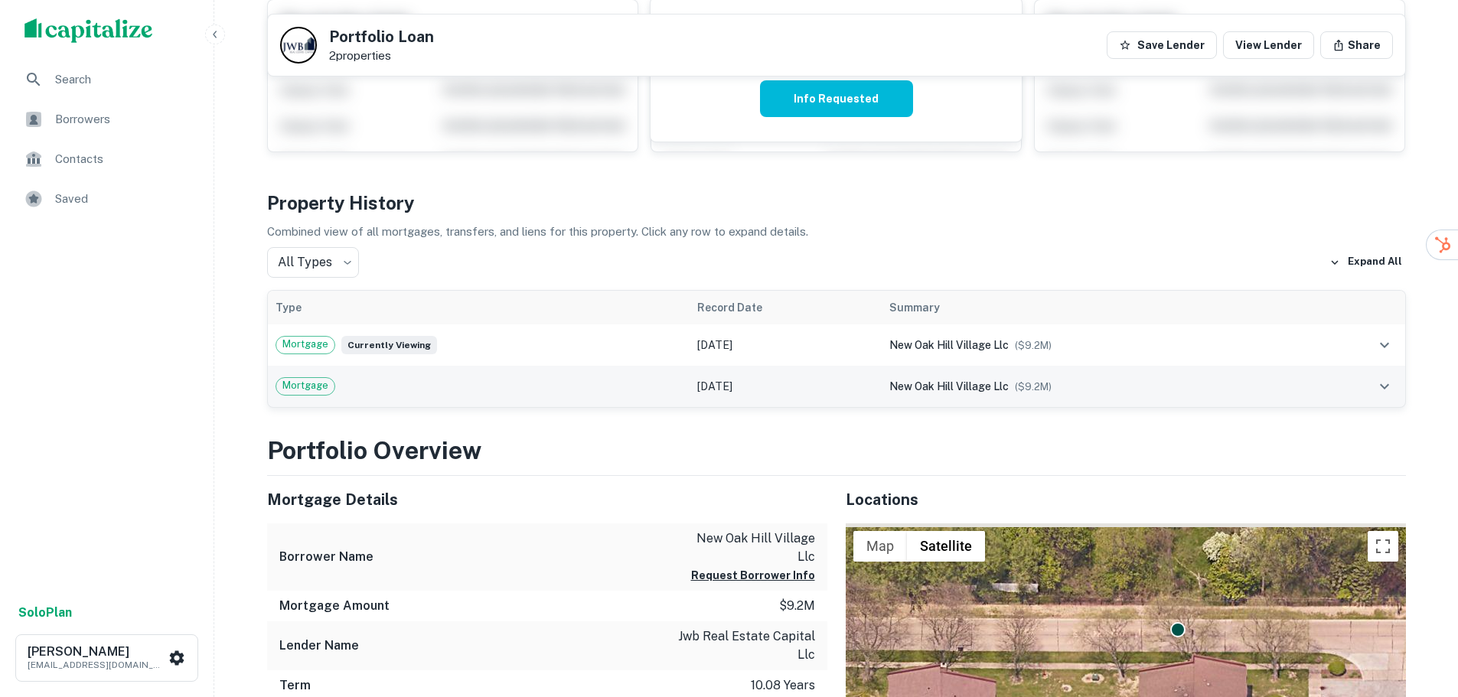
click at [295, 387] on span "Mortgage" at bounding box center [305, 385] width 58 height 15
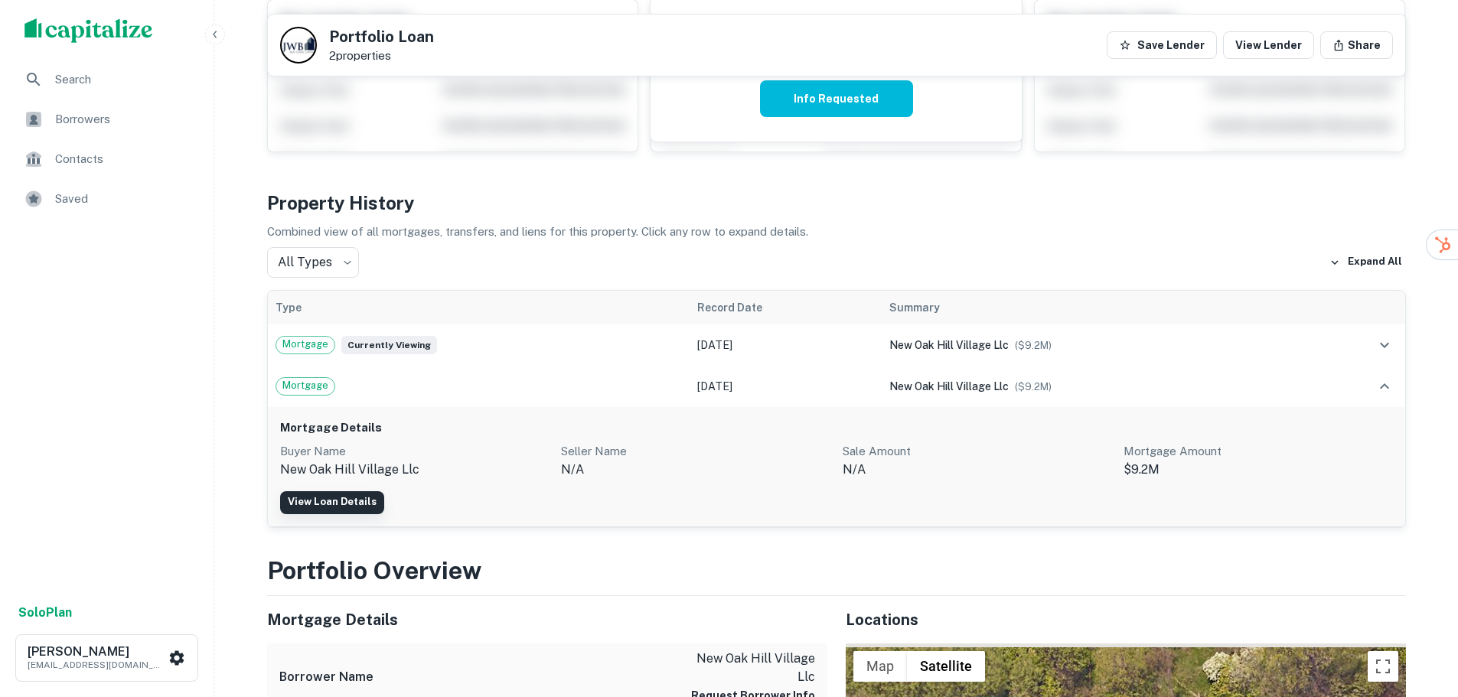
click at [344, 505] on link "View Loan Details" at bounding box center [332, 502] width 104 height 23
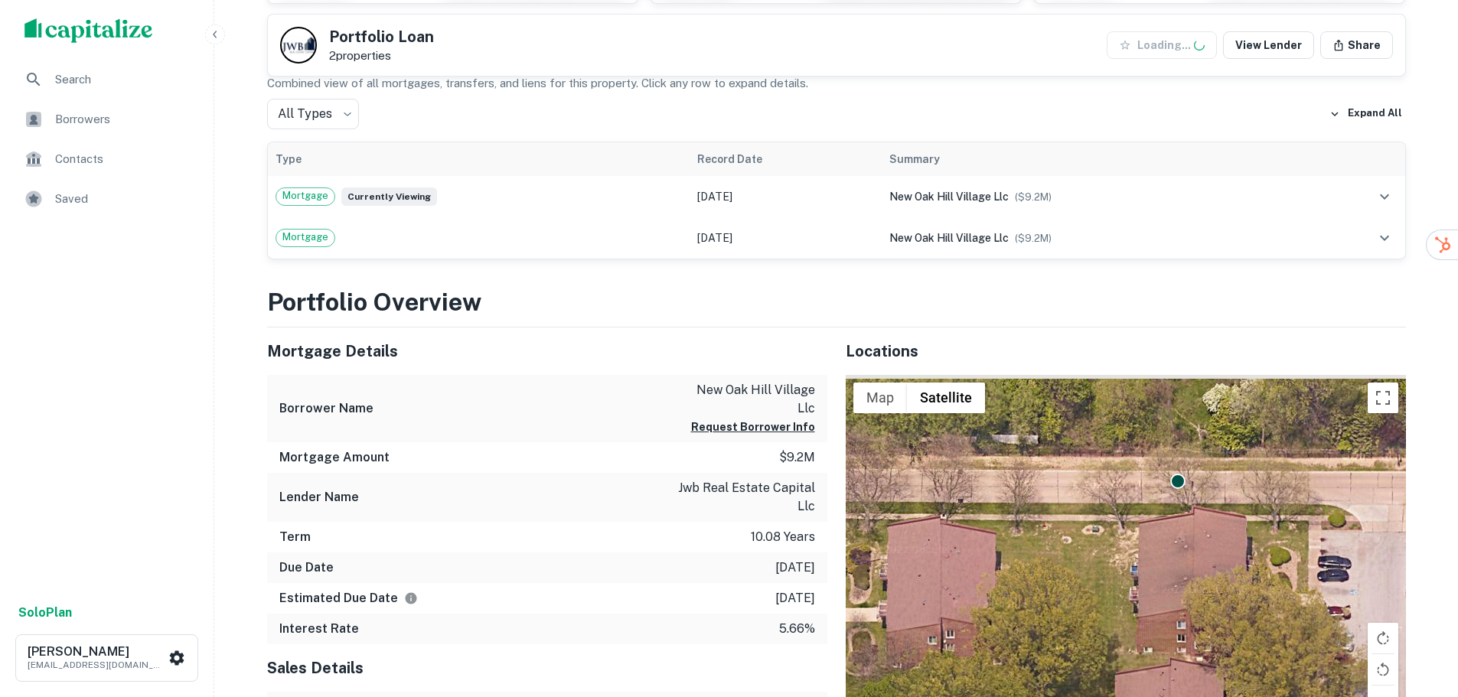
scroll to position [383, 0]
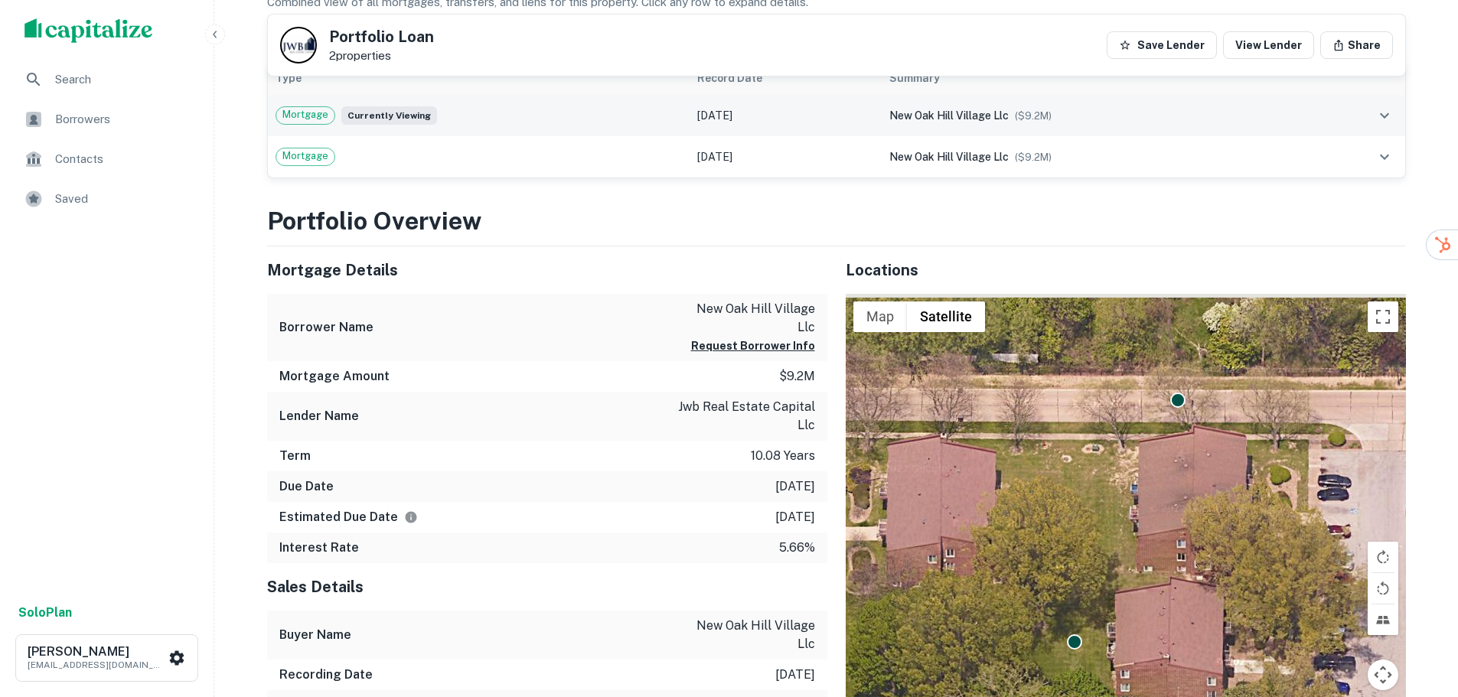
click at [365, 116] on span "Currently viewing" at bounding box center [389, 115] width 96 height 18
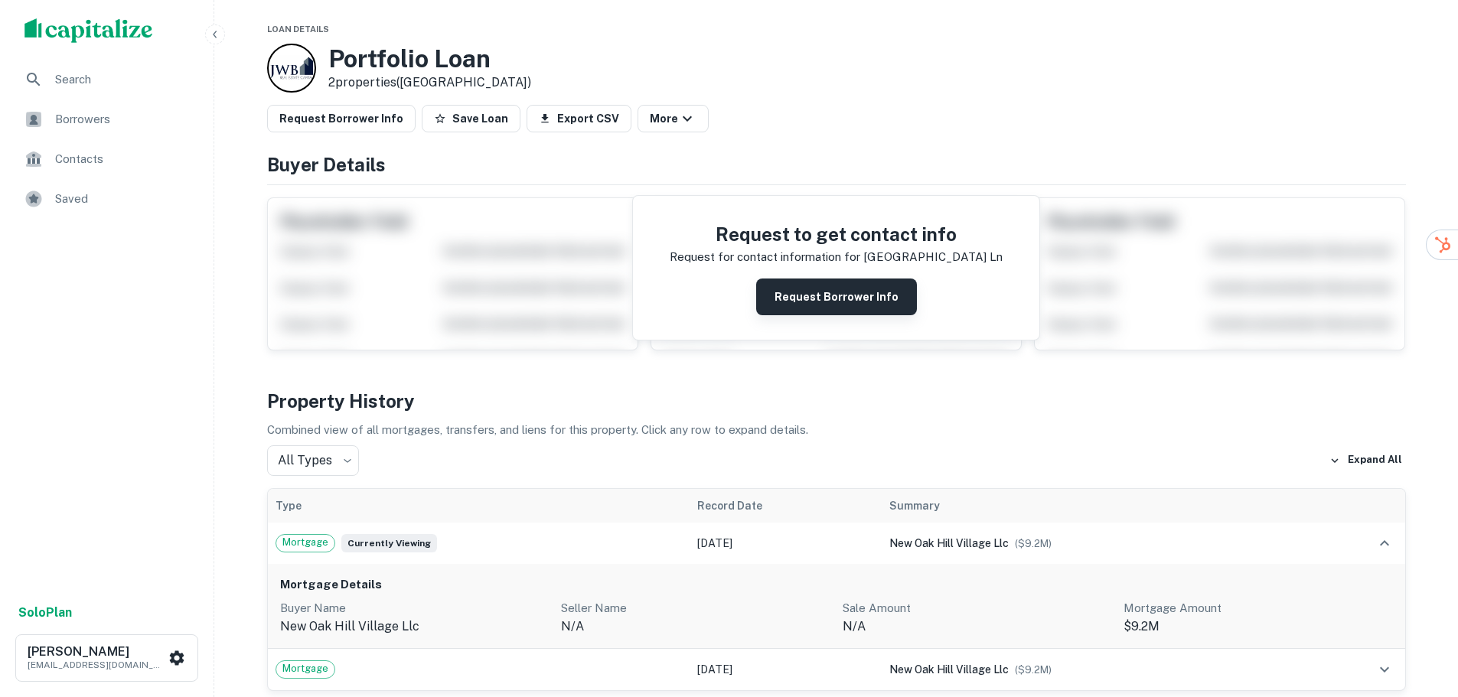
scroll to position [0, 0]
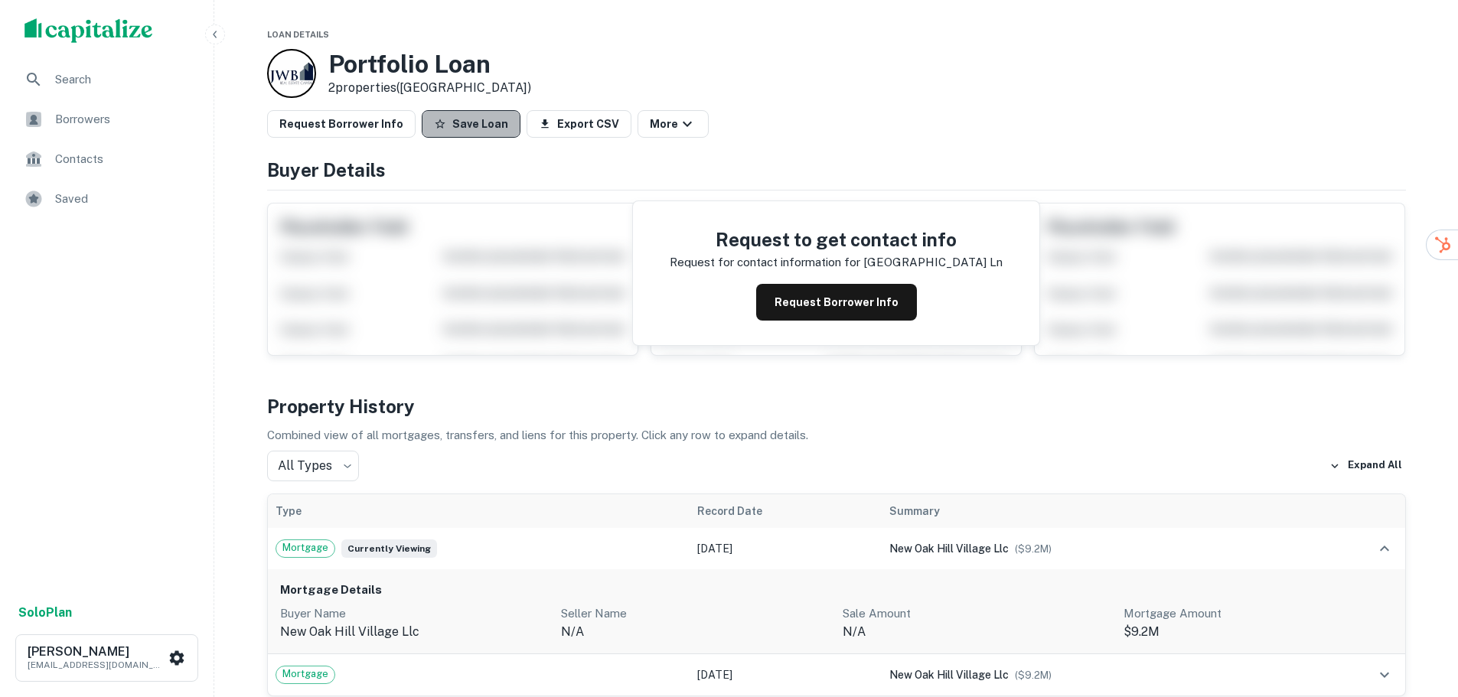
click at [465, 127] on button "Save Loan" at bounding box center [471, 124] width 99 height 28
click at [685, 122] on icon "button" at bounding box center [694, 124] width 18 height 18
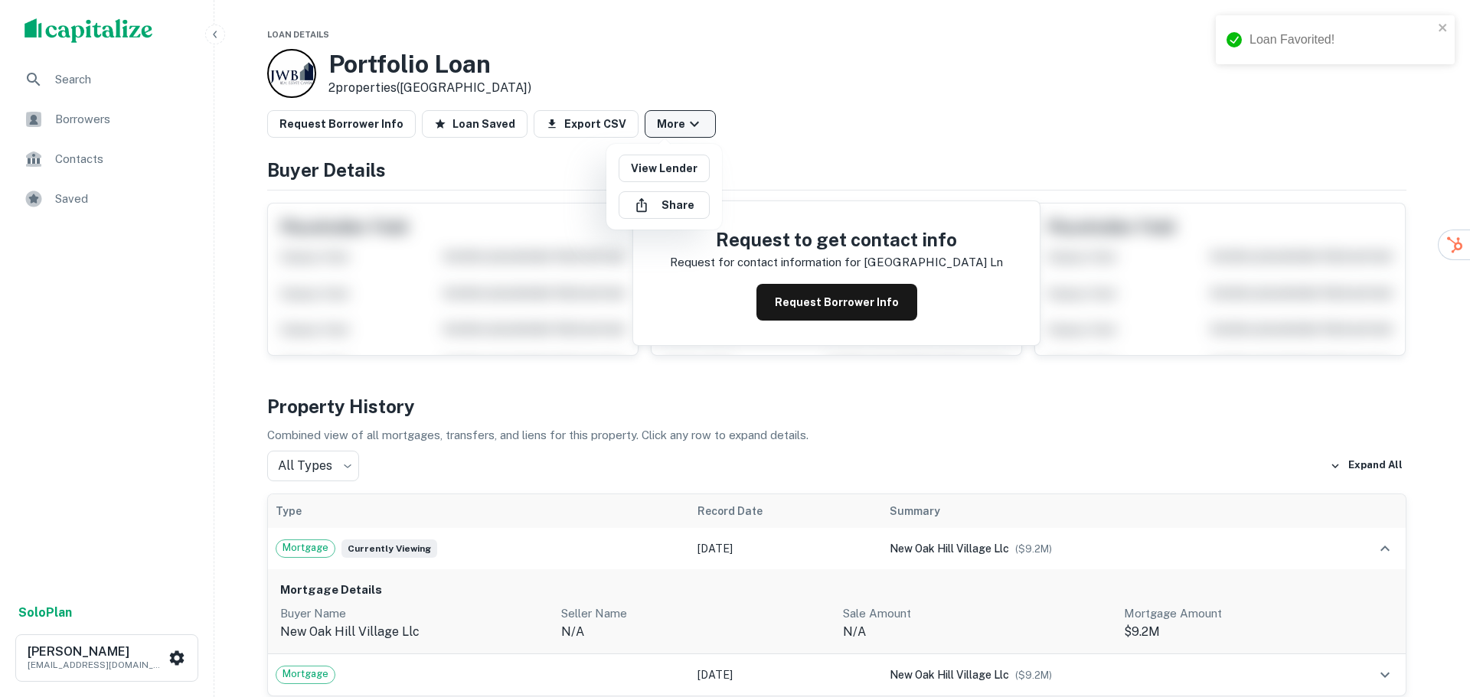
click at [674, 122] on div at bounding box center [735, 348] width 1470 height 697
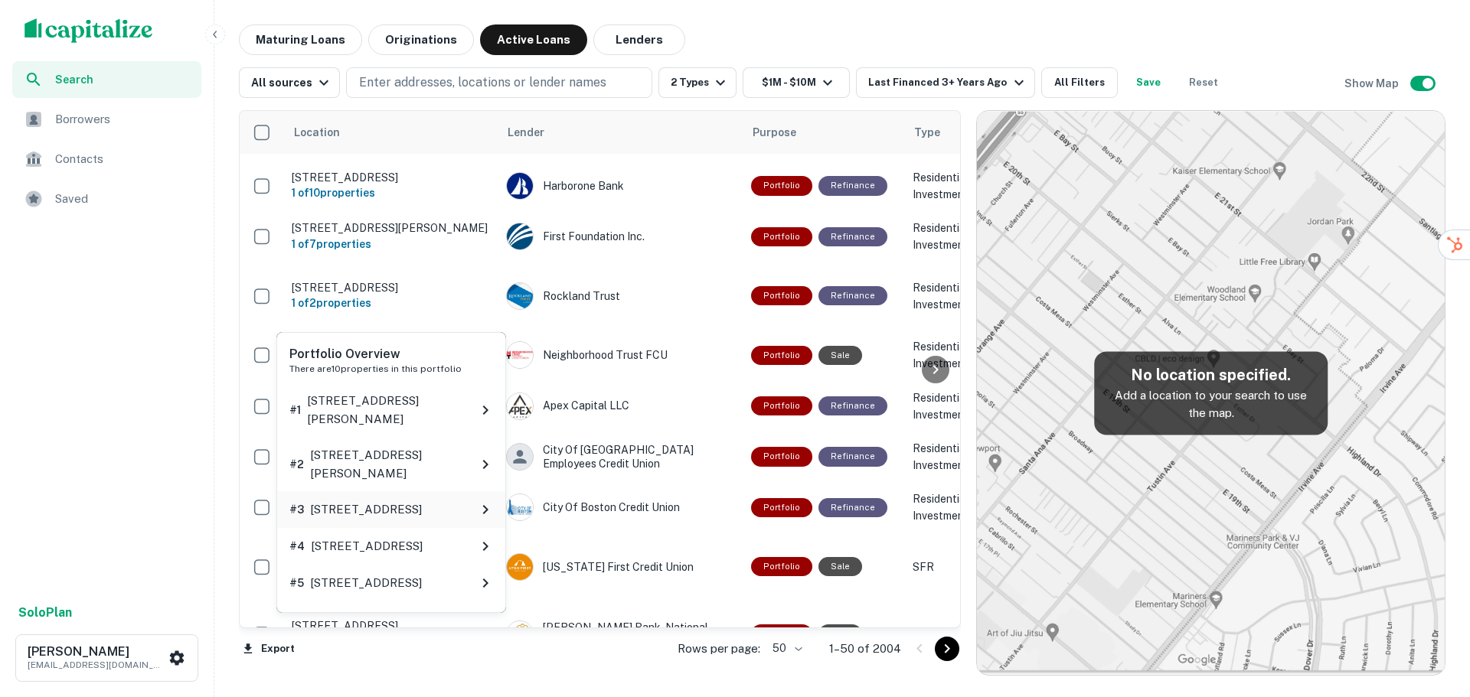
scroll to position [306, 0]
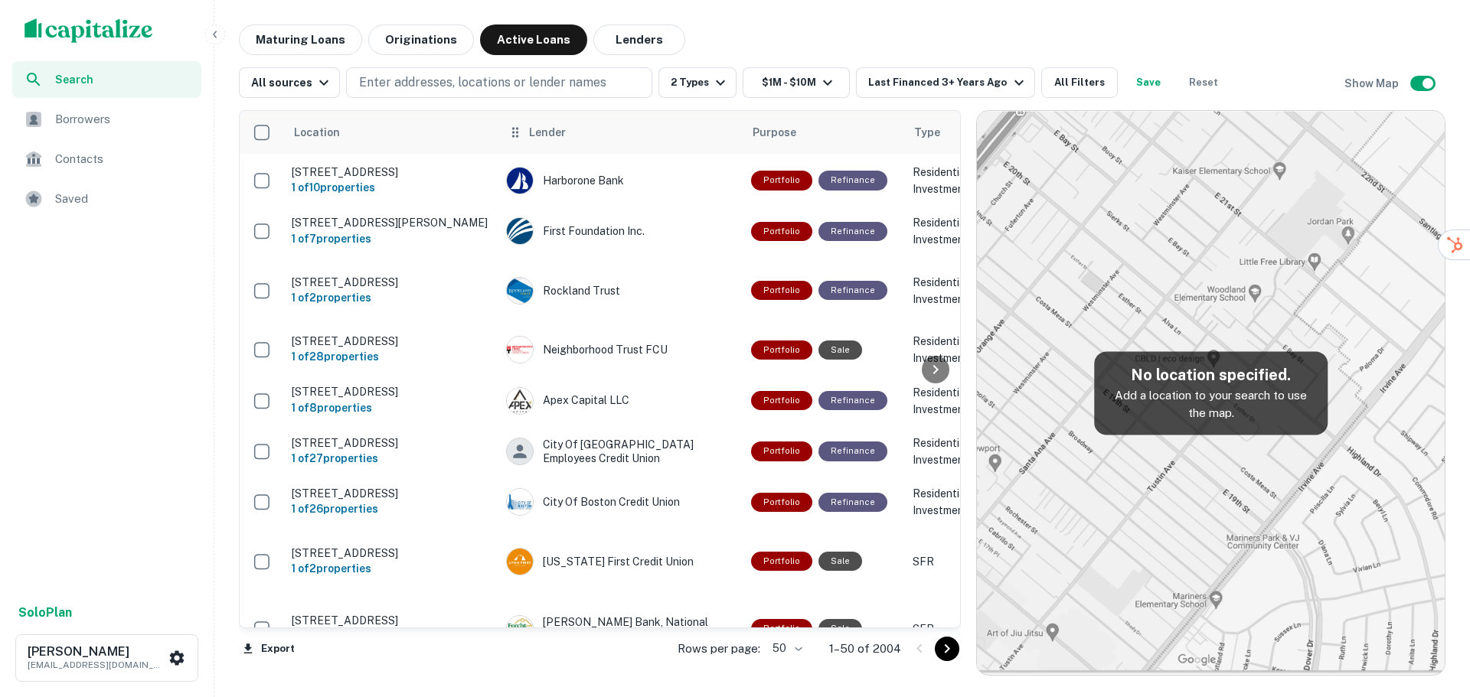
click at [566, 132] on div "Lender" at bounding box center [620, 132] width 227 height 18
click at [546, 135] on span "Lender" at bounding box center [547, 132] width 37 height 18
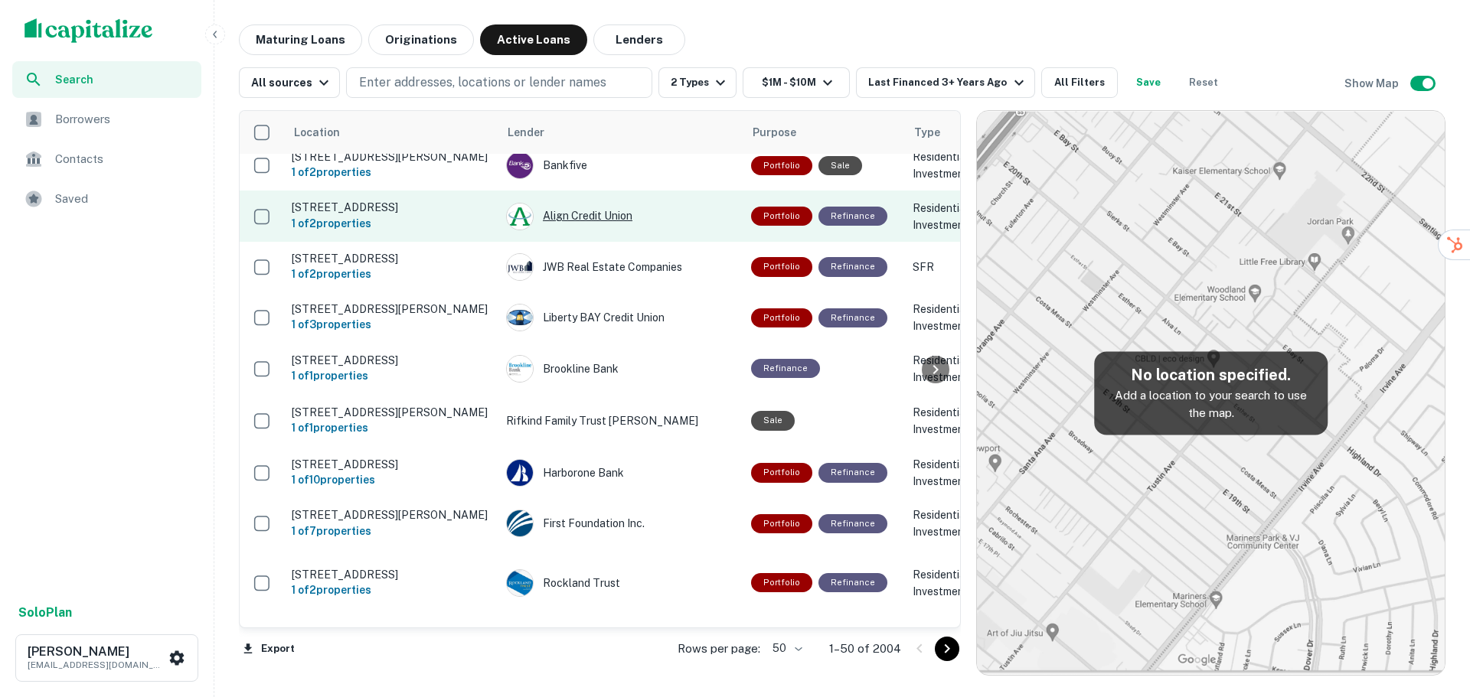
scroll to position [0, 0]
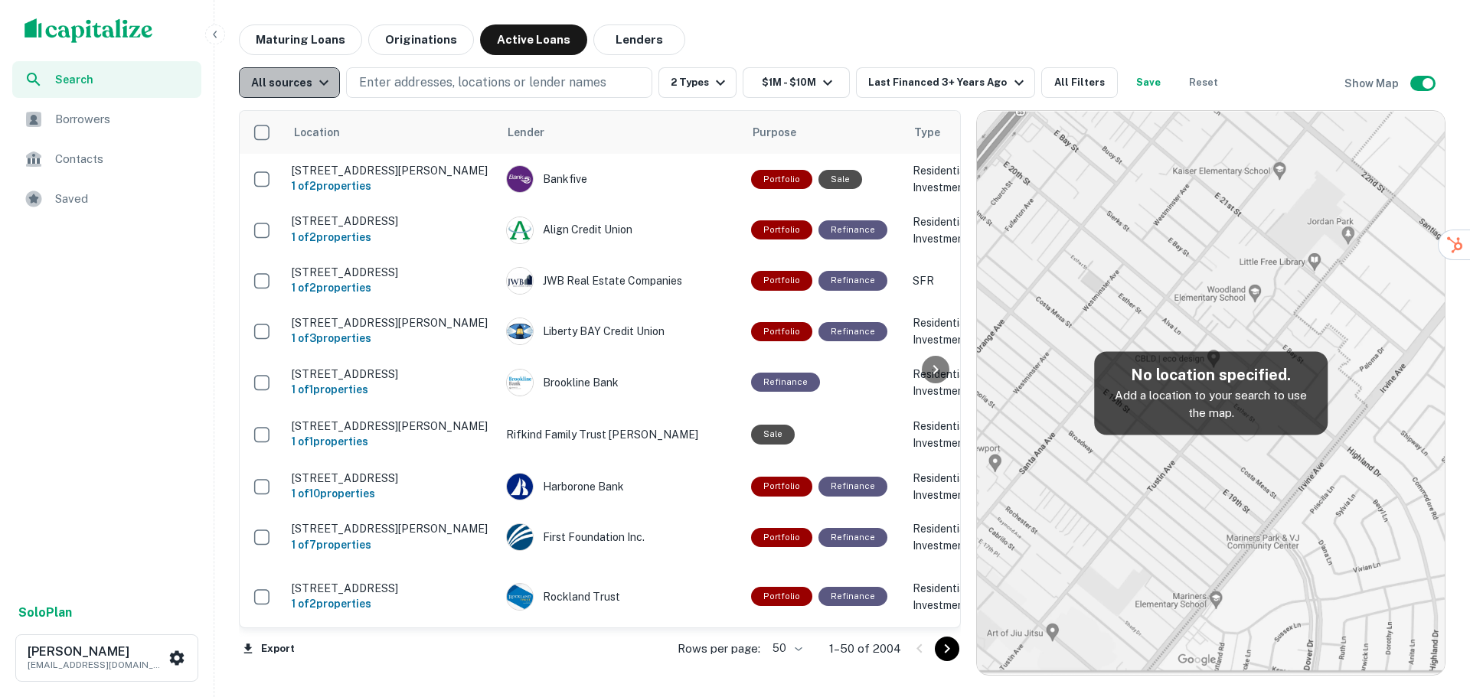
click at [319, 84] on icon "button" at bounding box center [323, 82] width 9 height 5
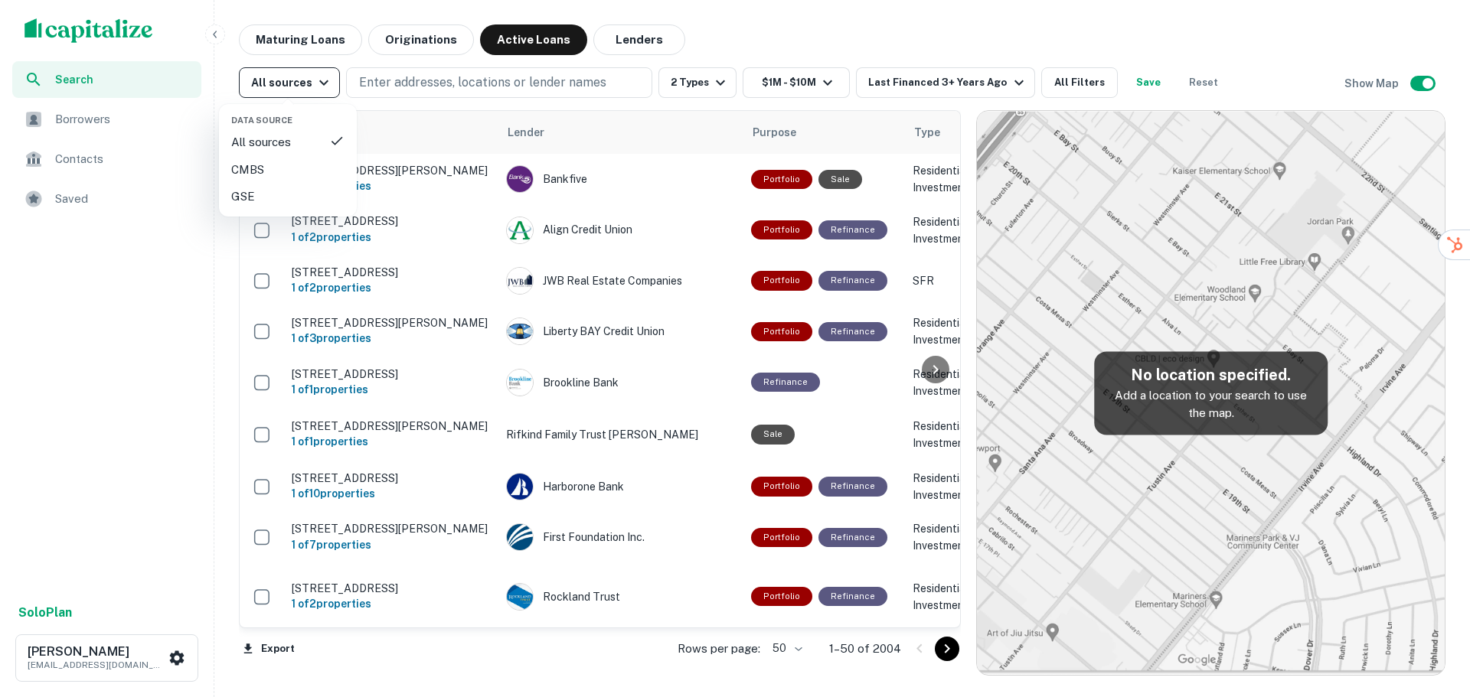
click at [319, 84] on div at bounding box center [735, 348] width 1470 height 697
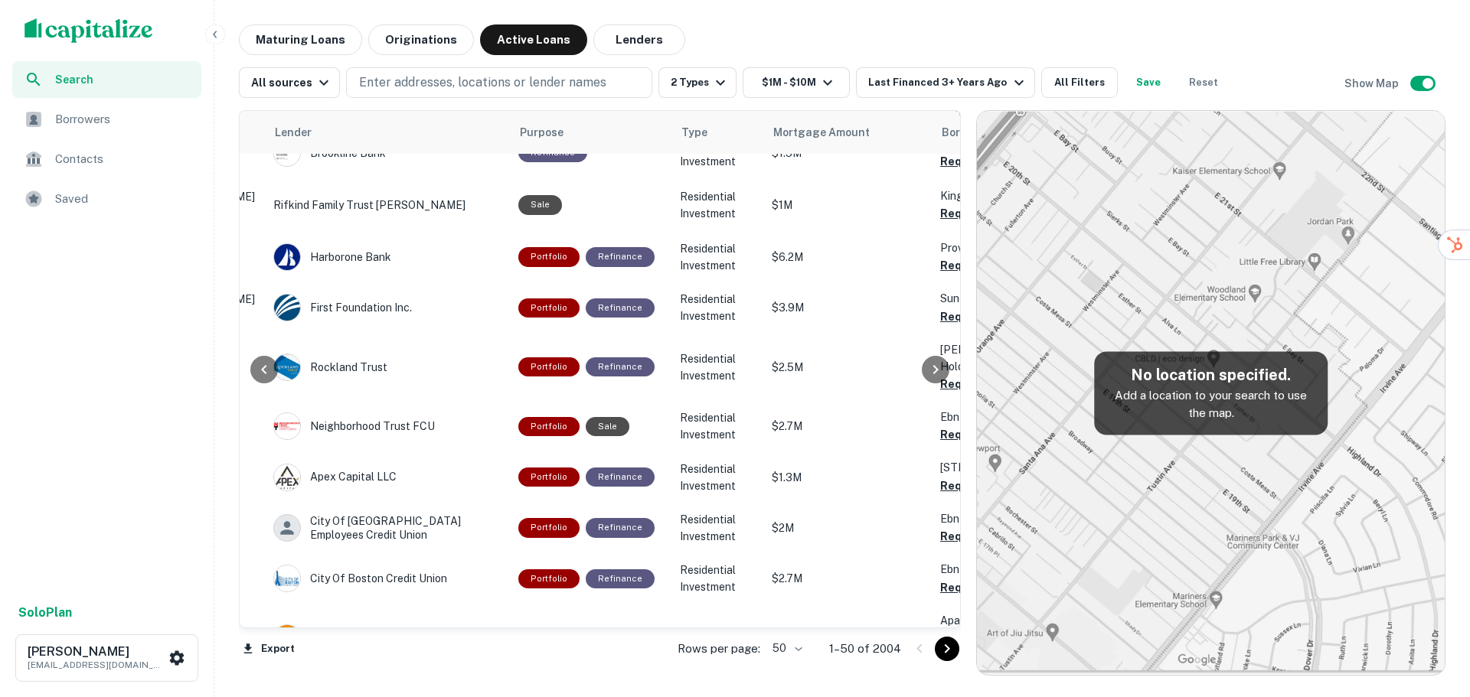
scroll to position [230, 50]
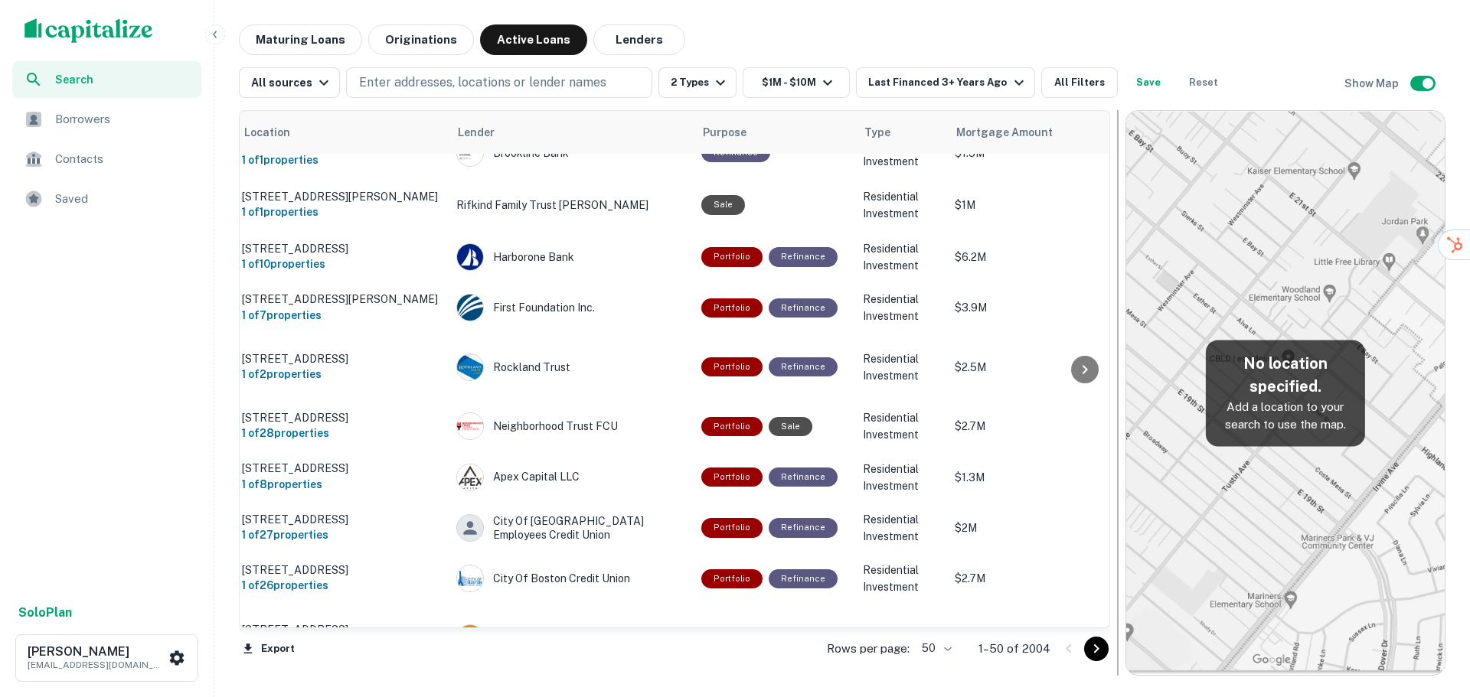
drag, startPoint x: 962, startPoint y: 395, endPoint x: 1114, endPoint y: 394, distance: 151.6
click at [1114, 394] on div at bounding box center [1117, 393] width 15 height 566
click at [1041, 129] on span "Mortgage Amount" at bounding box center [1035, 132] width 116 height 18
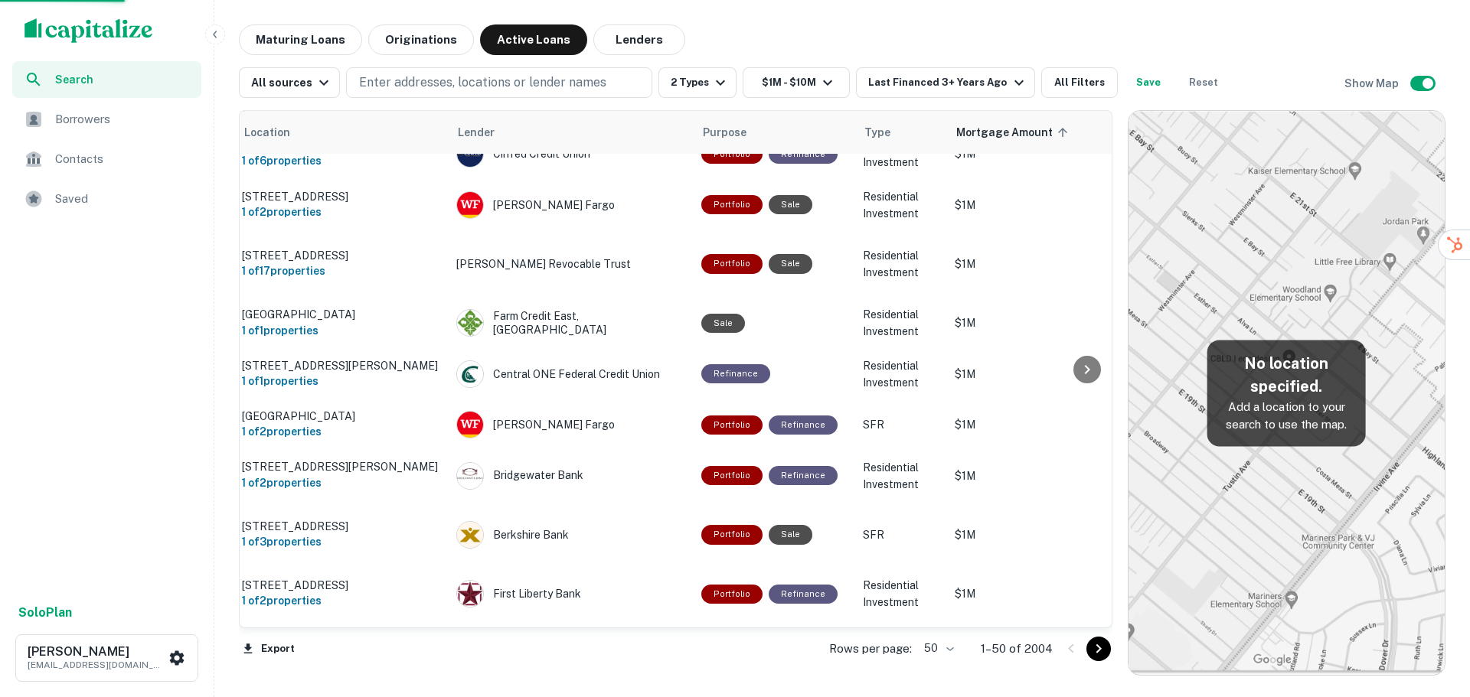
scroll to position [0, 50]
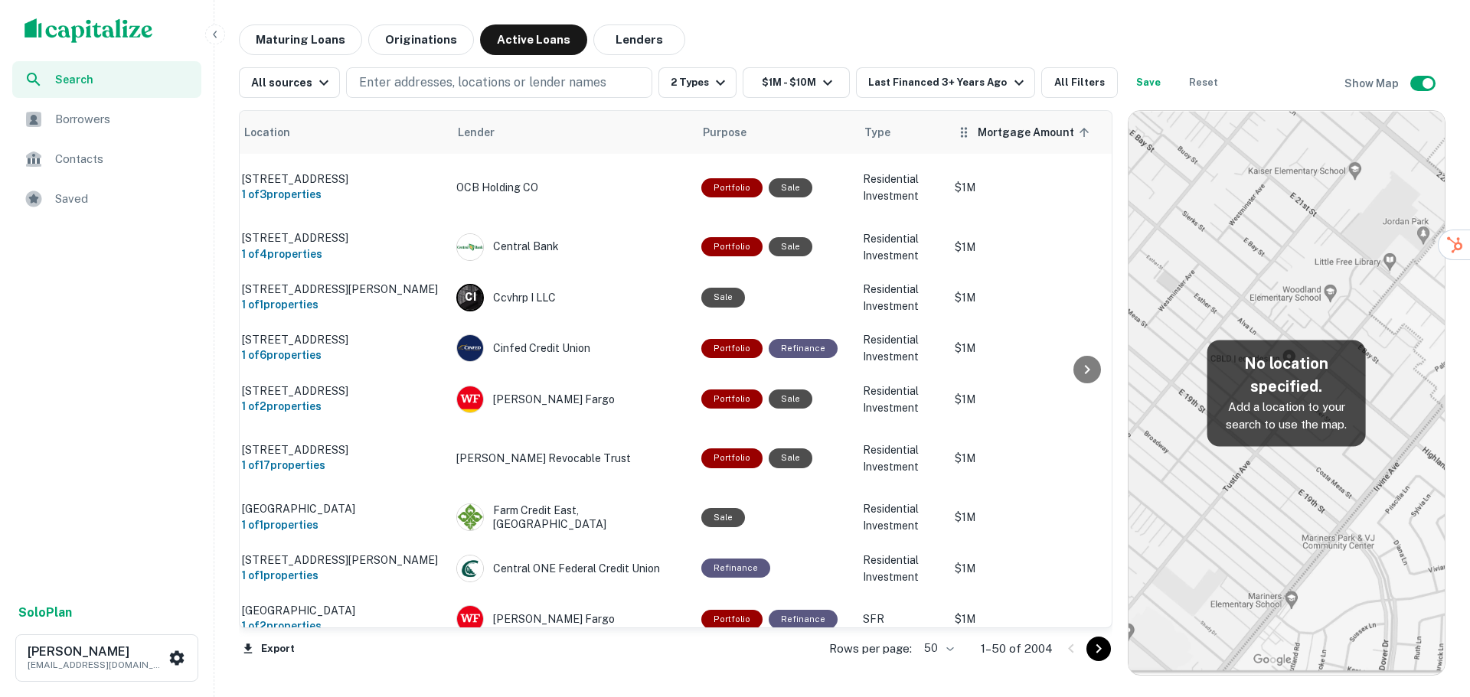
click at [1010, 132] on span "Mortgage Amount sorted ascending" at bounding box center [1035, 132] width 116 height 18
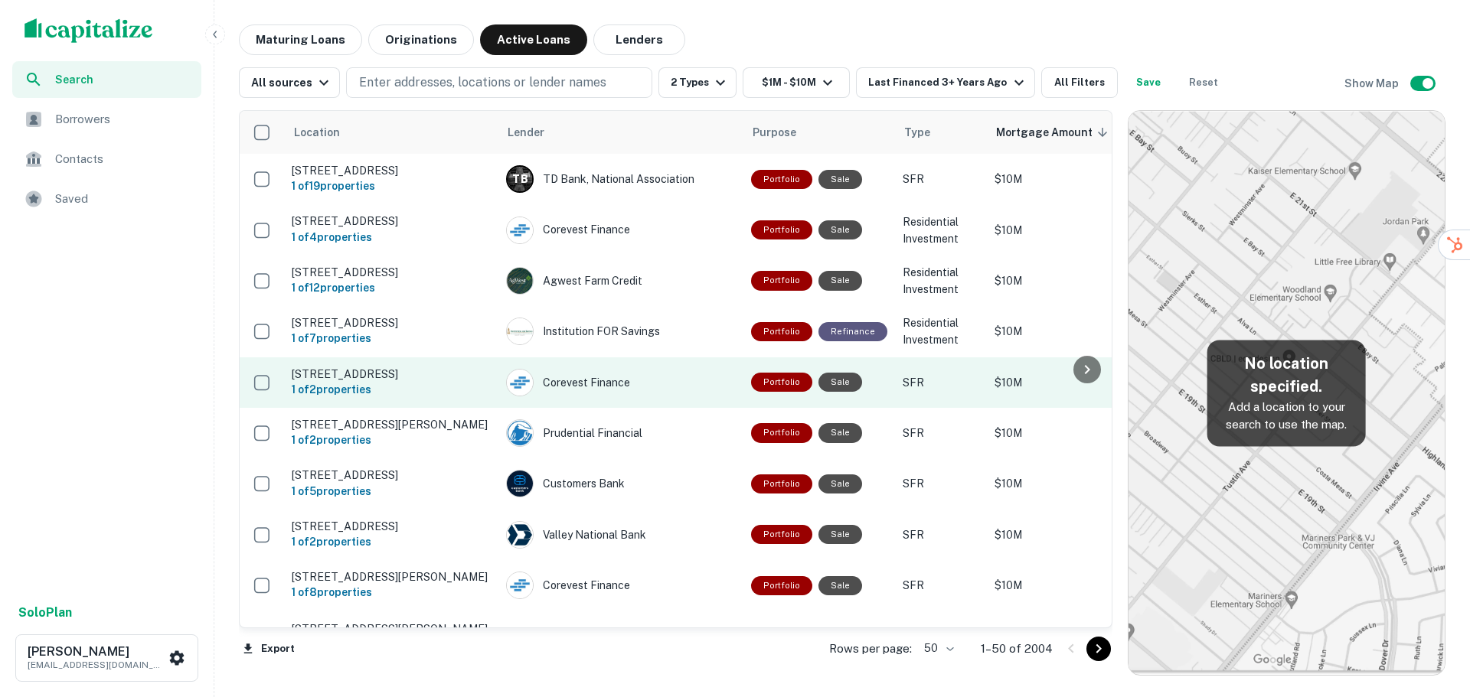
click at [418, 374] on p "[STREET_ADDRESS]" at bounding box center [391, 374] width 199 height 14
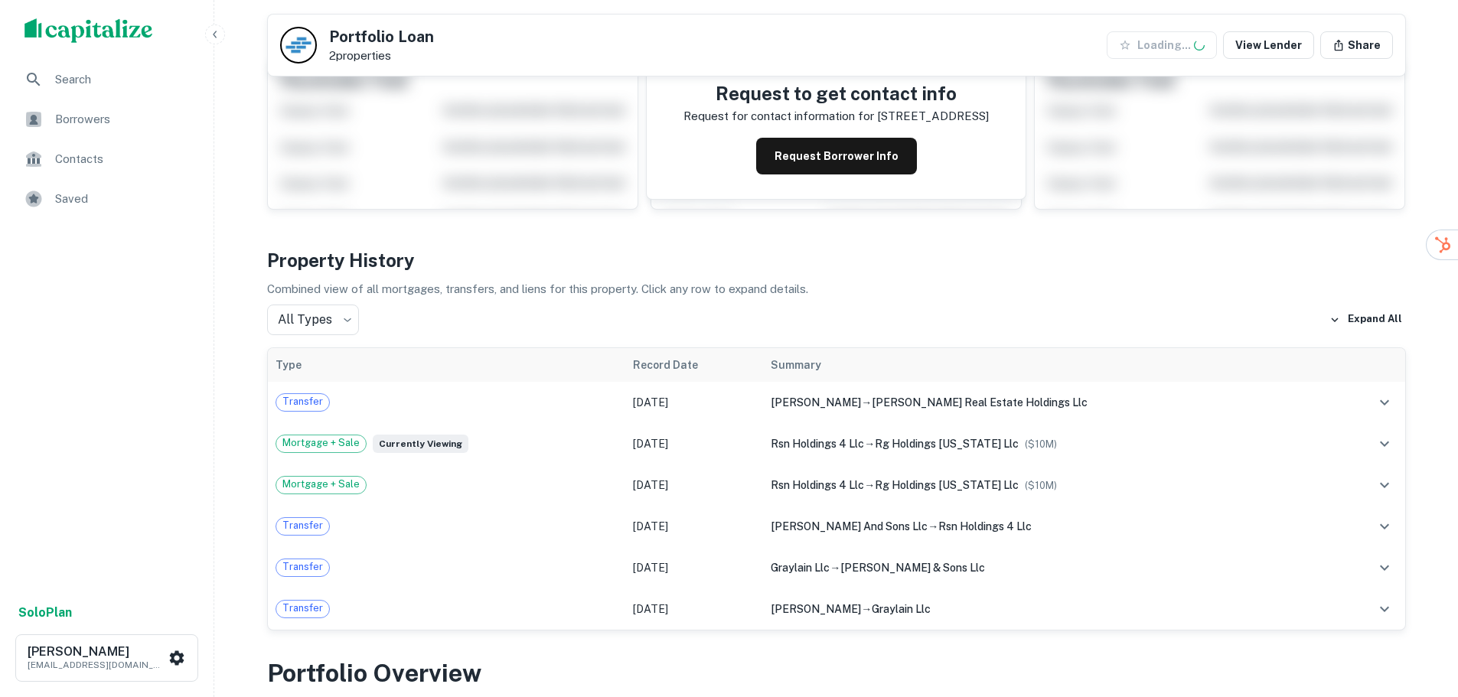
scroll to position [230, 0]
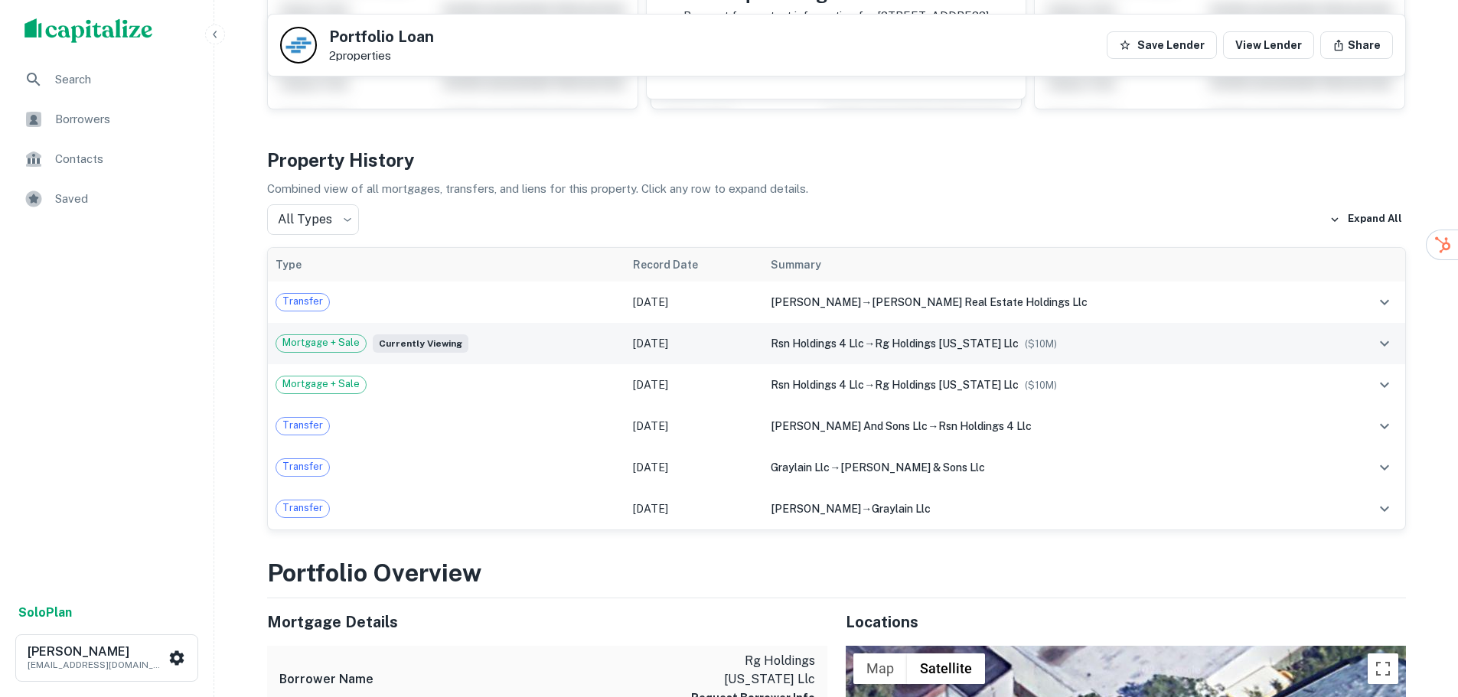
click at [325, 343] on span "Mortgage + Sale" at bounding box center [321, 342] width 90 height 15
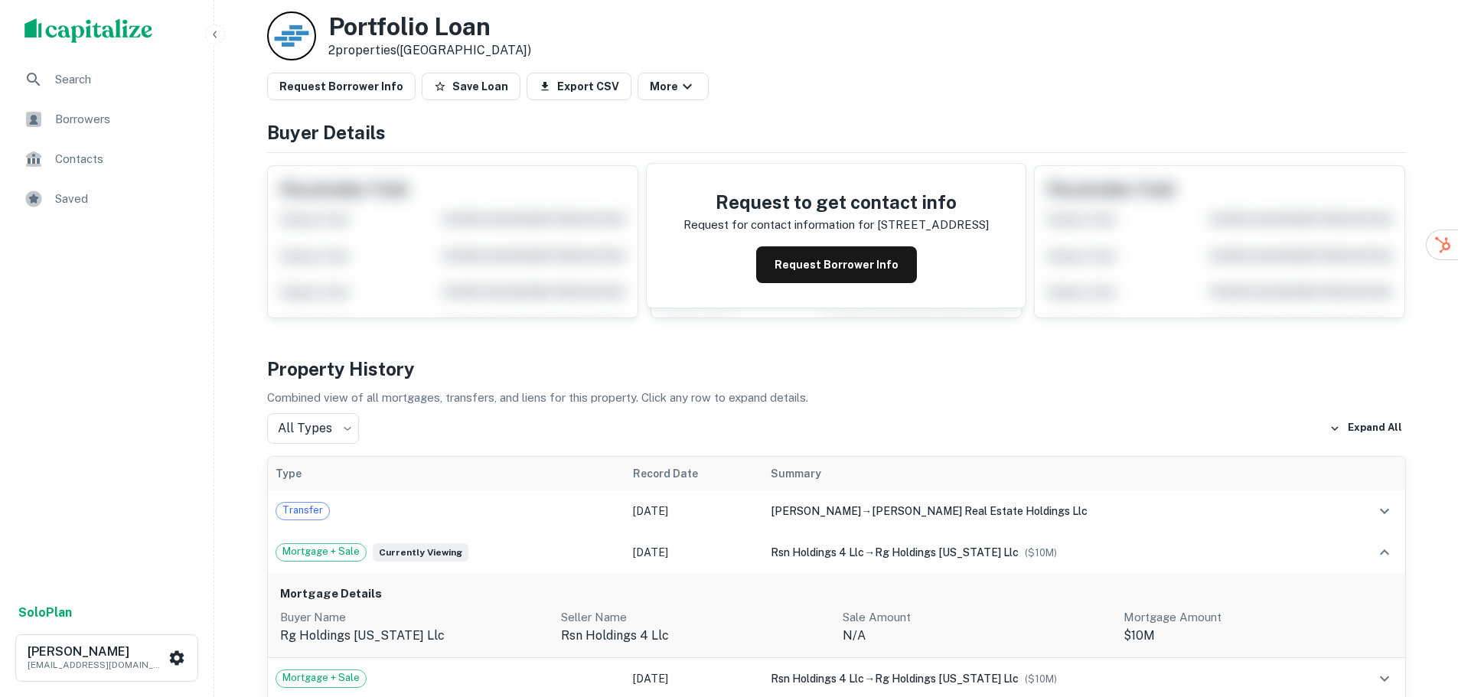
scroll to position [0, 0]
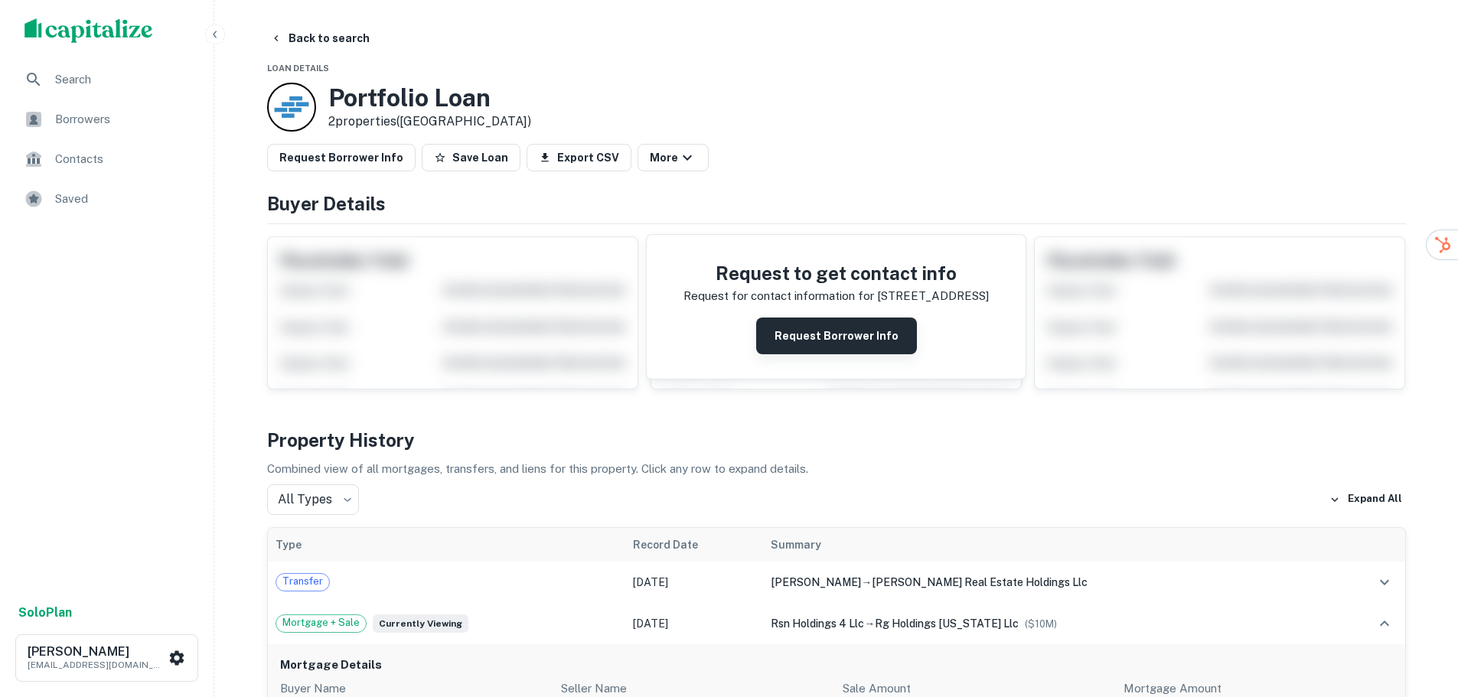
click at [841, 338] on button "Request Borrower Info" at bounding box center [836, 336] width 161 height 37
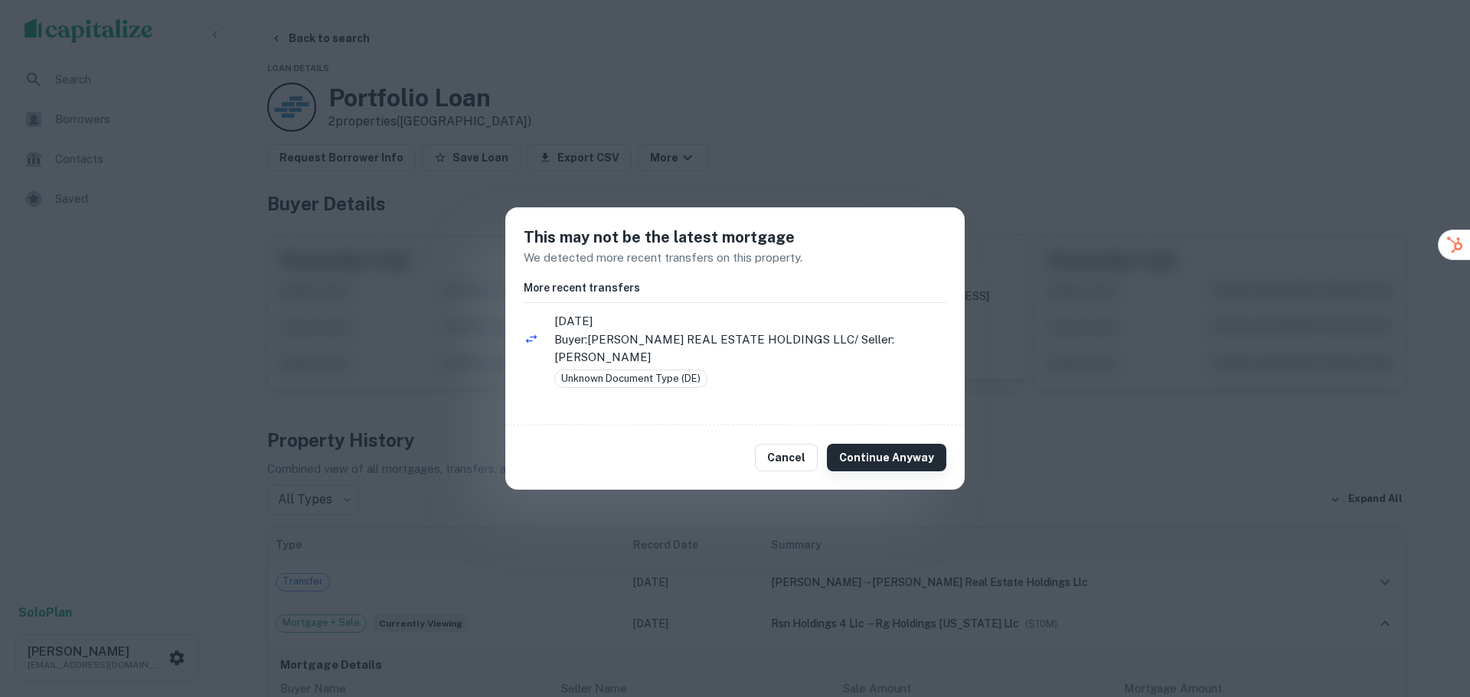
click at [902, 448] on button "Continue Anyway" at bounding box center [886, 458] width 119 height 28
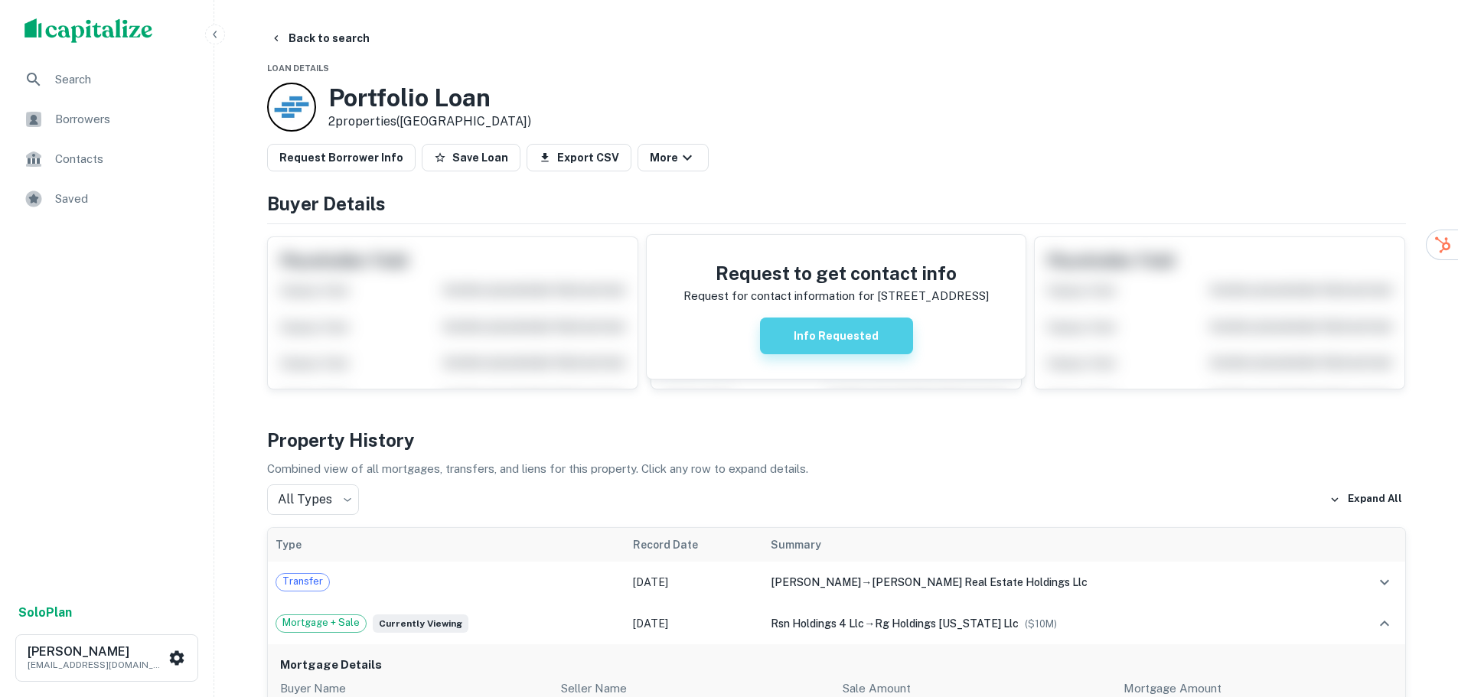
click at [808, 341] on button "Info Requested" at bounding box center [836, 336] width 153 height 37
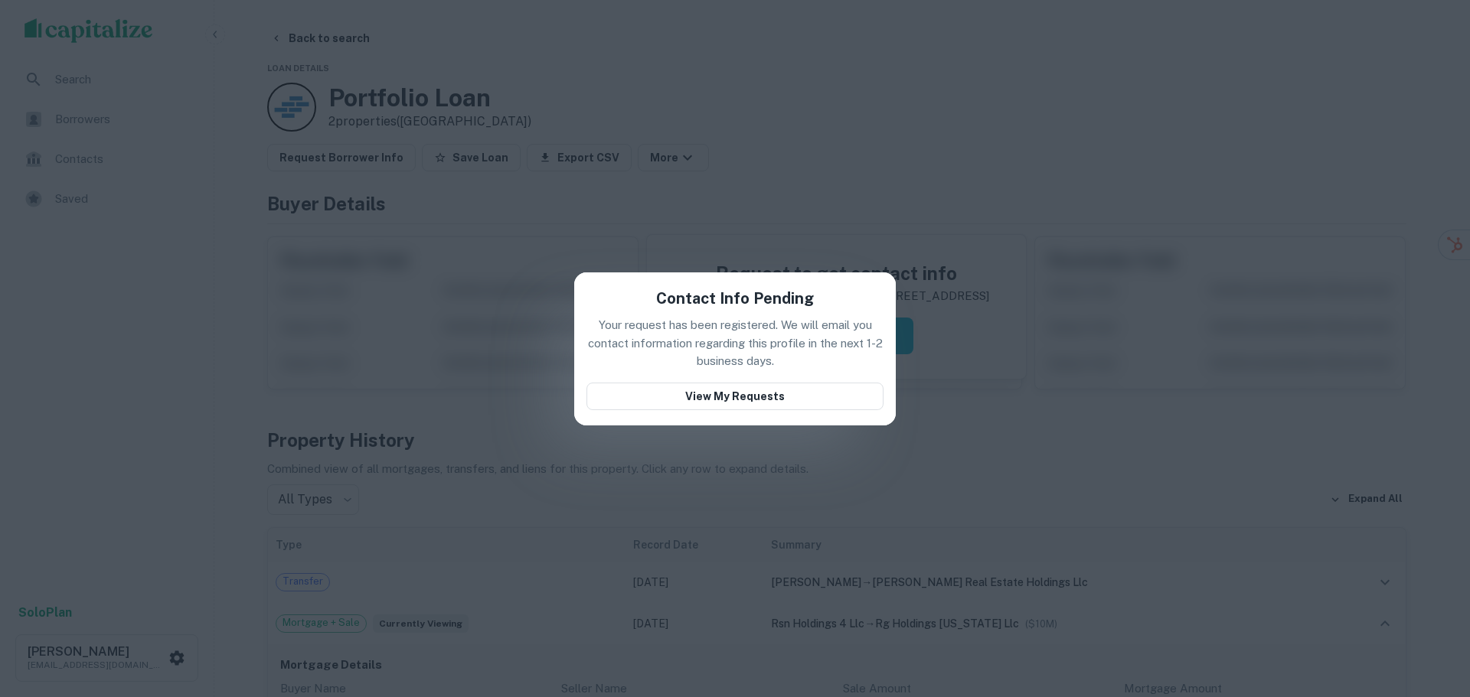
click at [995, 423] on div "Contact Info Pending Your request has been registered. We will email you contac…" at bounding box center [735, 348] width 1470 height 697
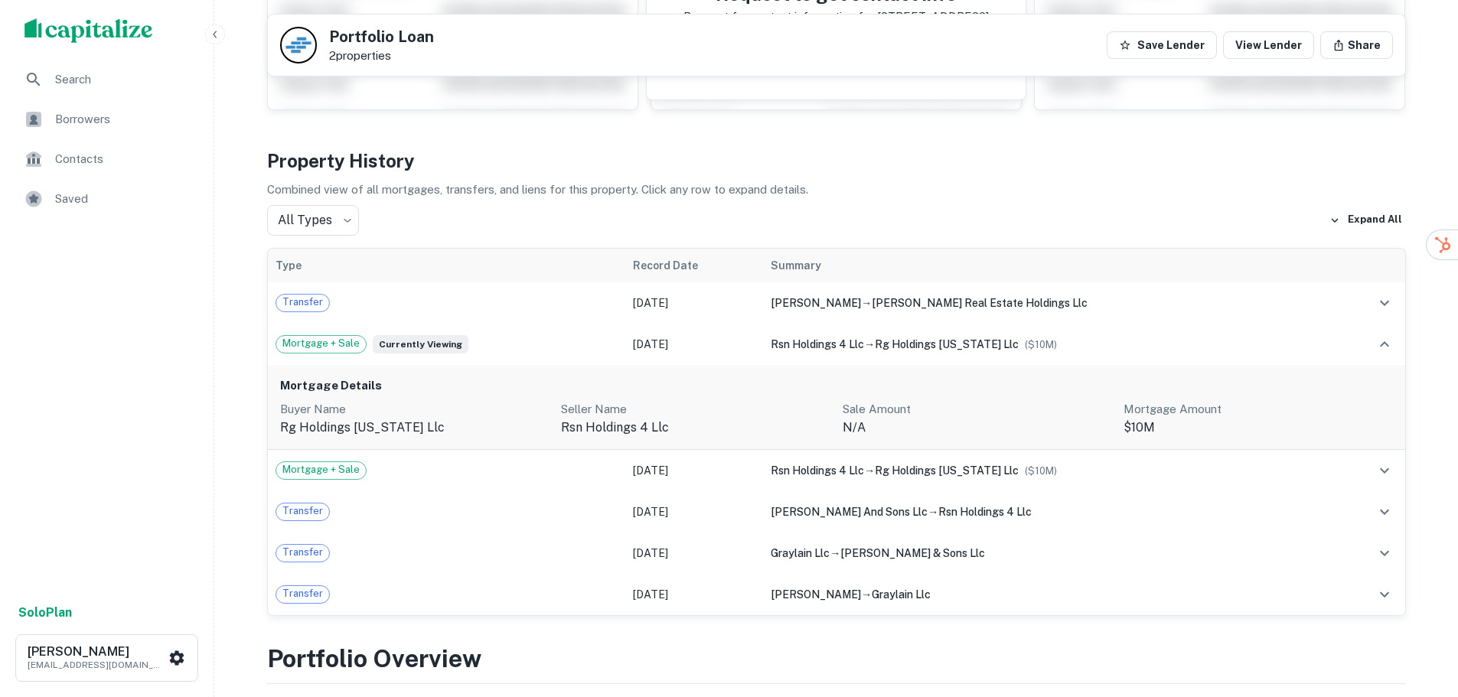
scroll to position [230, 0]
click at [1372, 219] on button "Expand All" at bounding box center [1366, 219] width 80 height 23
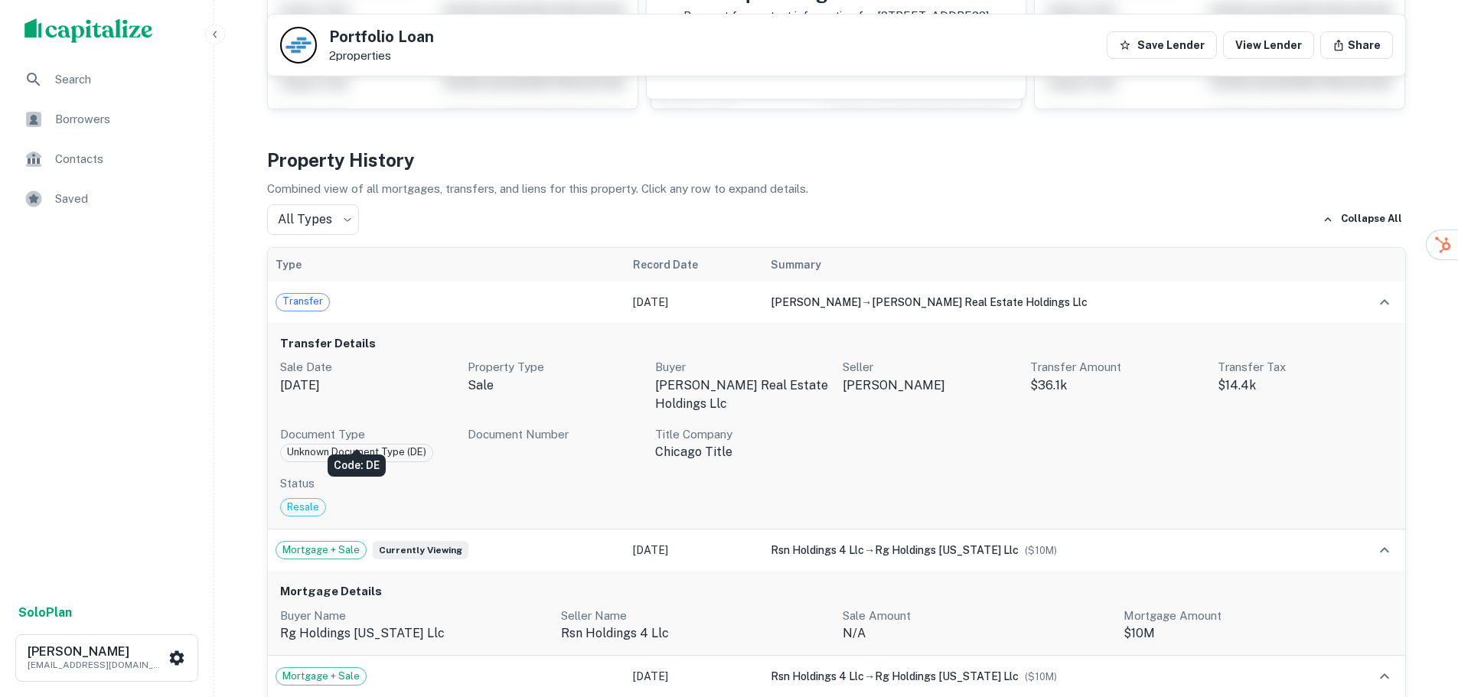
click at [364, 445] on span "Unknown Document Type (DE)" at bounding box center [357, 452] width 152 height 15
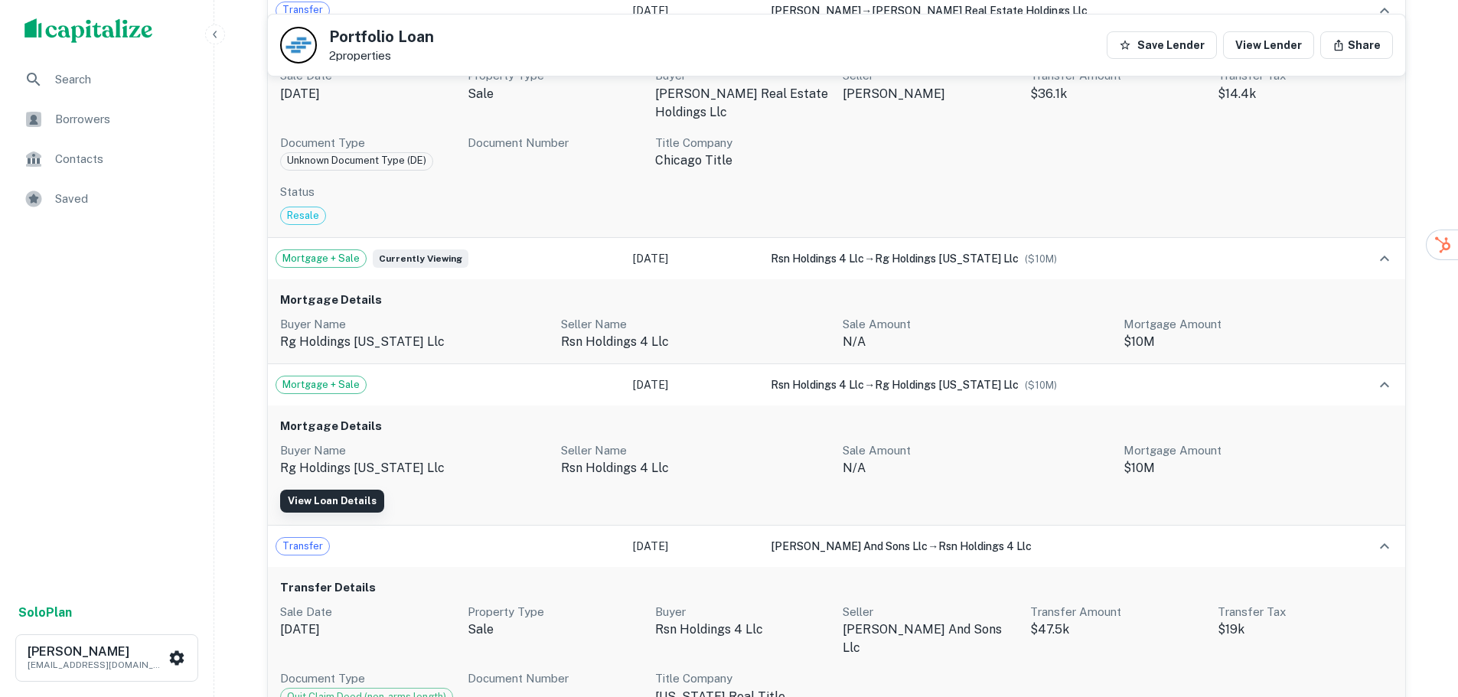
scroll to position [536, 0]
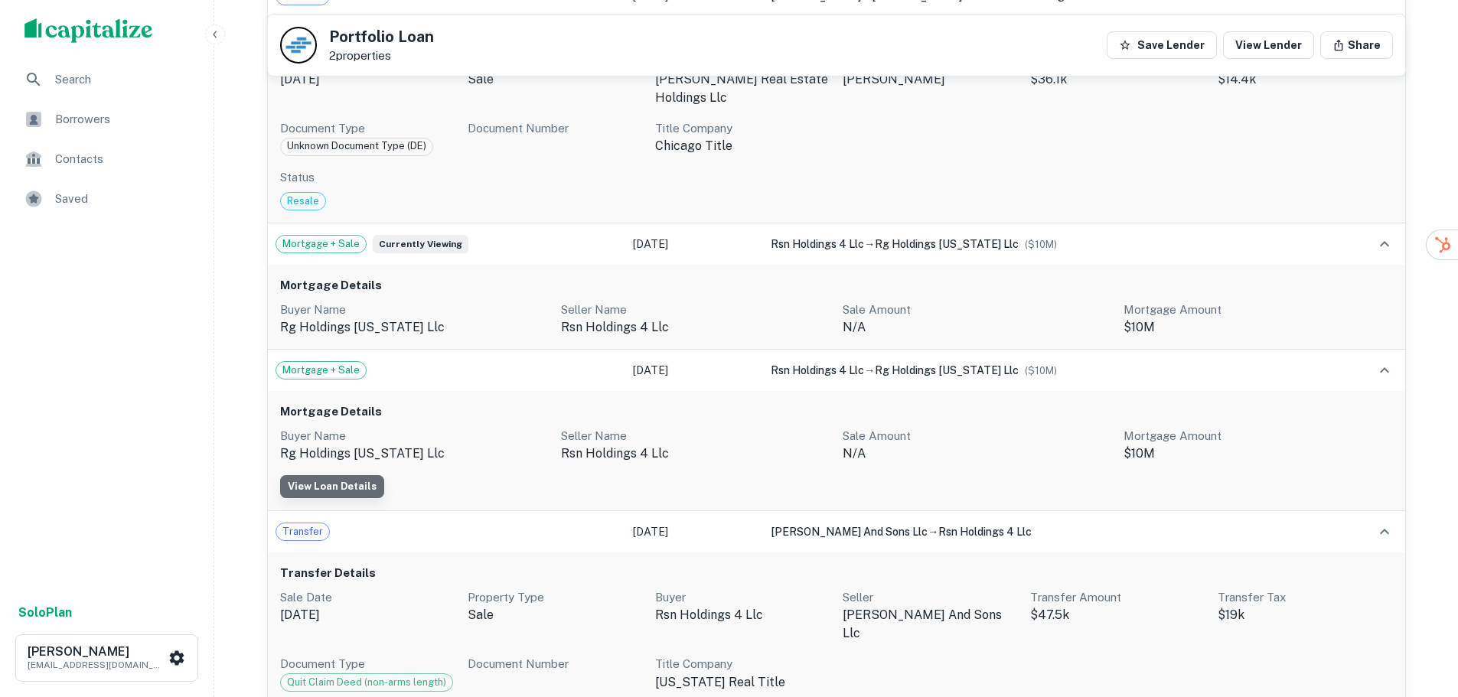
click at [335, 475] on link "View Loan Details" at bounding box center [332, 486] width 104 height 23
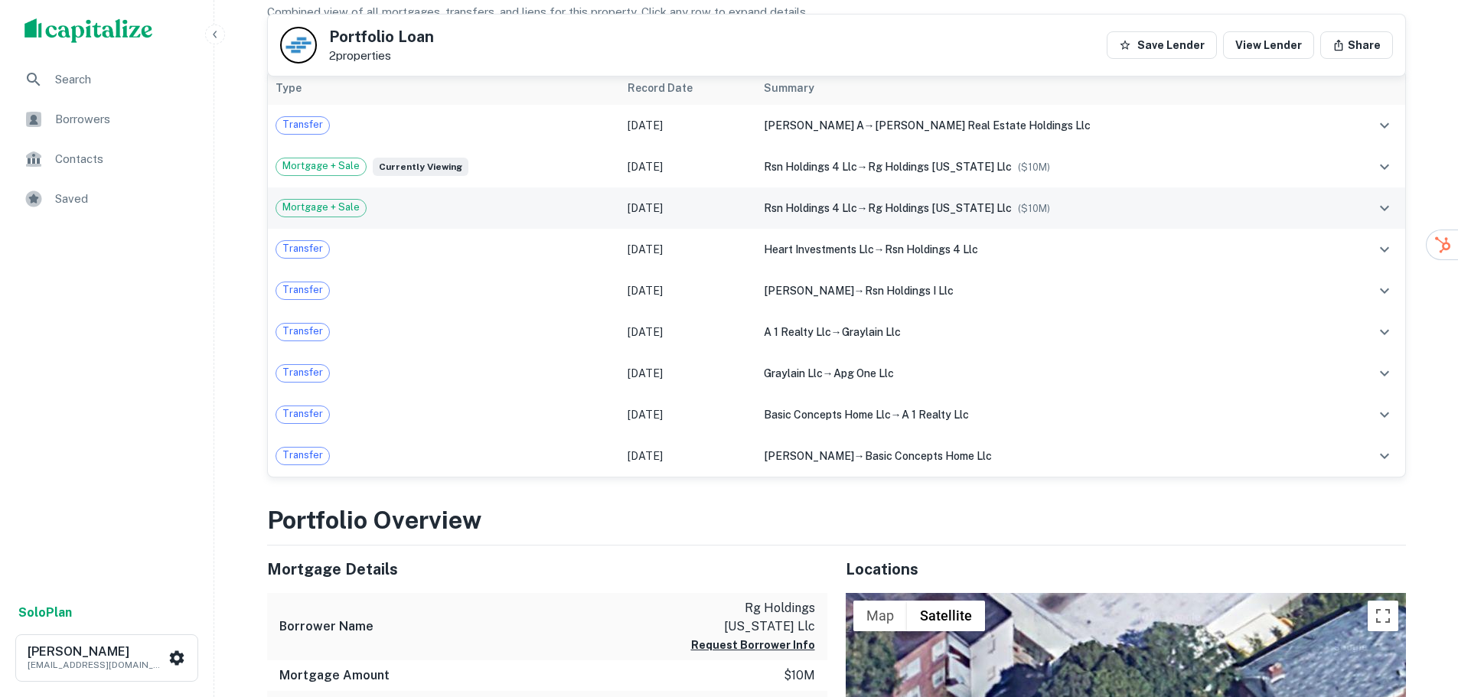
scroll to position [230, 0]
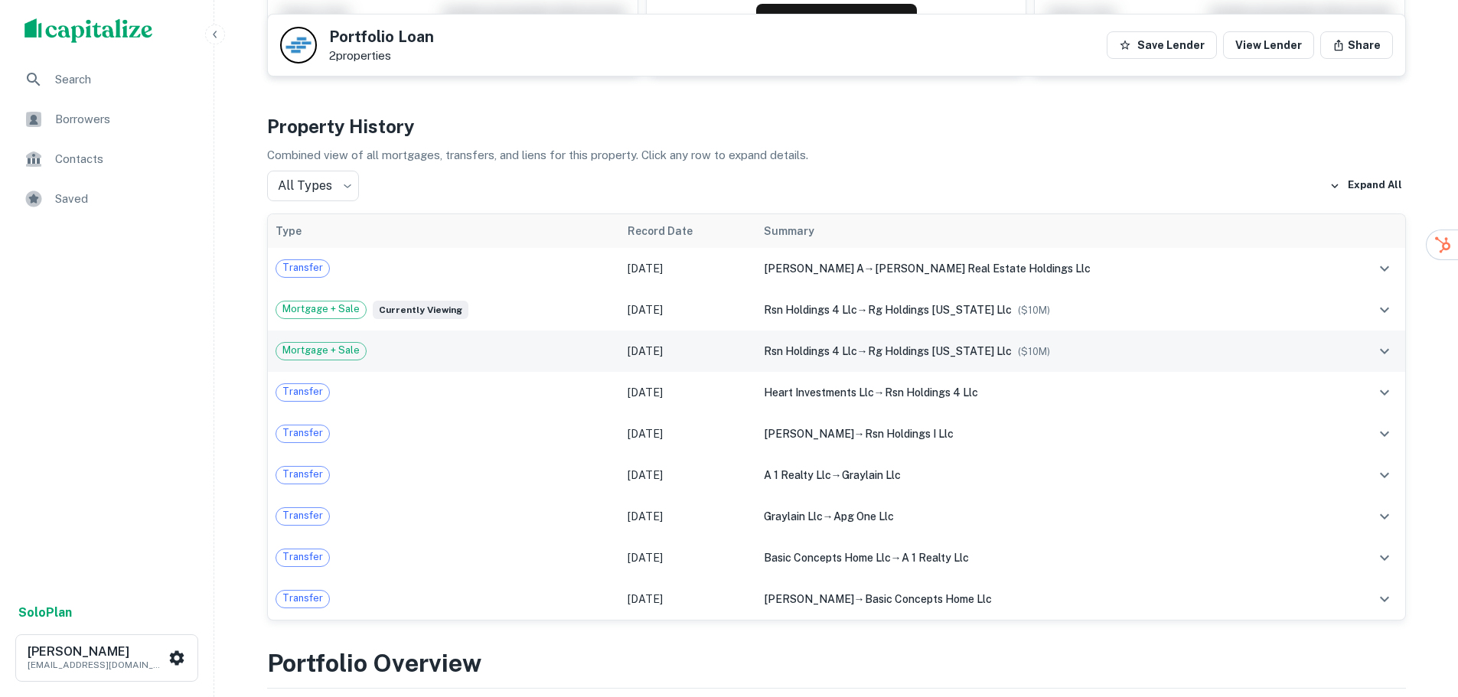
click at [1389, 352] on icon "expand row" at bounding box center [1384, 351] width 18 height 18
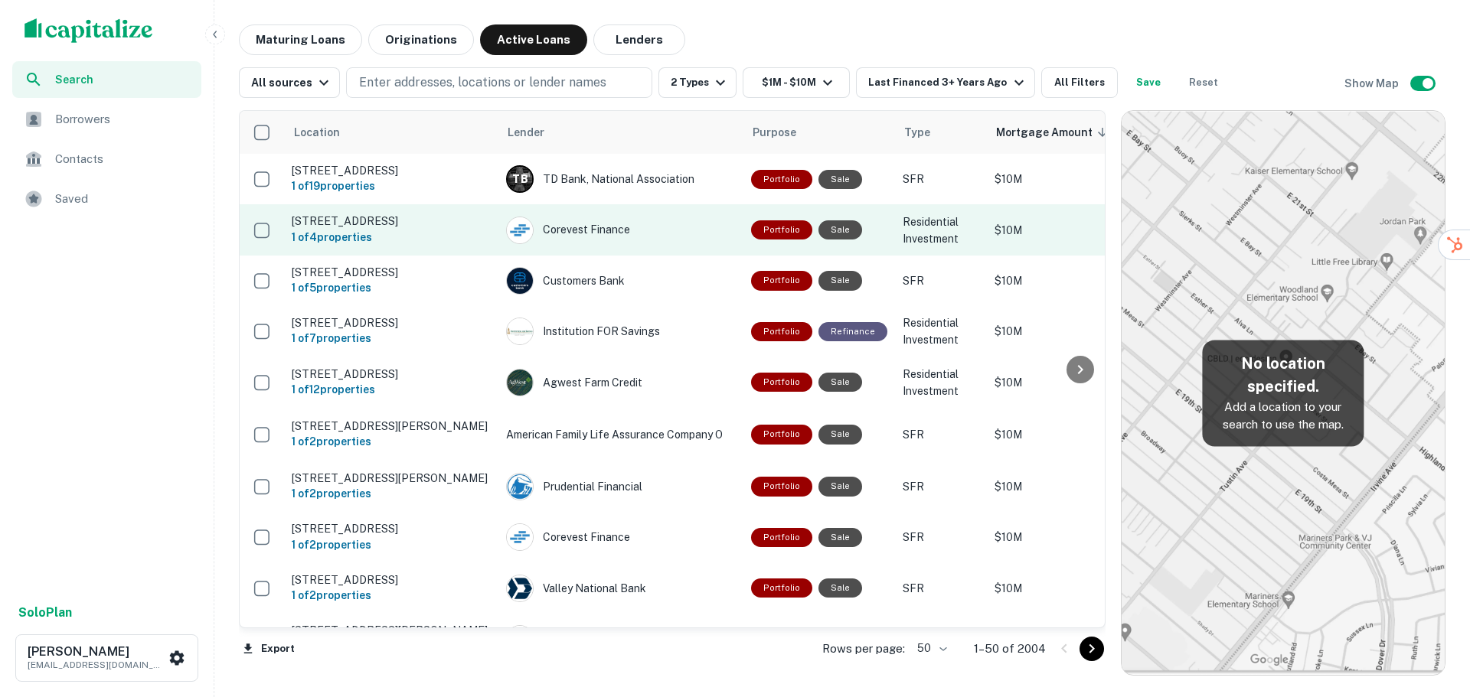
click at [409, 228] on p "[STREET_ADDRESS]" at bounding box center [391, 221] width 199 height 14
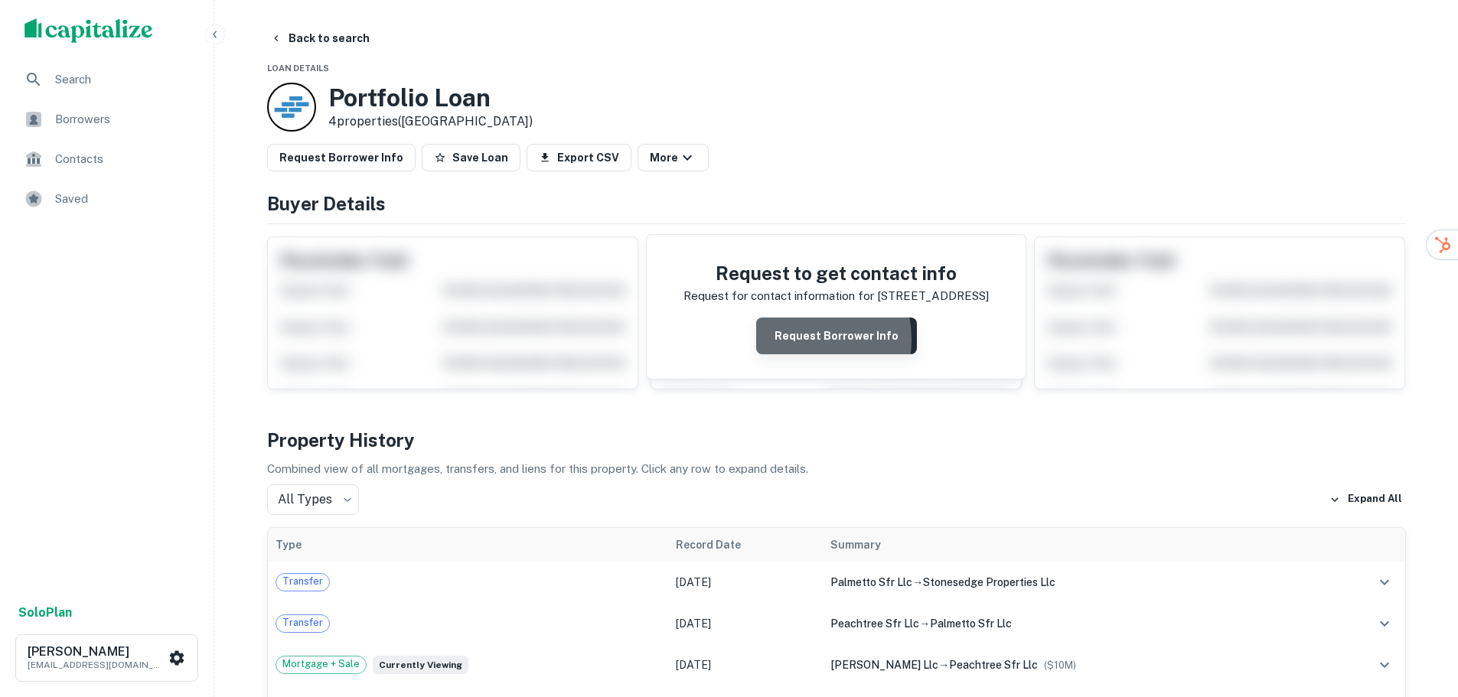
click at [793, 340] on button "Request Borrower Info" at bounding box center [836, 336] width 161 height 37
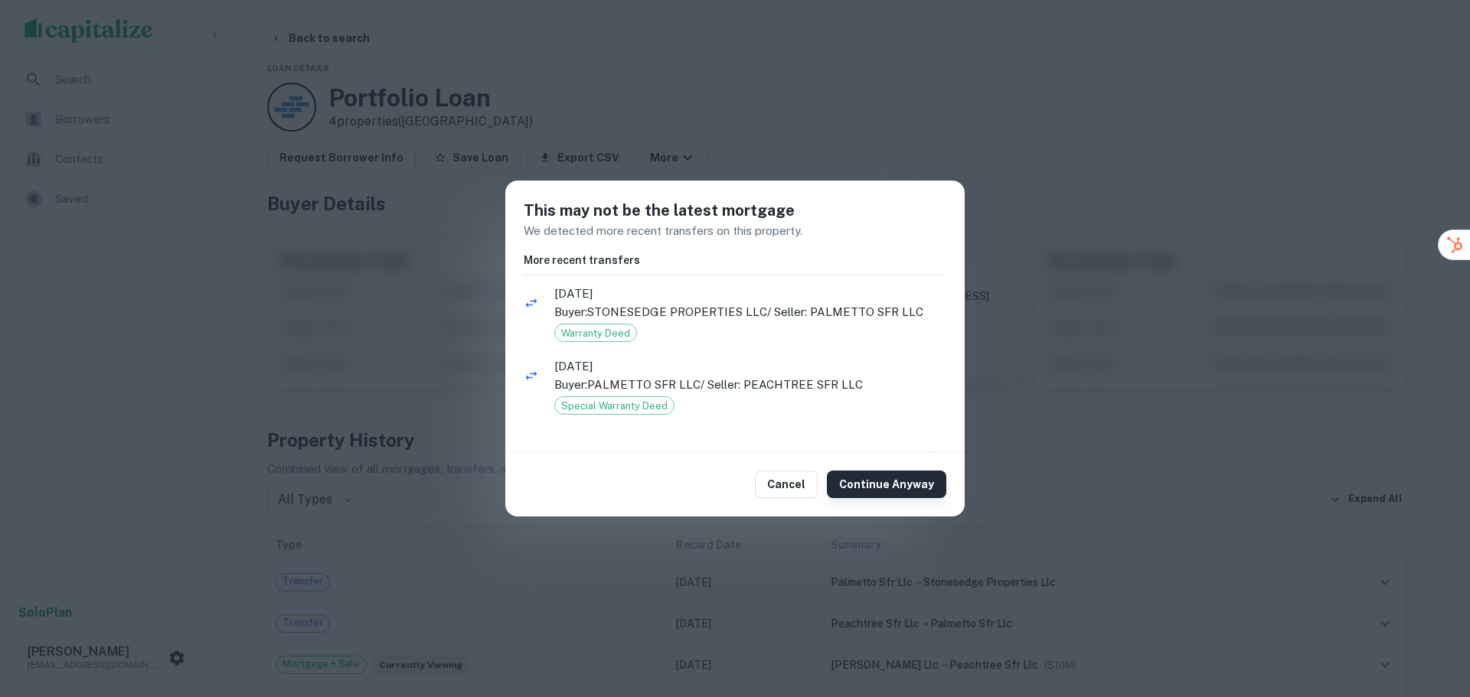
click at [909, 488] on button "Continue Anyway" at bounding box center [886, 485] width 119 height 28
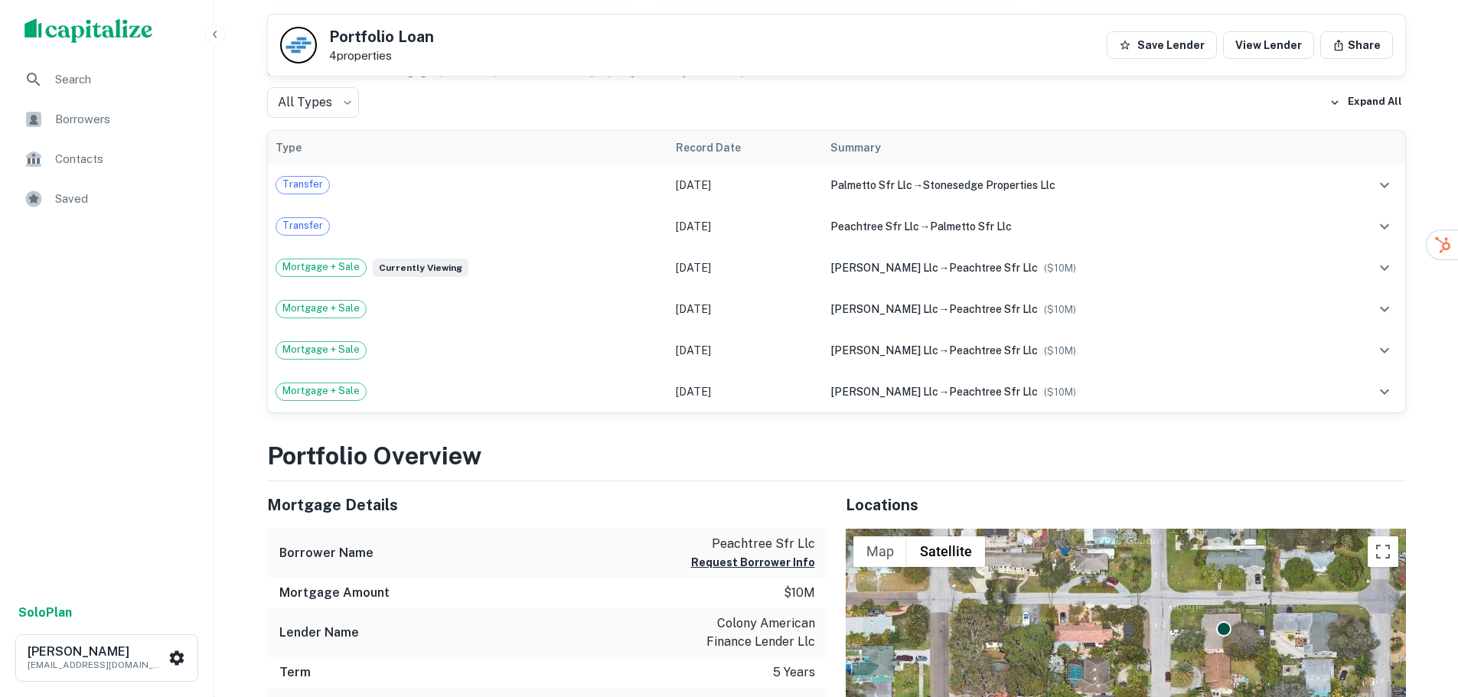
scroll to position [383, 0]
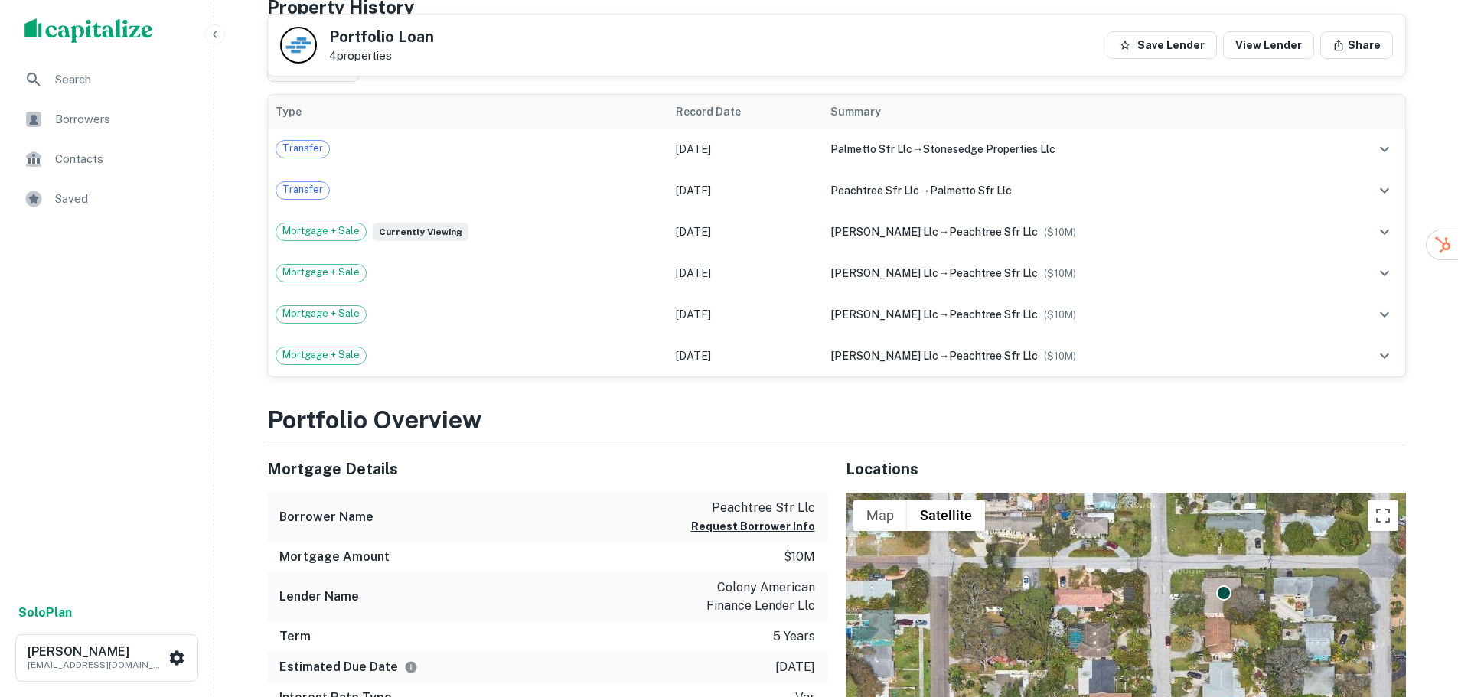
click at [218, 36] on icon "button" at bounding box center [215, 34] width 12 height 12
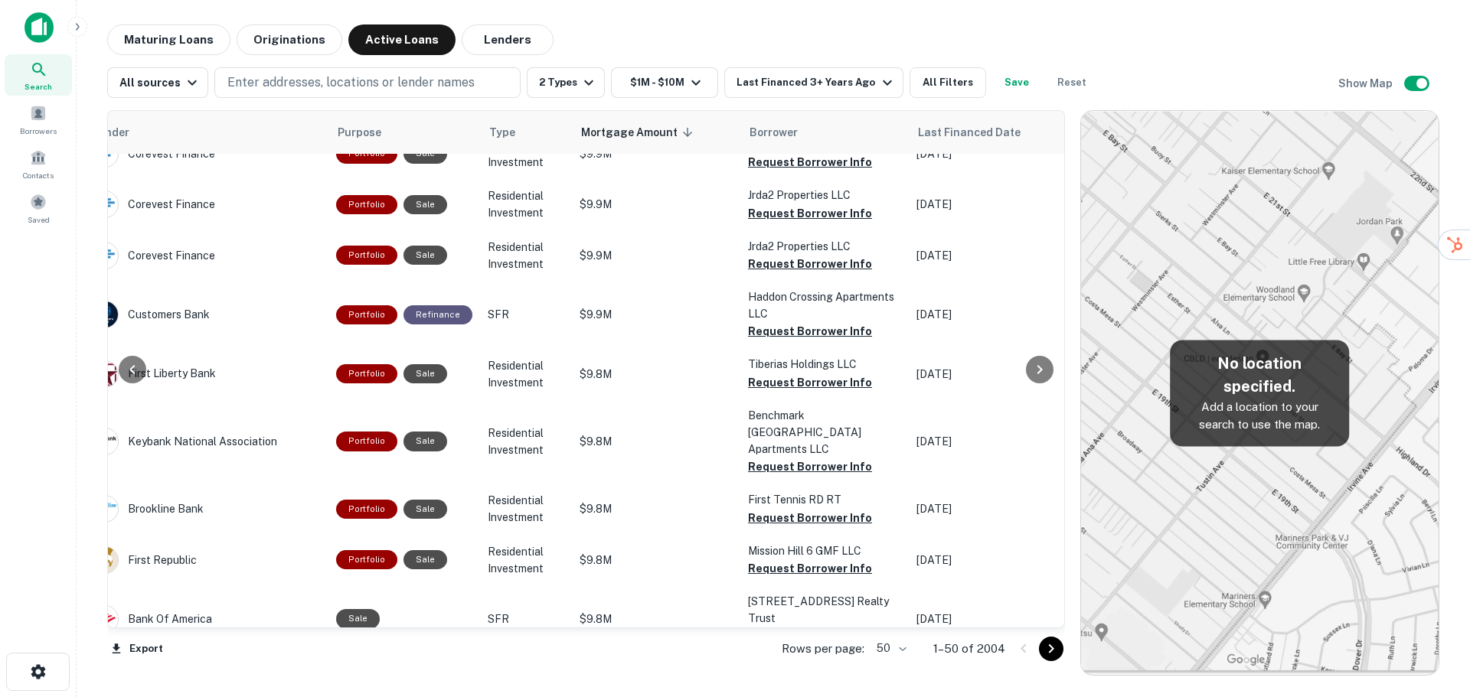
scroll to position [1591, 283]
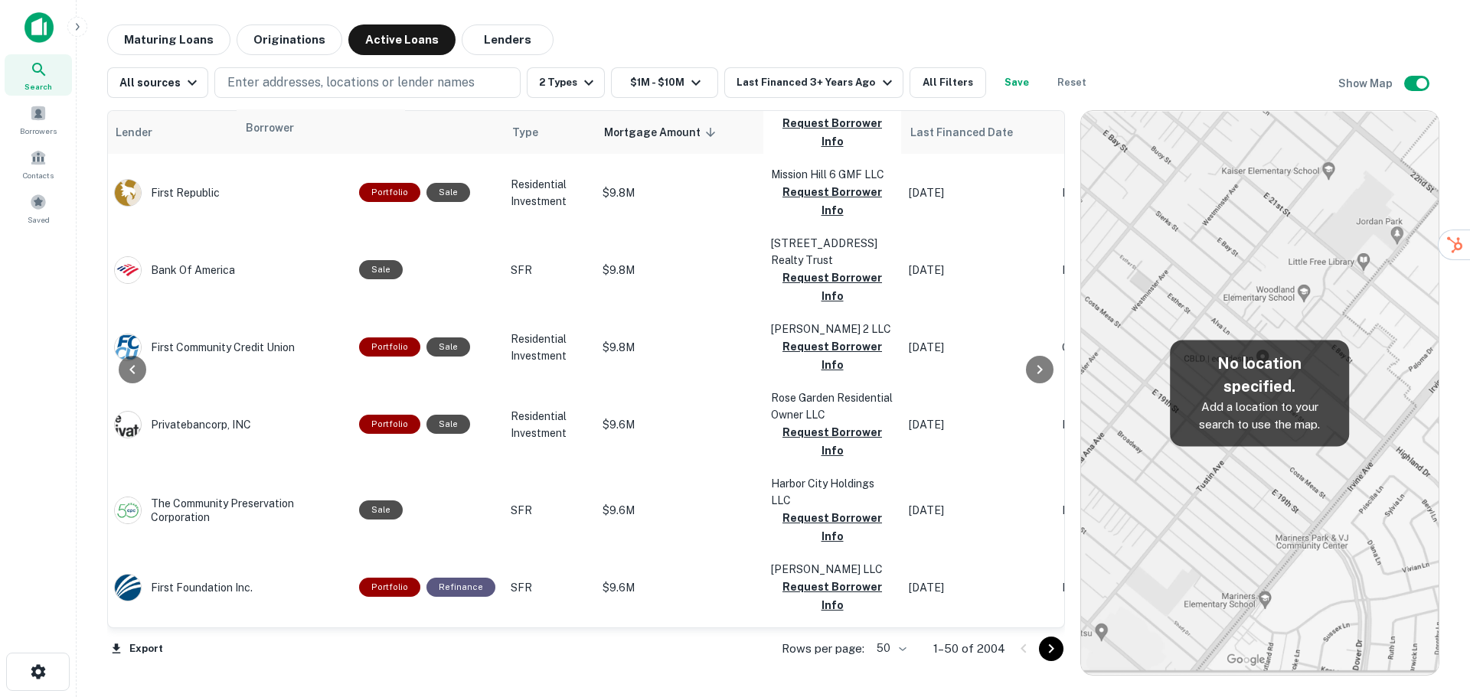
drag, startPoint x: 750, startPoint y: 129, endPoint x: 248, endPoint y: 130, distance: 502.1
click at [248, 130] on table "Location Lender Purpose Type Mortgage Amount sorted descending Borrower Last Fi…" at bounding box center [1067, 490] width 2439 height 3940
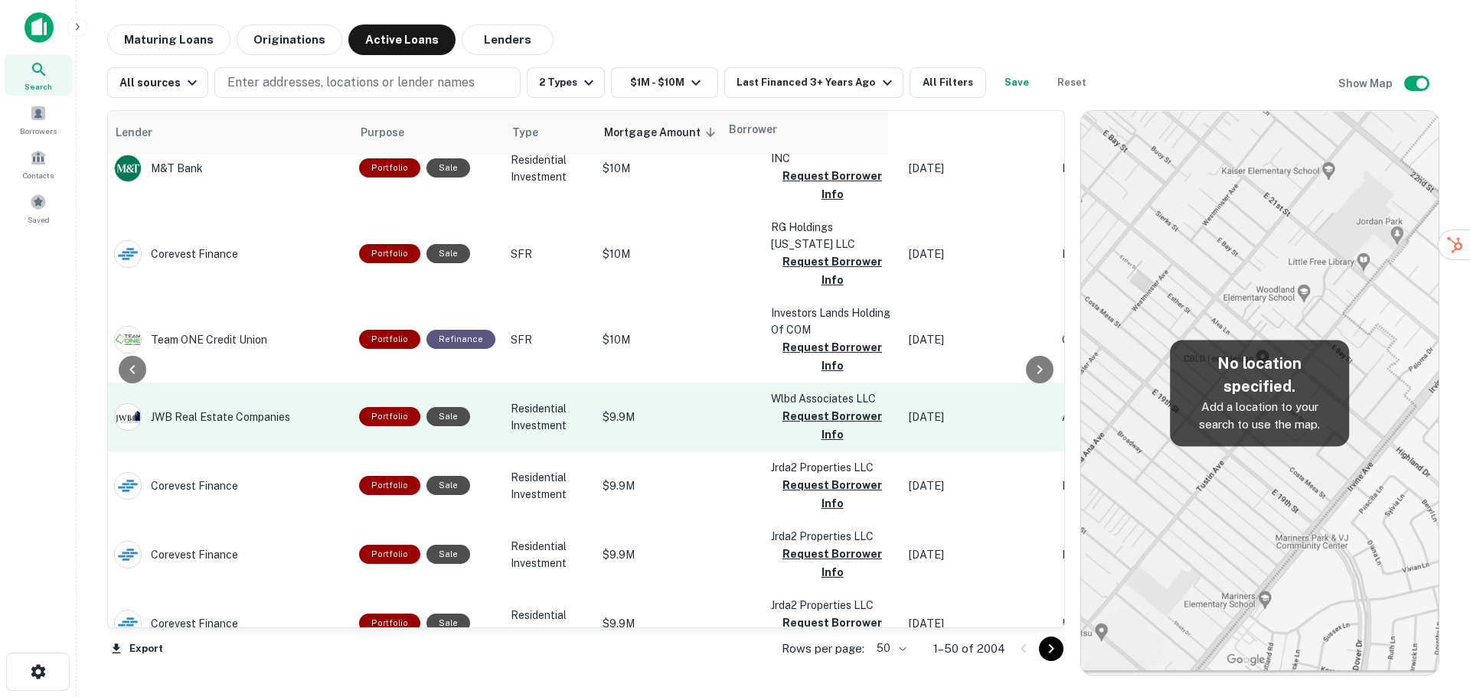
scroll to position [1591, 260]
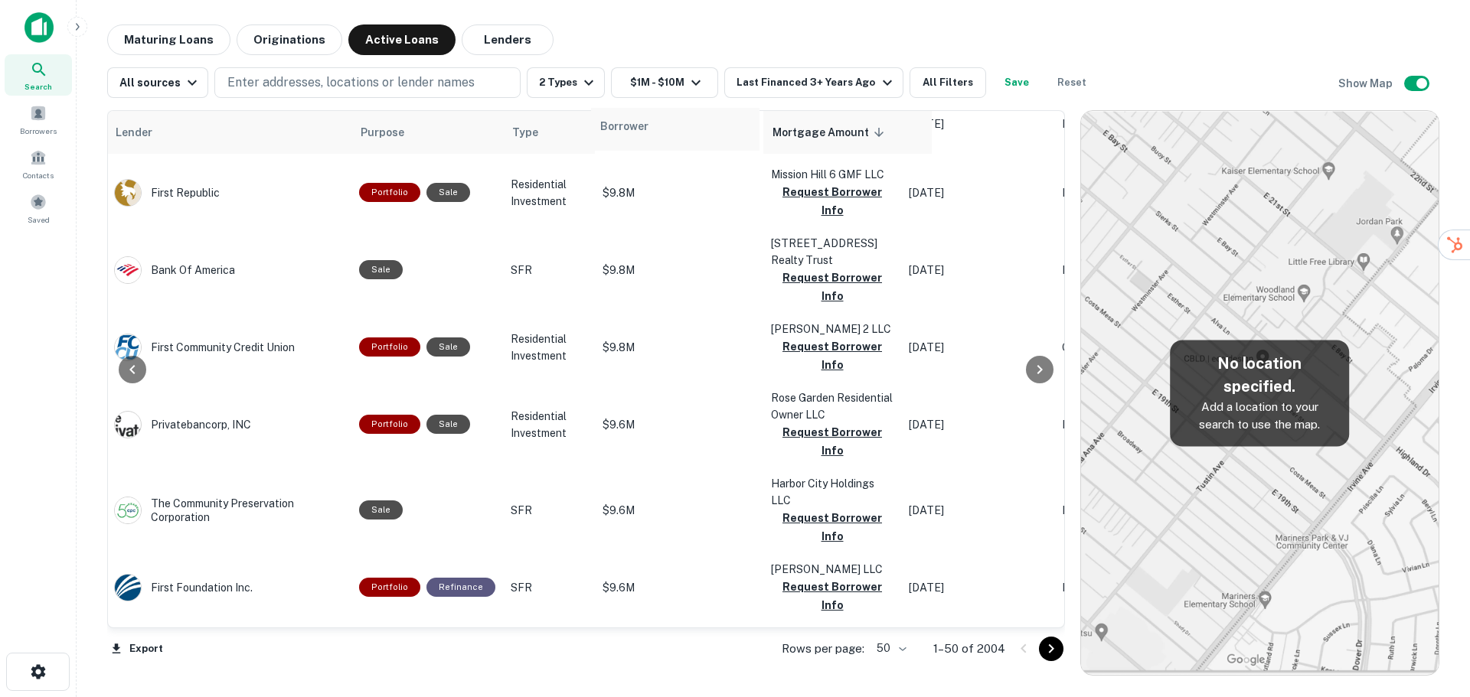
drag, startPoint x: 772, startPoint y: 130, endPoint x: 605, endPoint y: 128, distance: 167.6
click at [605, 128] on table "Location Lender Purpose Type Mortgage Amount sorted descending Borrower Last Fi…" at bounding box center [1067, 490] width 2439 height 3940
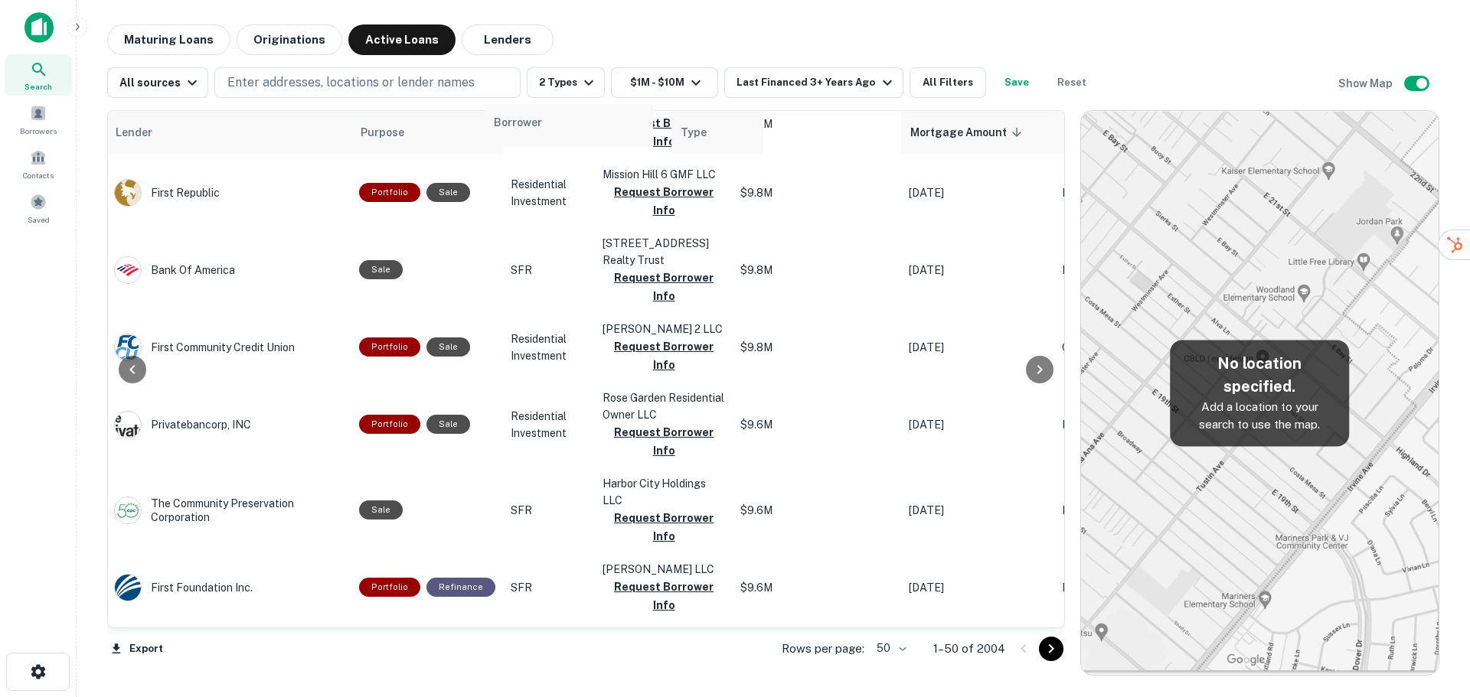
drag, startPoint x: 607, startPoint y: 134, endPoint x: 501, endPoint y: 126, distance: 105.9
click at [501, 126] on table "Location Lender Purpose Type Borrower Mortgage Amount sorted descending Last Fi…" at bounding box center [1067, 490] width 2439 height 3940
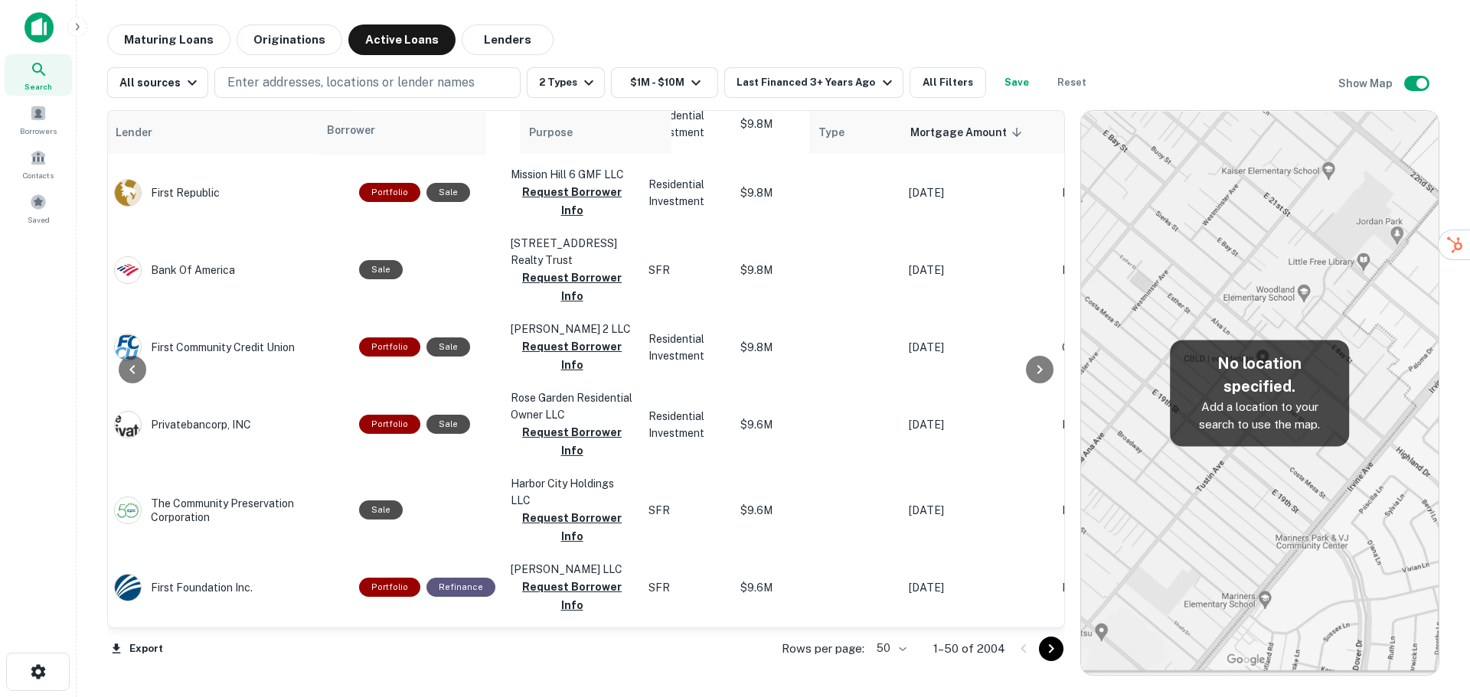
drag, startPoint x: 515, startPoint y: 139, endPoint x: 334, endPoint y: 139, distance: 180.6
click at [334, 139] on table "Location Lender Purpose Borrower Type Mortgage Amount sorted descending Last Fi…" at bounding box center [1067, 490] width 2439 height 3940
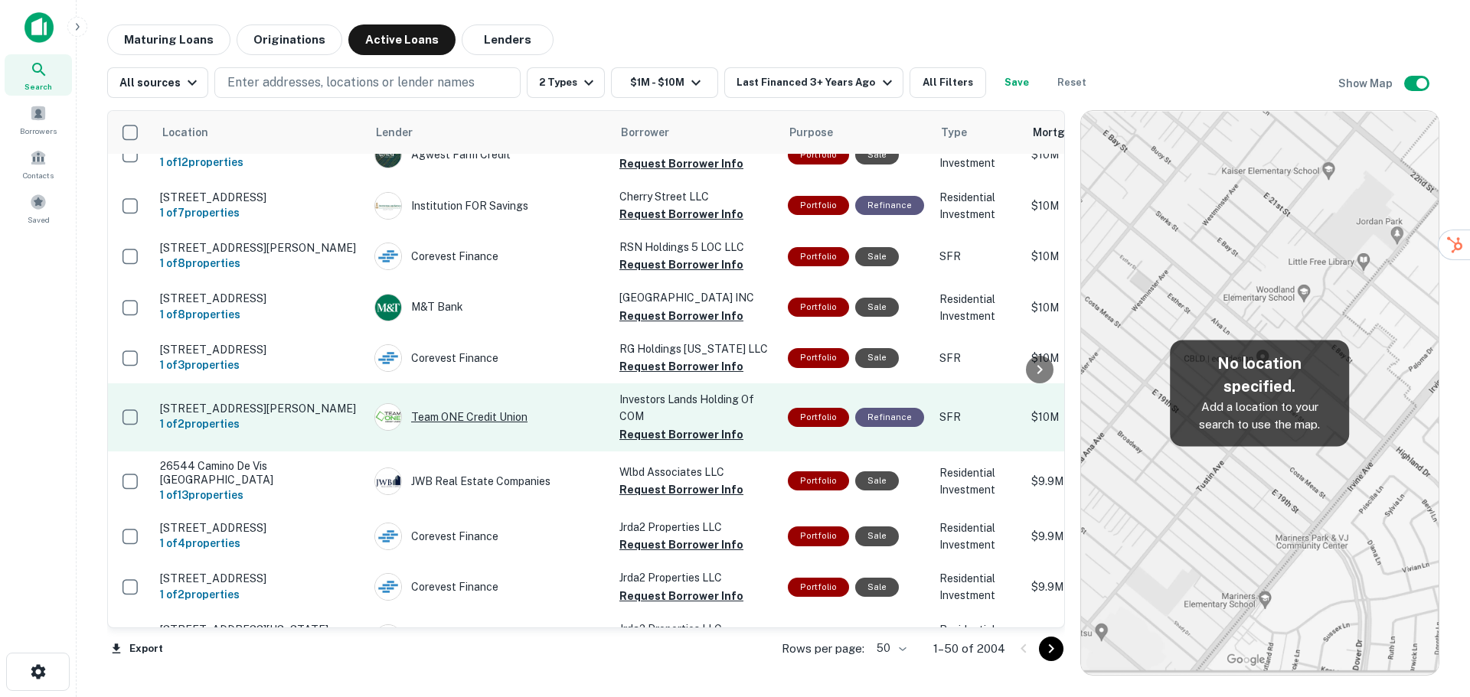
scroll to position [0, 0]
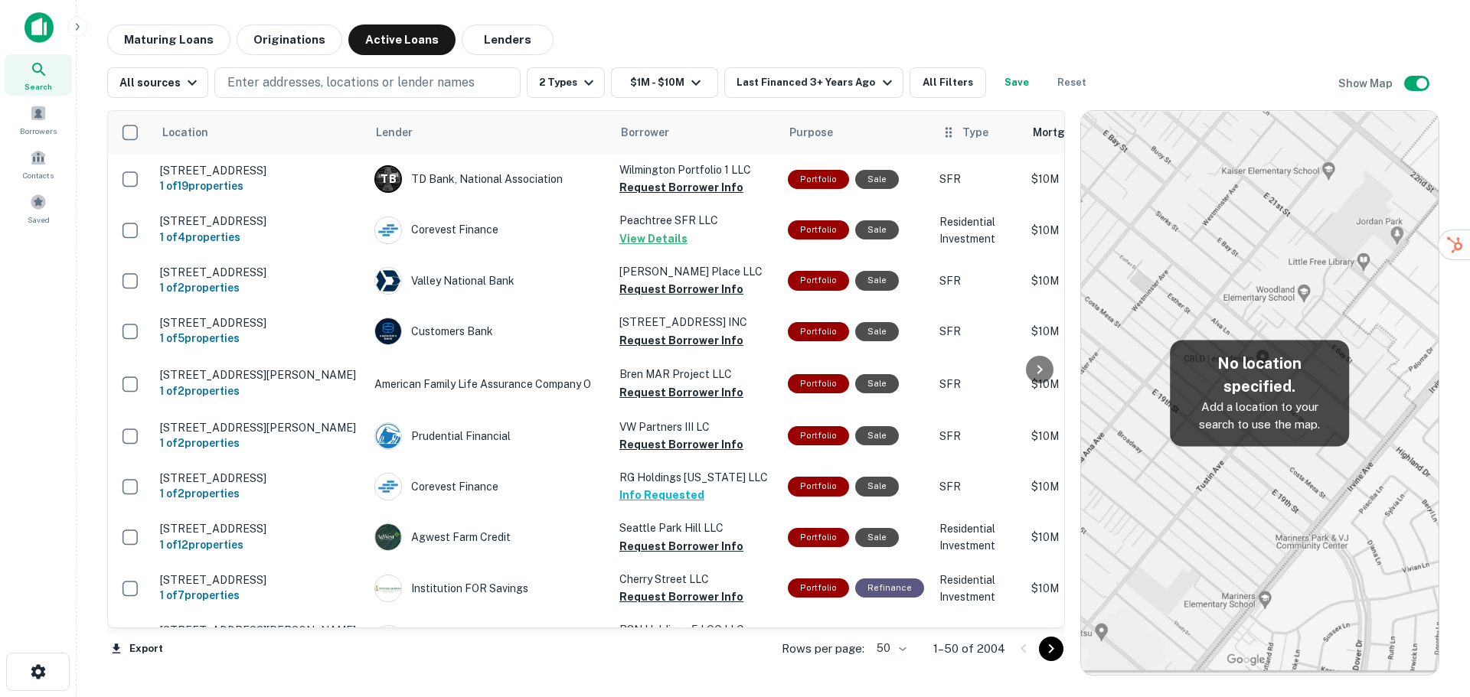
drag, startPoint x: 1023, startPoint y: 130, endPoint x: 928, endPoint y: 132, distance: 95.7
click at [928, 132] on div "Location Lender Borrower Purpose Type Mortgage Amount sorted descending Last Fi…" at bounding box center [586, 369] width 958 height 518
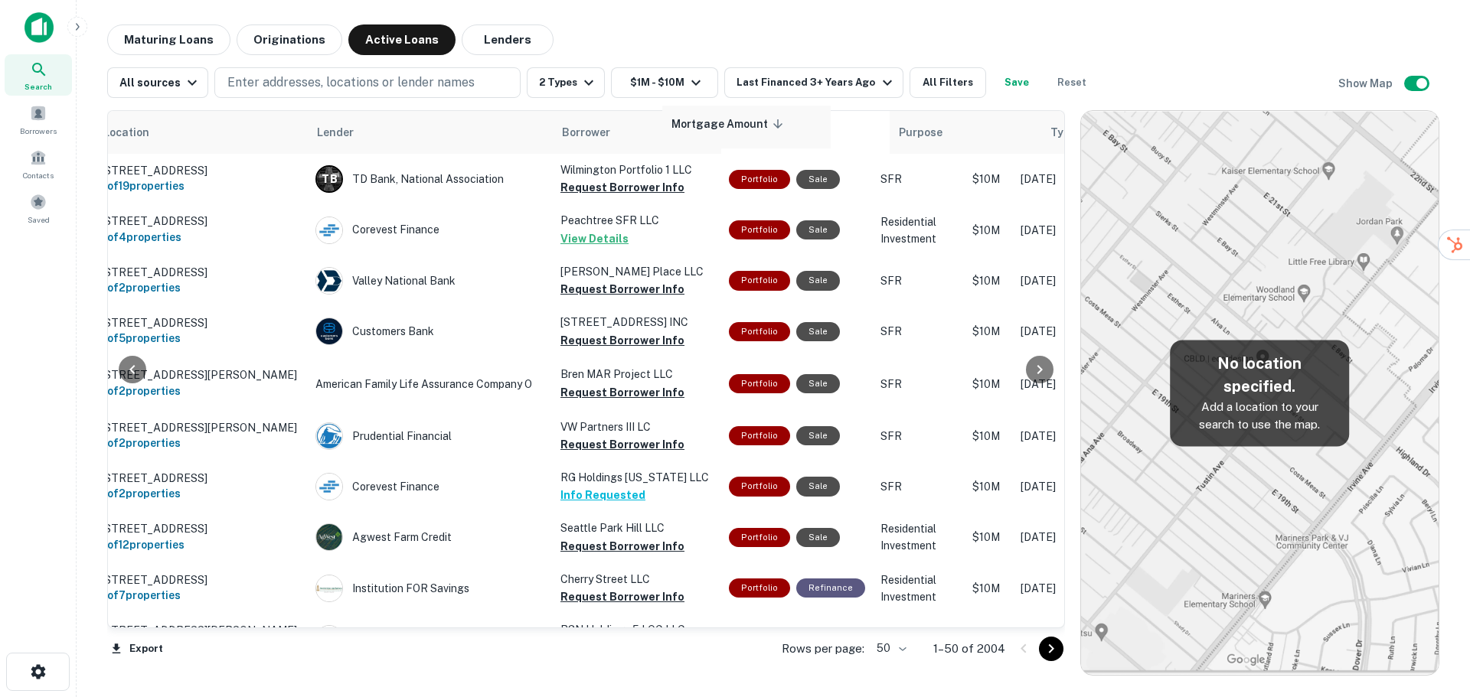
scroll to position [0, 60]
drag, startPoint x: 1020, startPoint y: 131, endPoint x: 661, endPoint y: 126, distance: 359.0
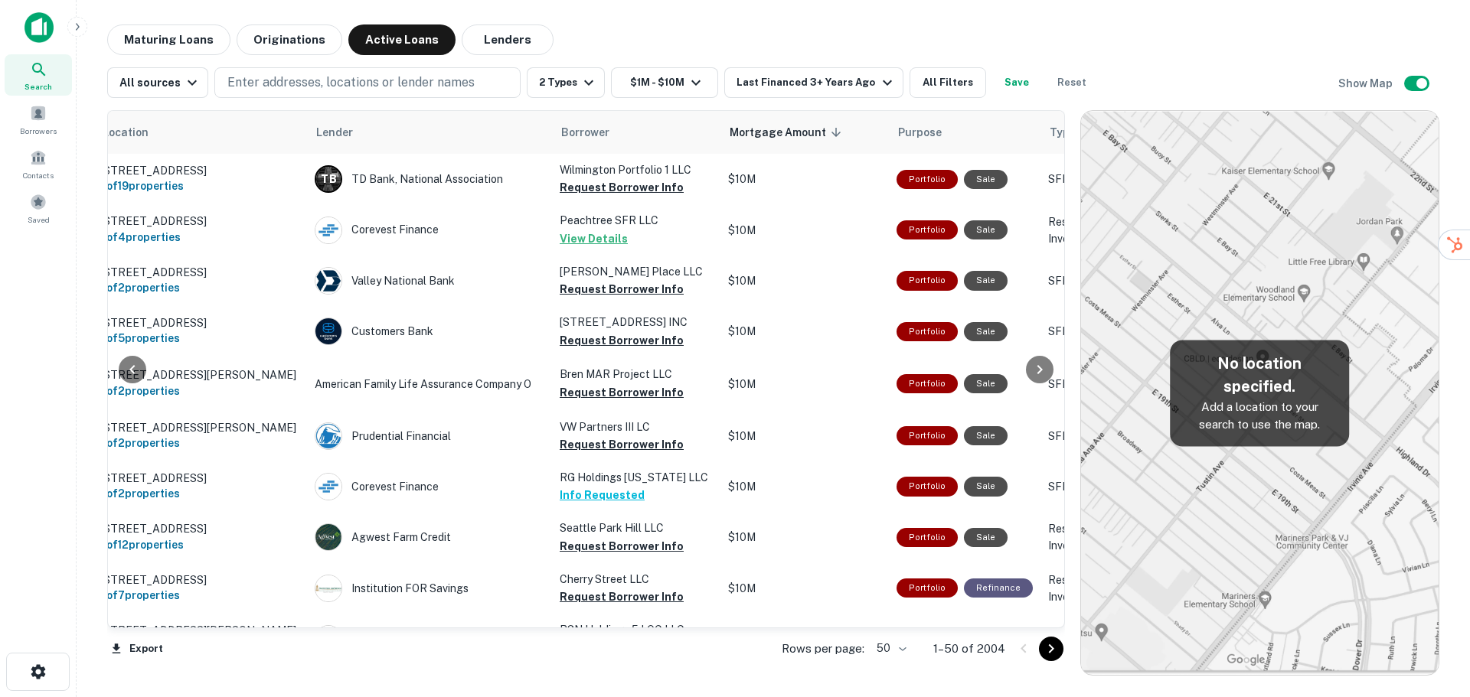
click at [511, 663] on div "Export Rows per page: 50 ** 1–50 of 2004" at bounding box center [586, 648] width 958 height 41
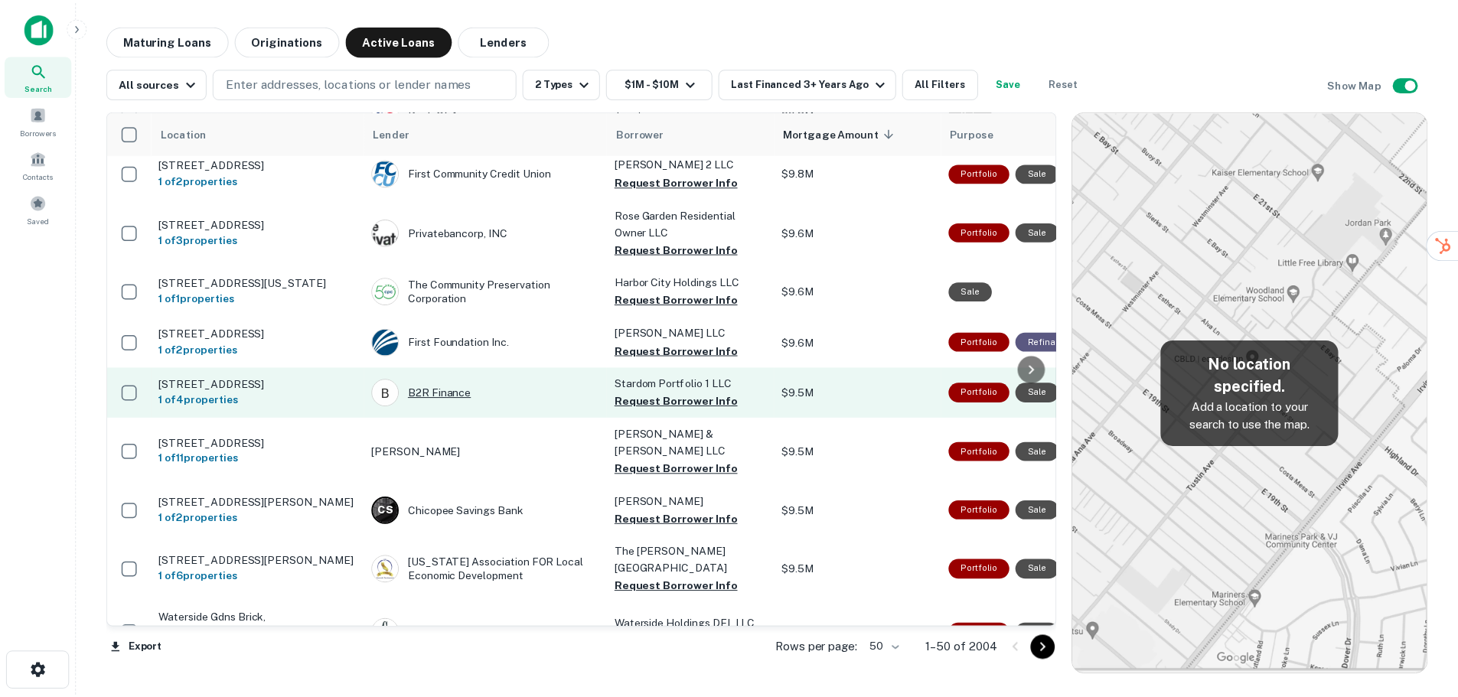
scroll to position [1301, 0]
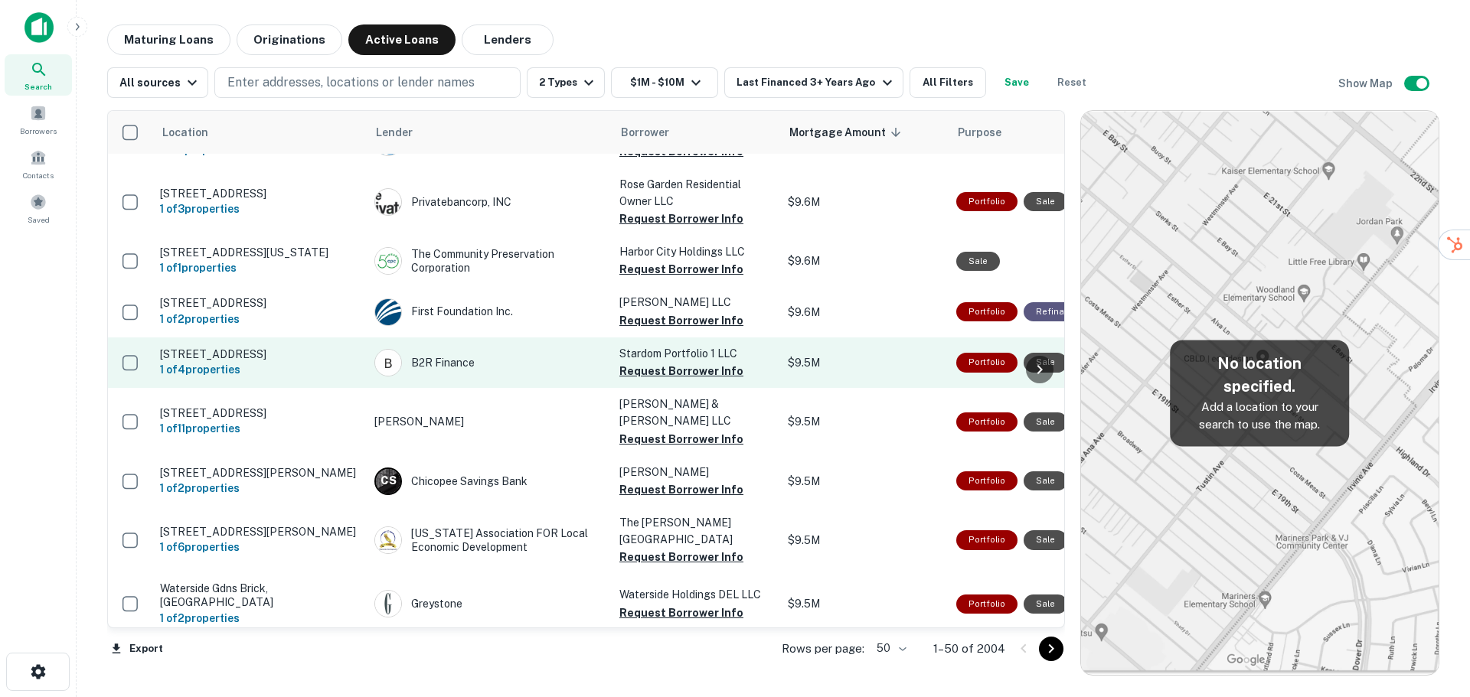
click at [289, 361] on p "[STREET_ADDRESS]" at bounding box center [259, 355] width 199 height 14
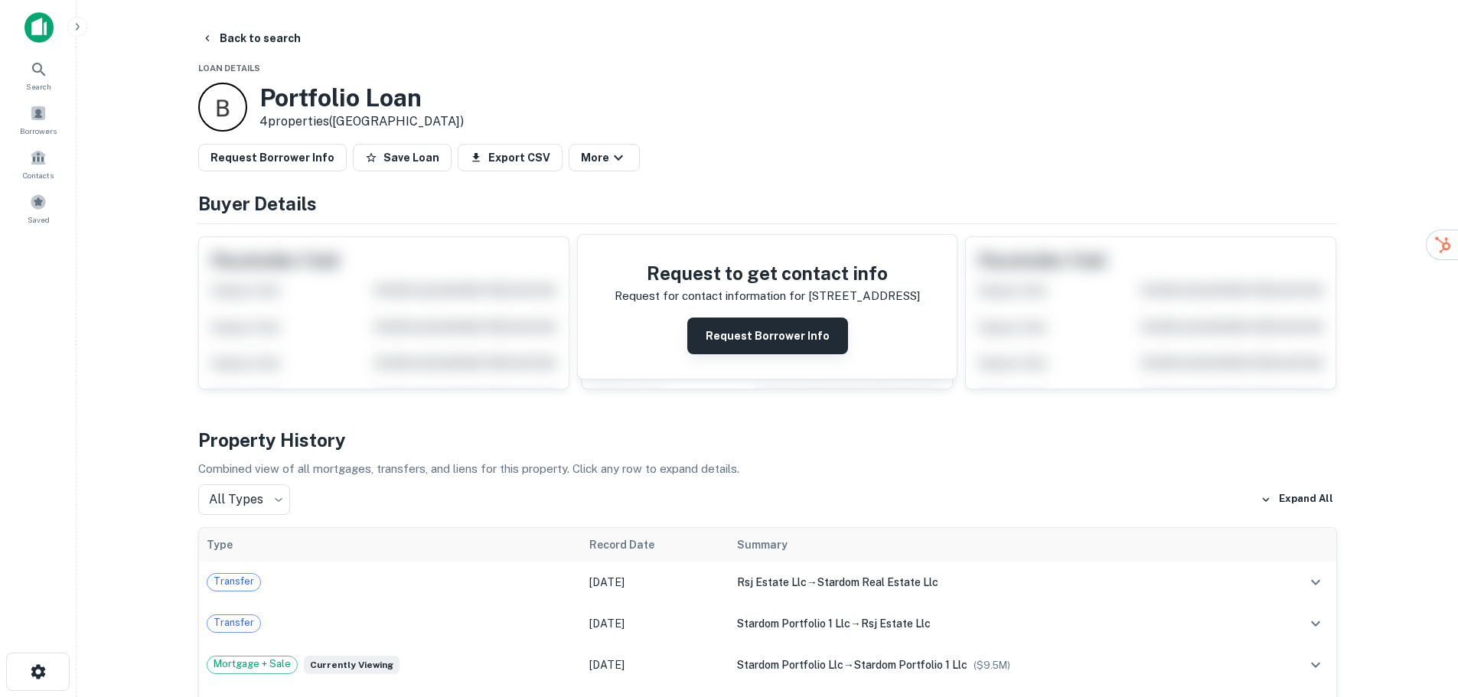
click at [768, 341] on button "Request Borrower Info" at bounding box center [767, 336] width 161 height 37
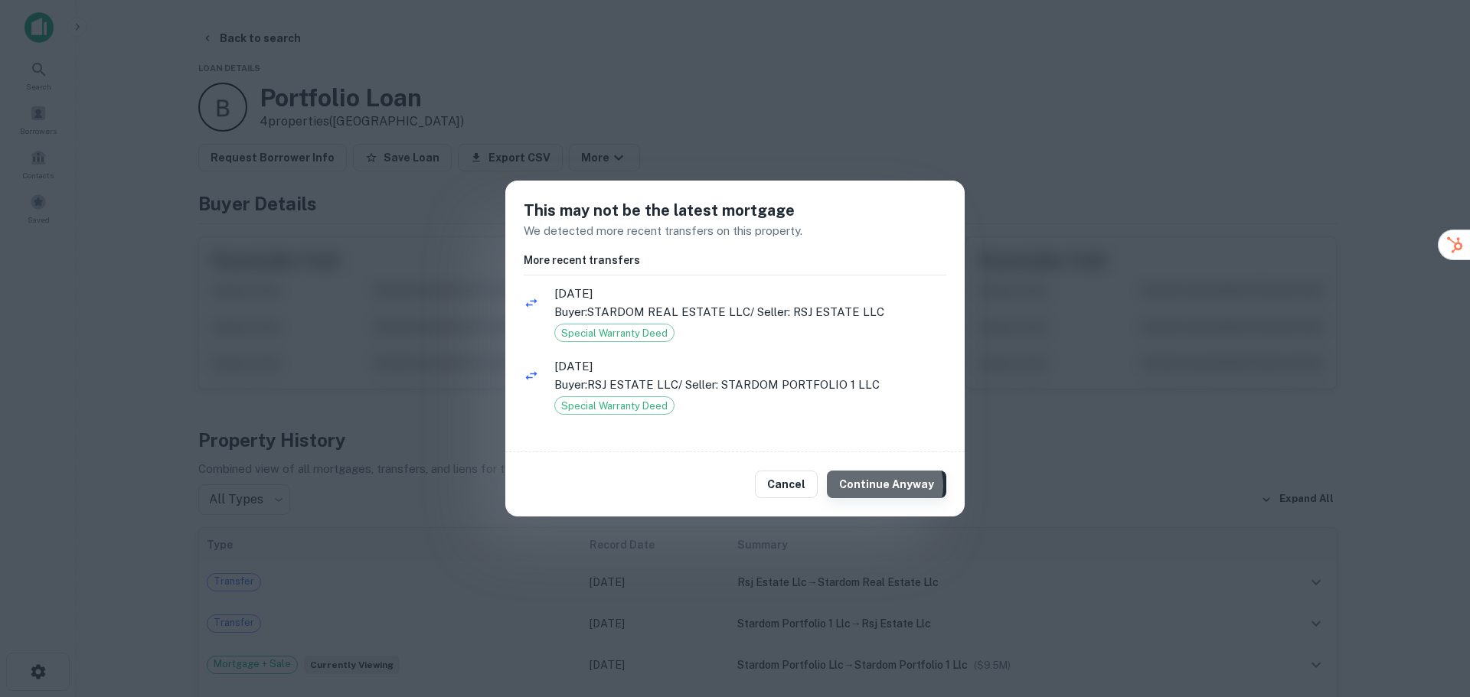
click at [889, 485] on button "Continue Anyway" at bounding box center [886, 485] width 119 height 28
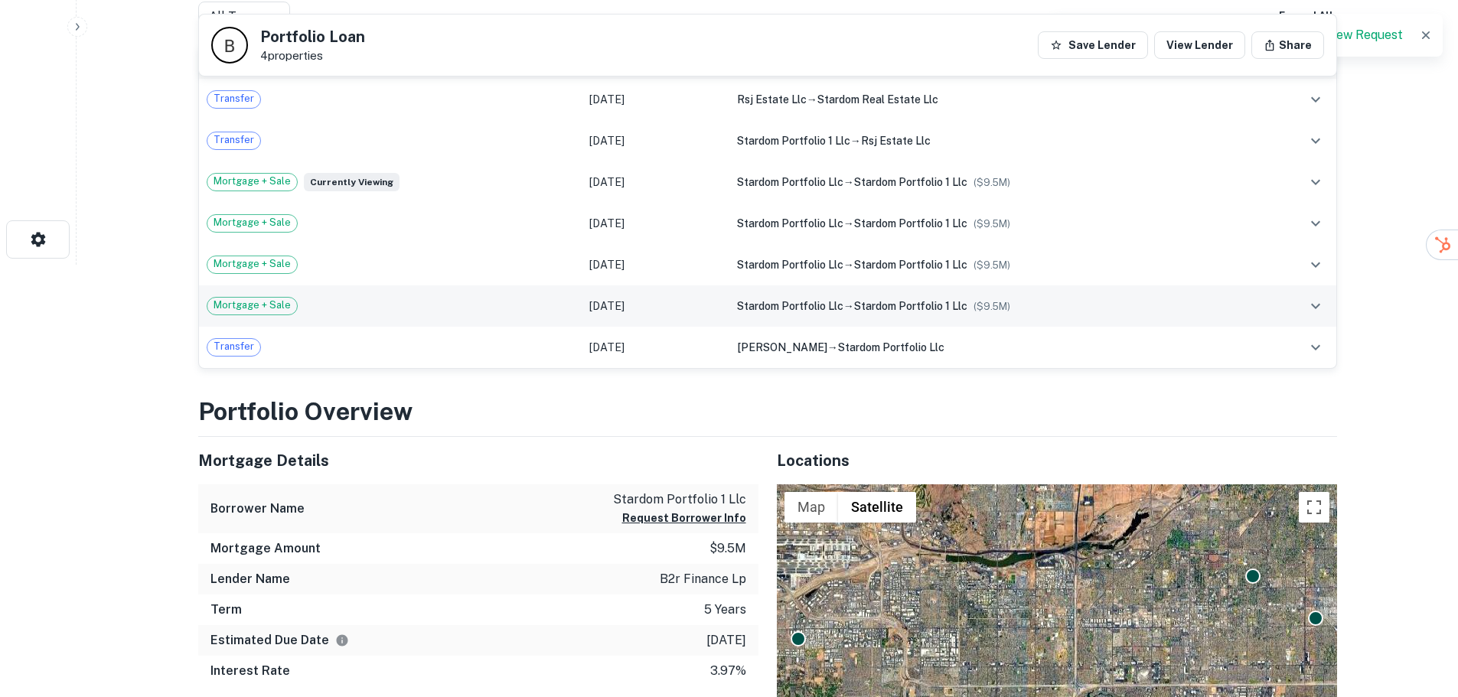
scroll to position [459, 0]
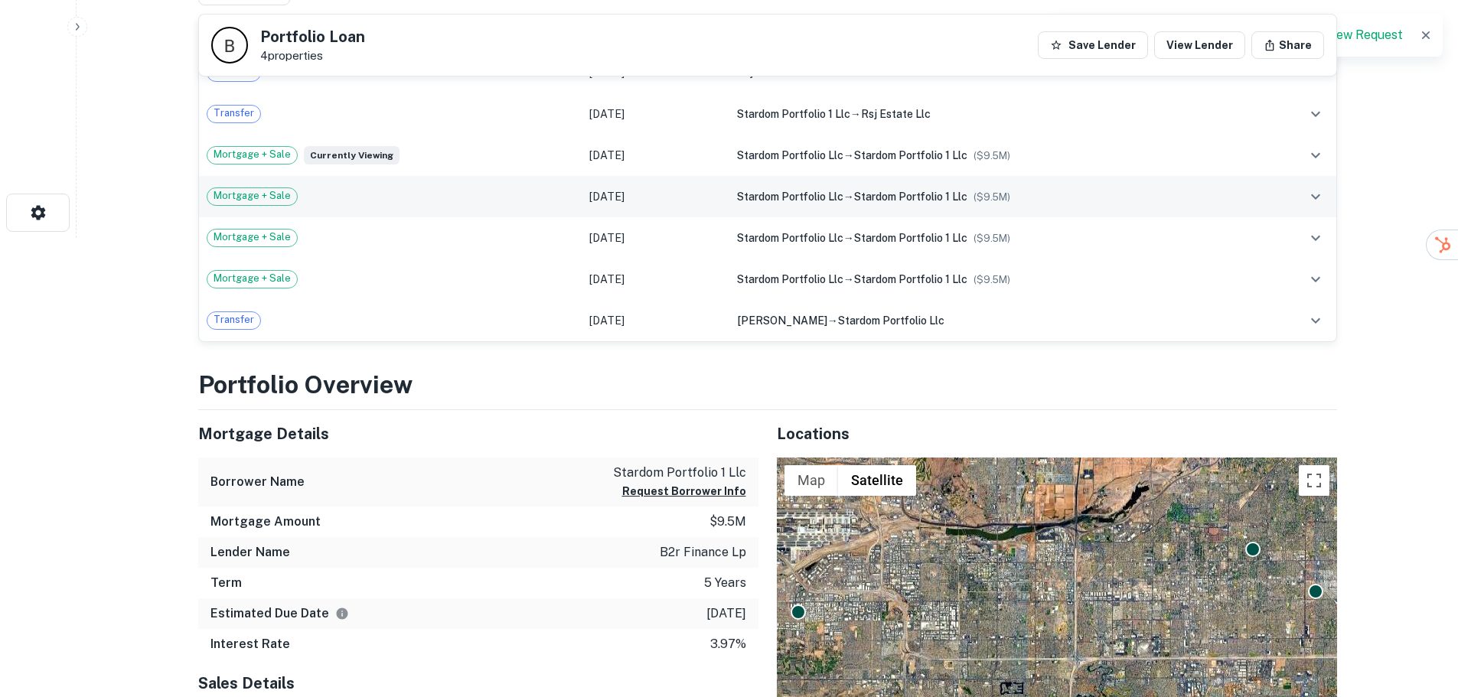
click at [259, 193] on span "Mortgage + Sale" at bounding box center [252, 195] width 90 height 15
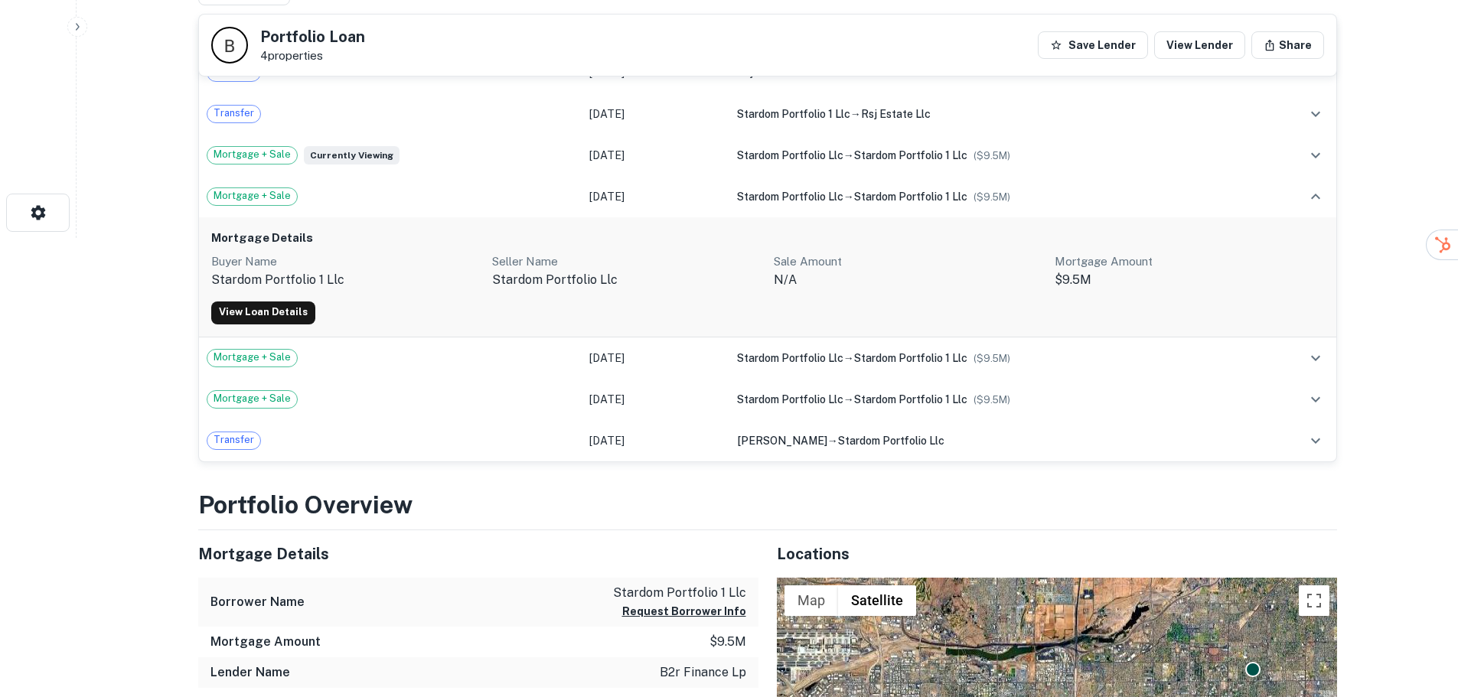
drag, startPoint x: 268, startPoint y: 197, endPoint x: 174, endPoint y: 267, distance: 117.1
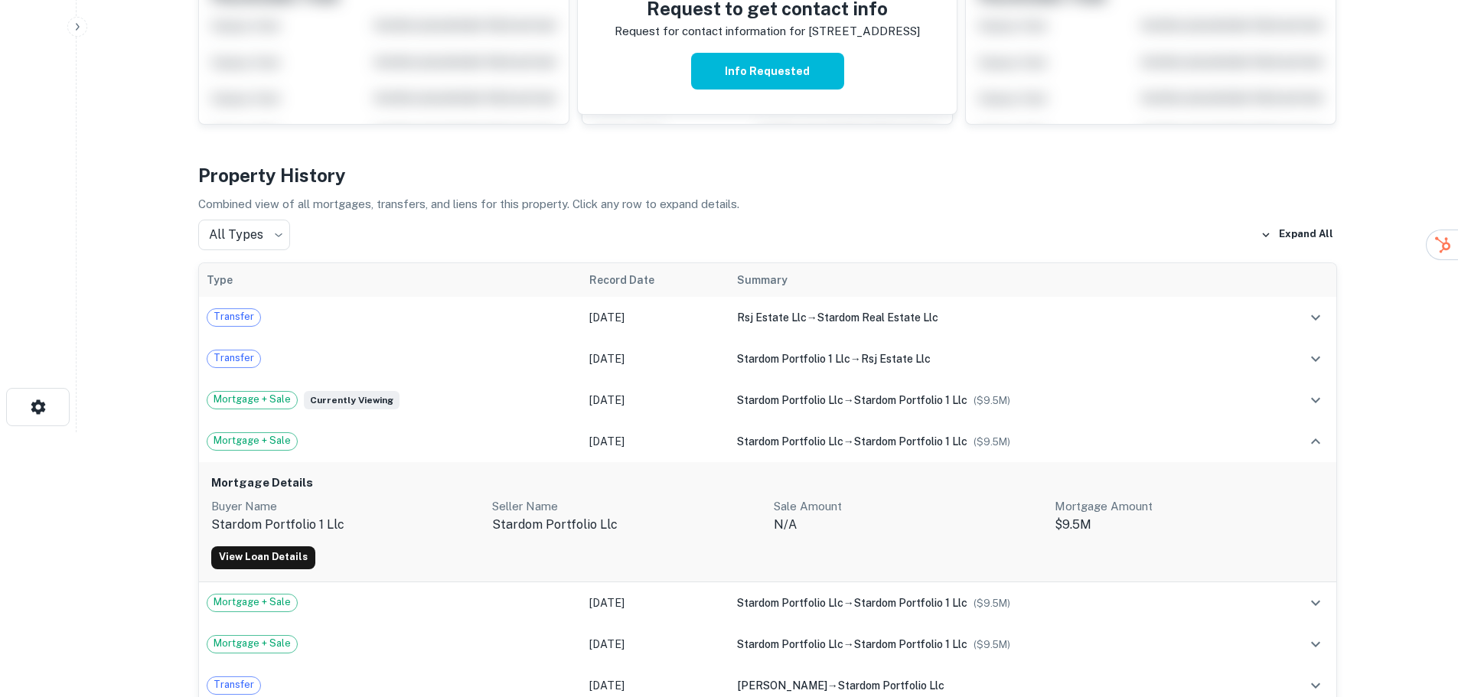
scroll to position [0, 0]
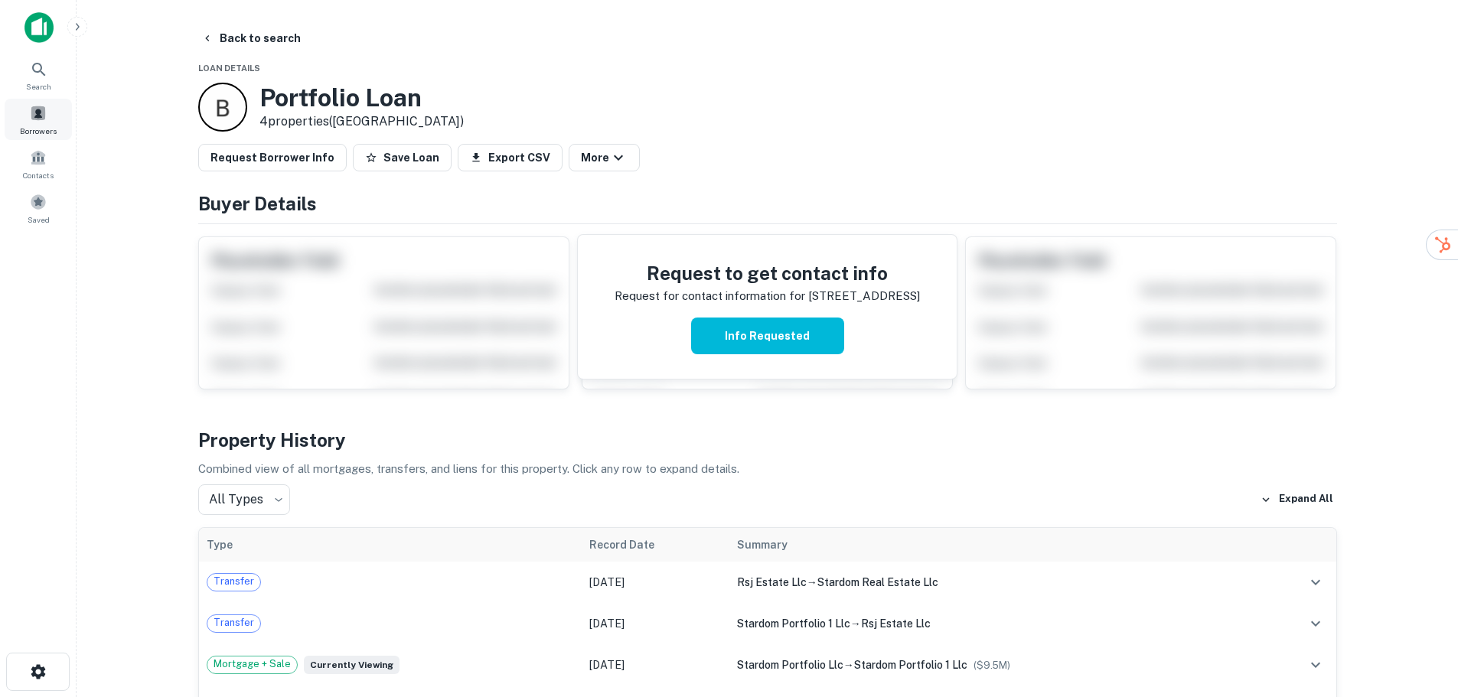
click at [41, 115] on span at bounding box center [38, 113] width 17 height 17
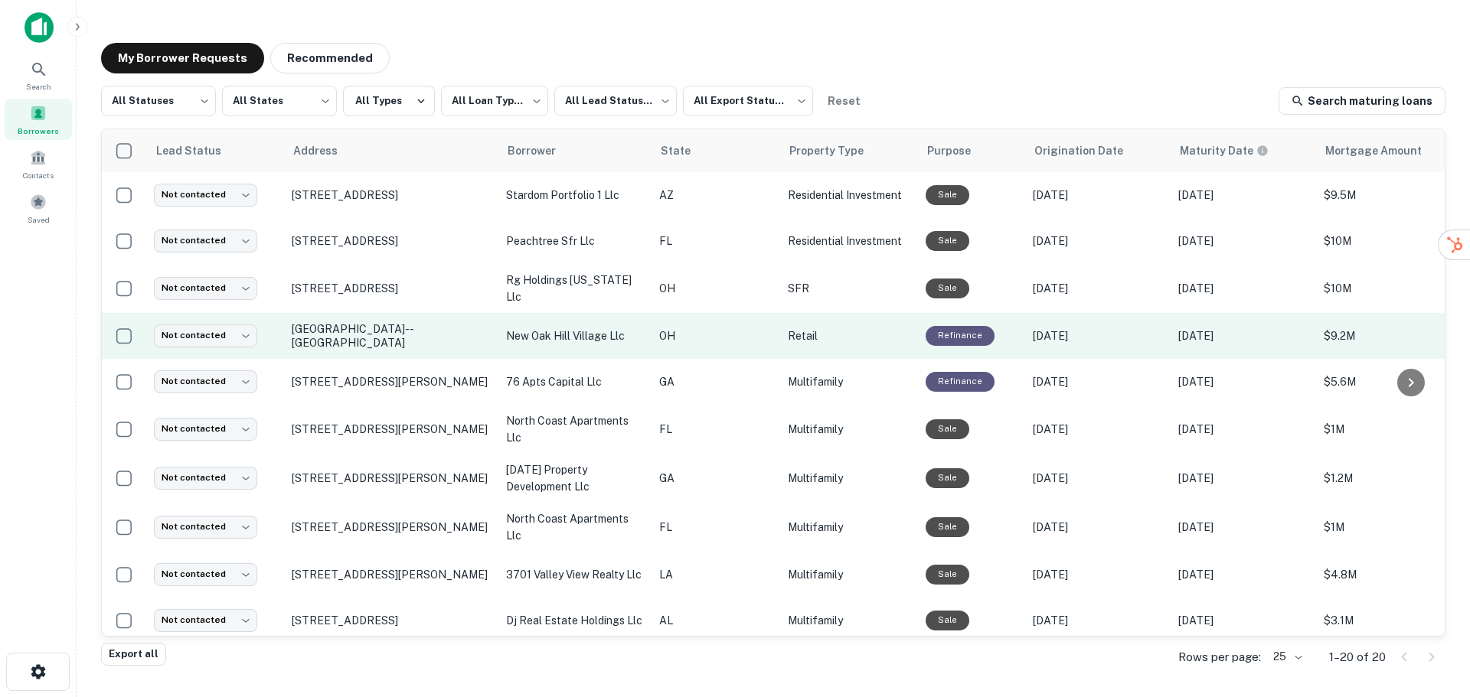
click at [607, 333] on p "new oak hill village llc" at bounding box center [575, 336] width 138 height 17
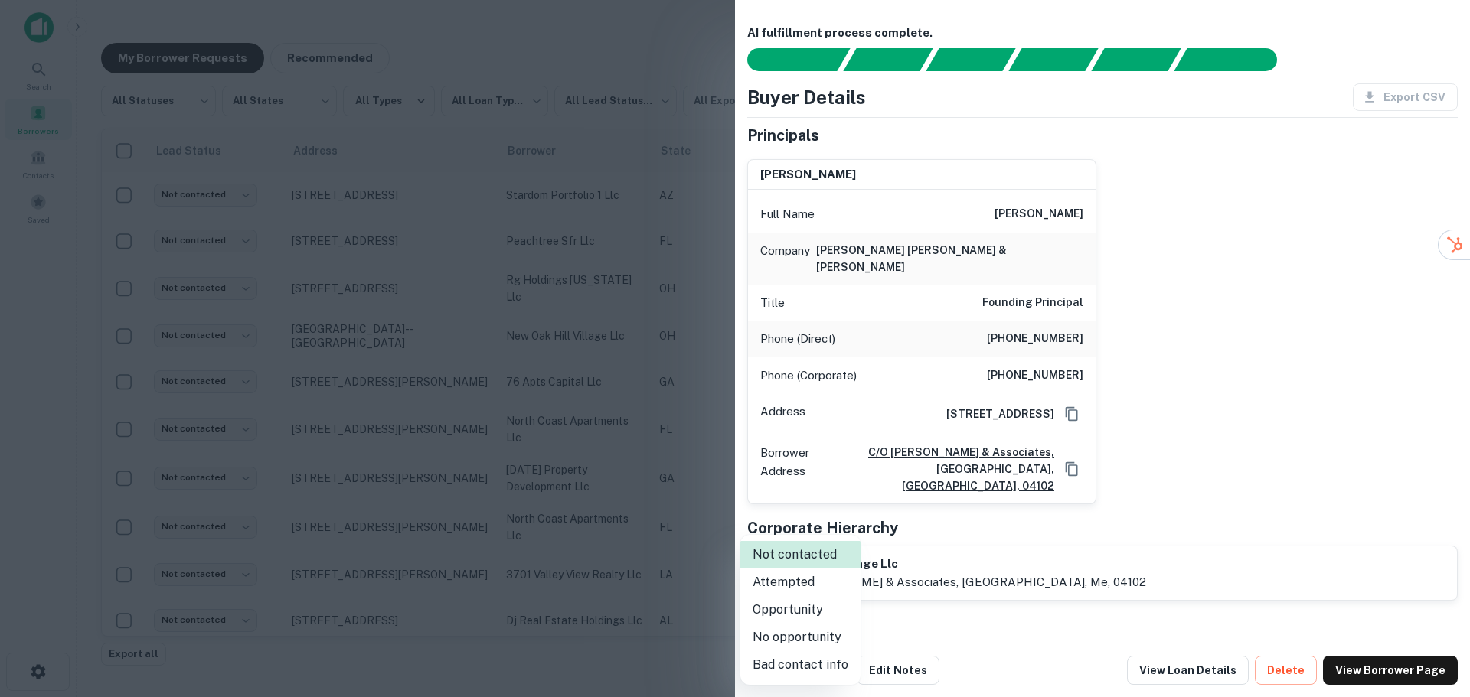
click at [836, 673] on body "**********" at bounding box center [735, 348] width 1470 height 697
click at [1020, 618] on div at bounding box center [735, 348] width 1470 height 697
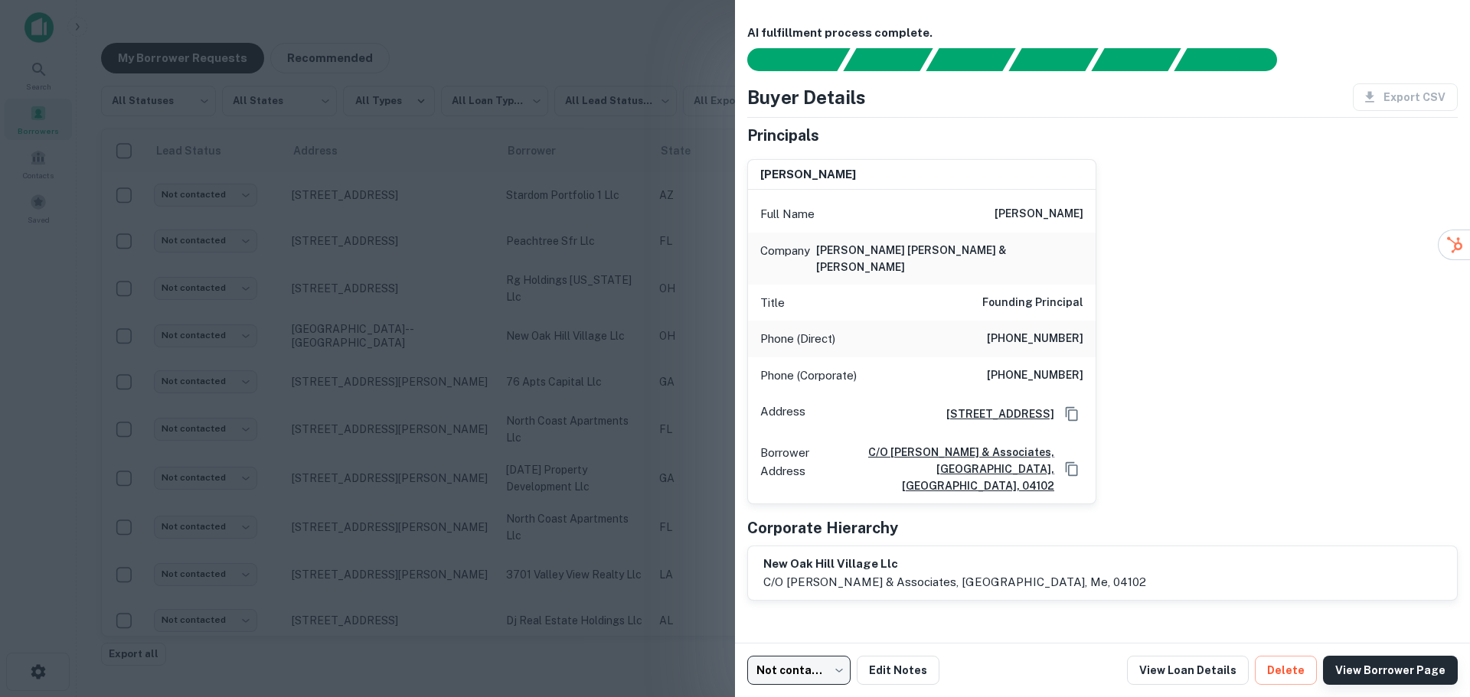
click at [1417, 671] on link "View Borrower Page" at bounding box center [1390, 670] width 135 height 29
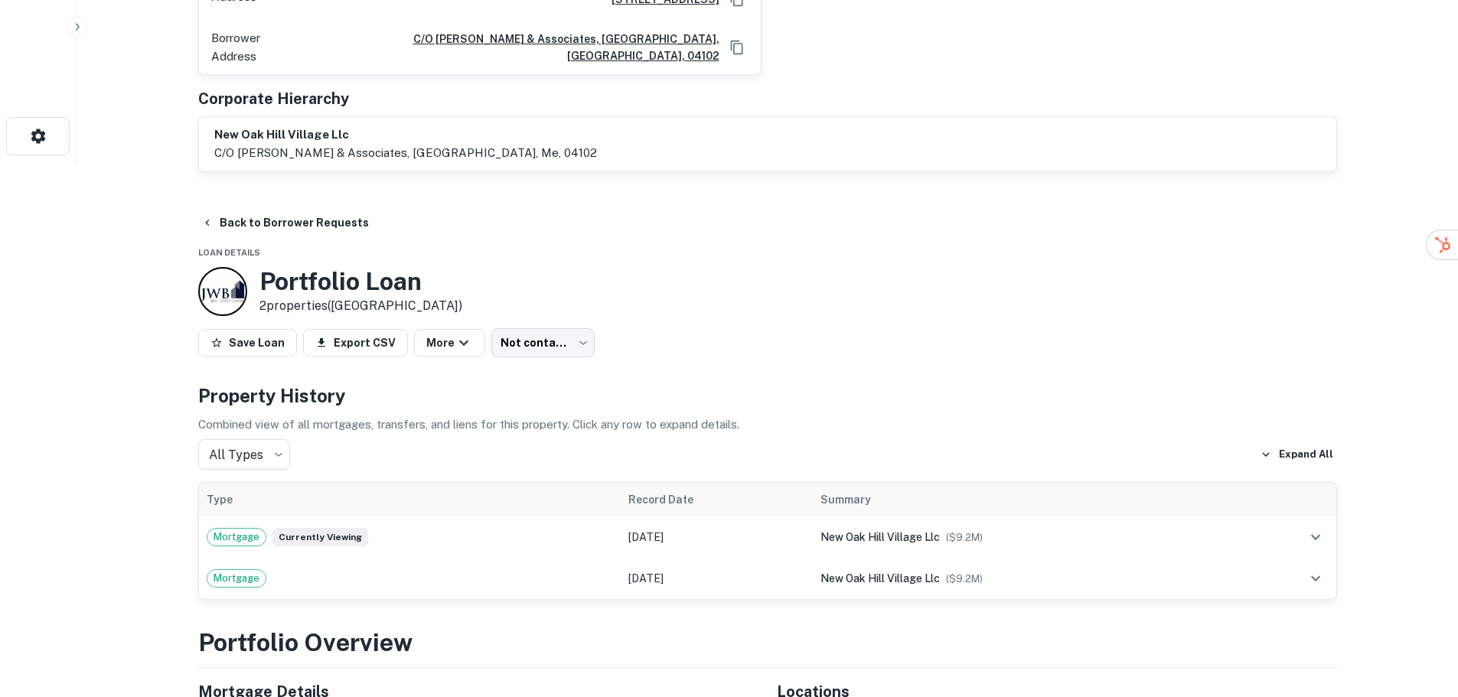
scroll to position [612, 0]
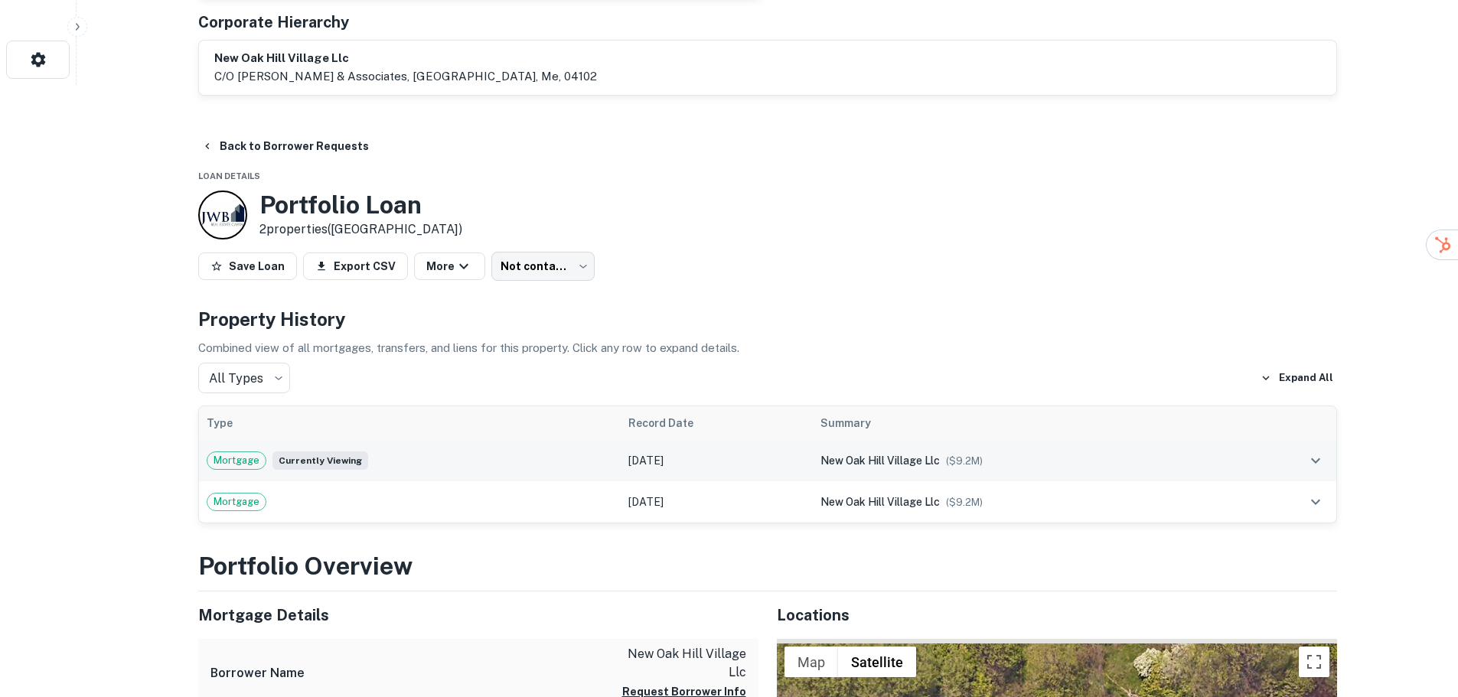
click at [252, 453] on span "Mortgage" at bounding box center [236, 460] width 58 height 15
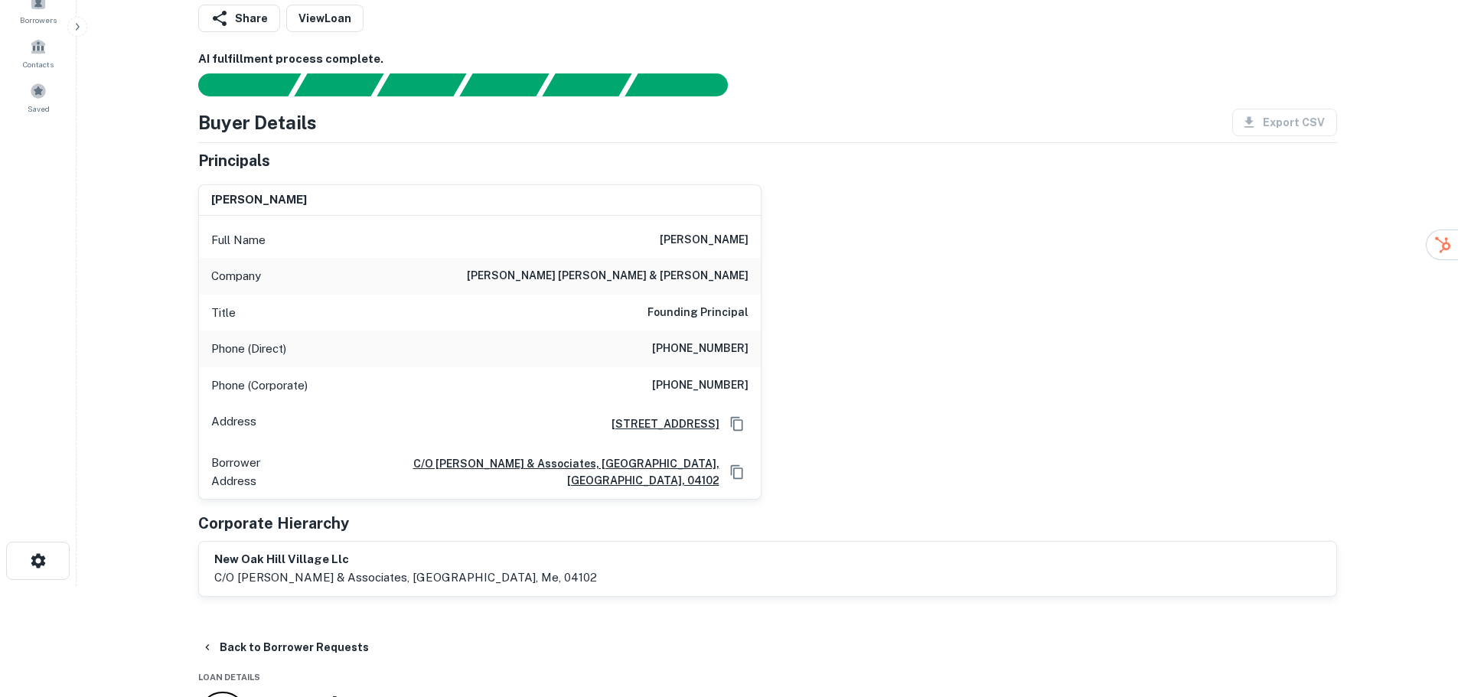
scroll to position [0, 0]
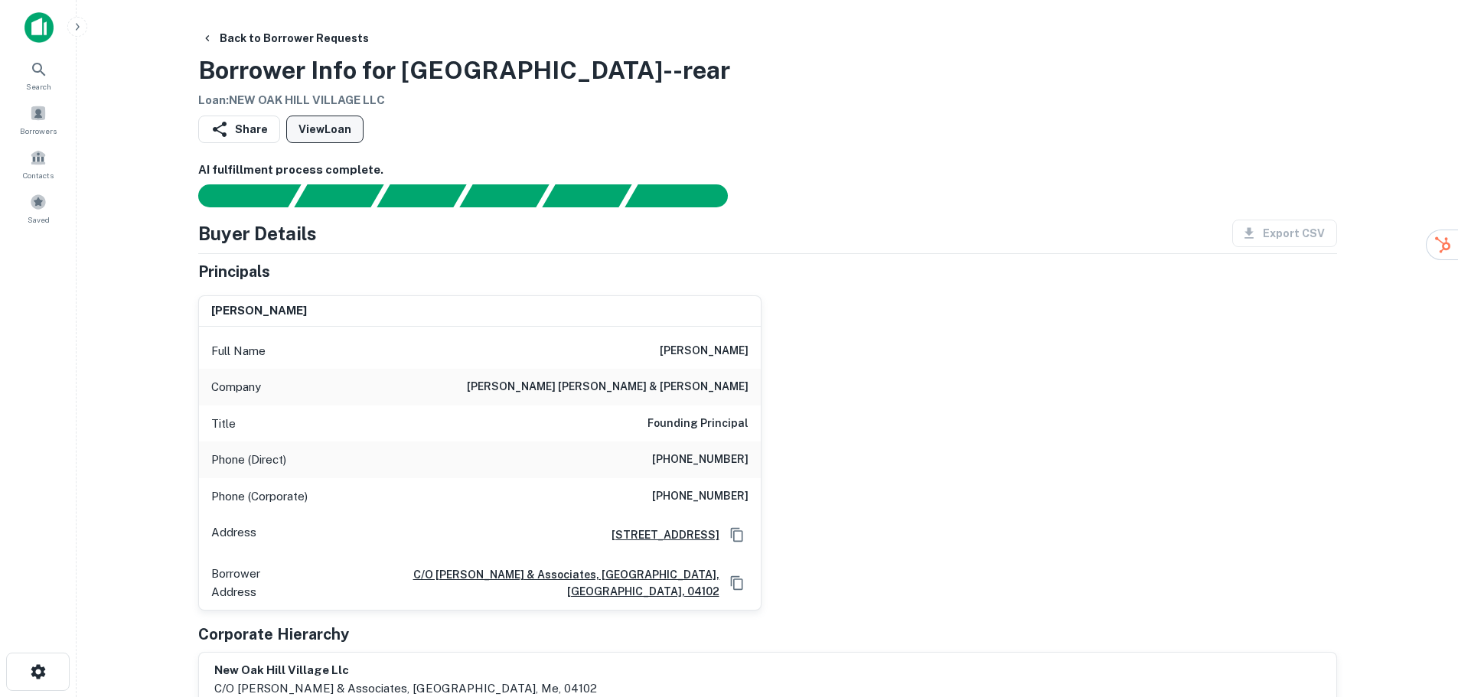
click at [331, 127] on link "View Loan" at bounding box center [324, 130] width 77 height 28
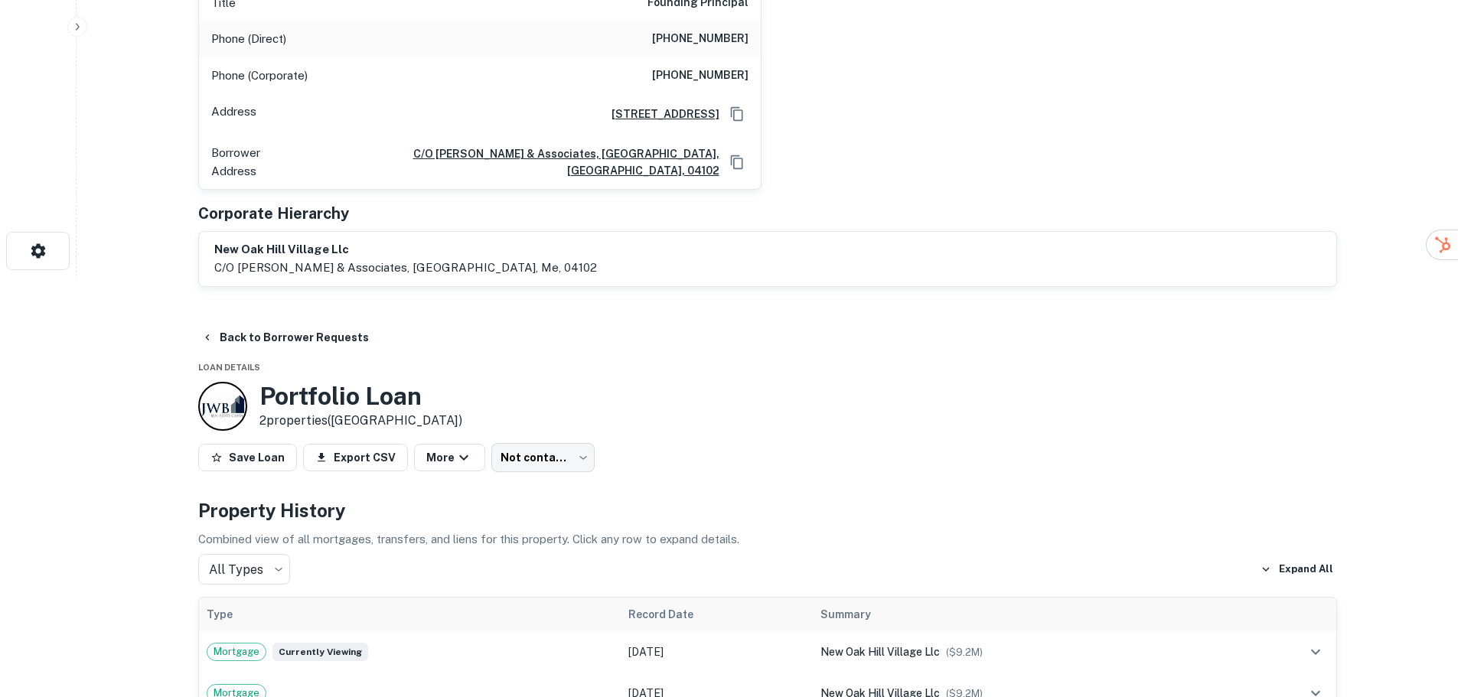
scroll to position [536, 0]
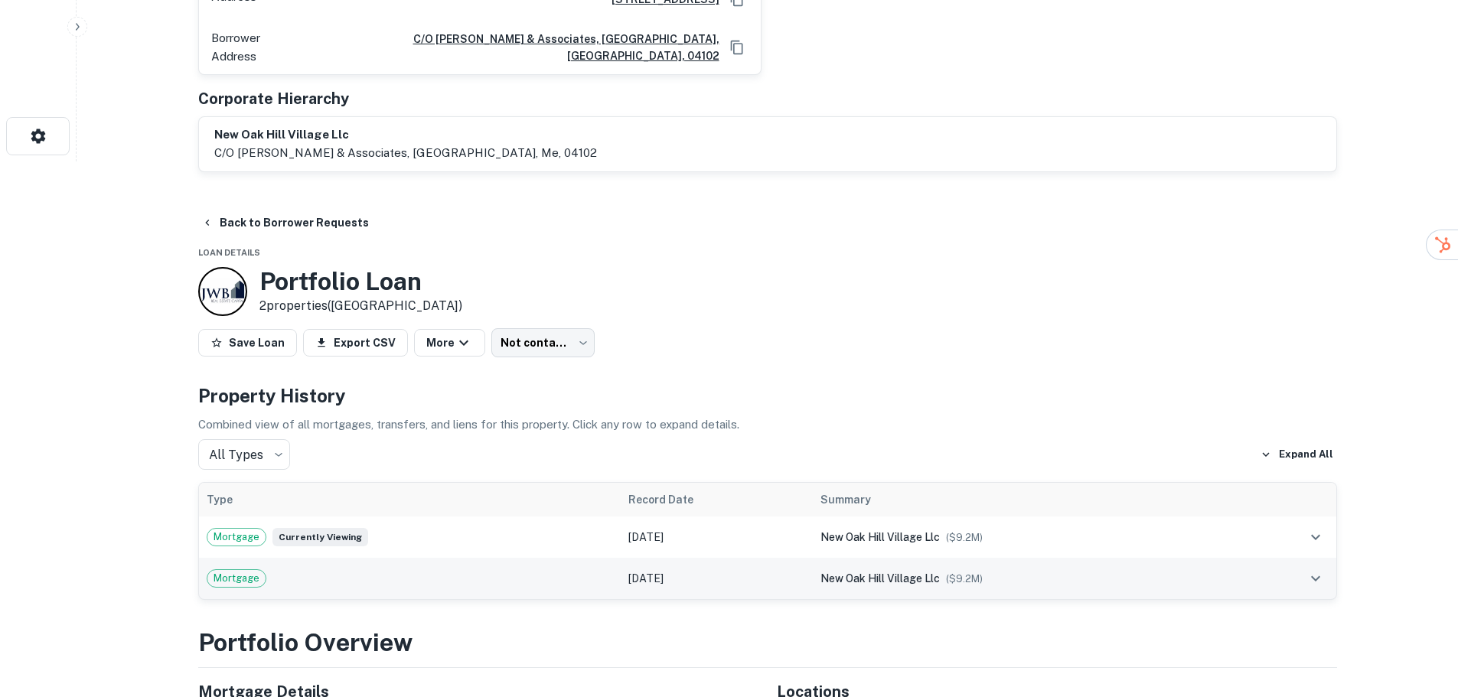
click at [1318, 569] on icon "expand row" at bounding box center [1316, 578] width 18 height 18
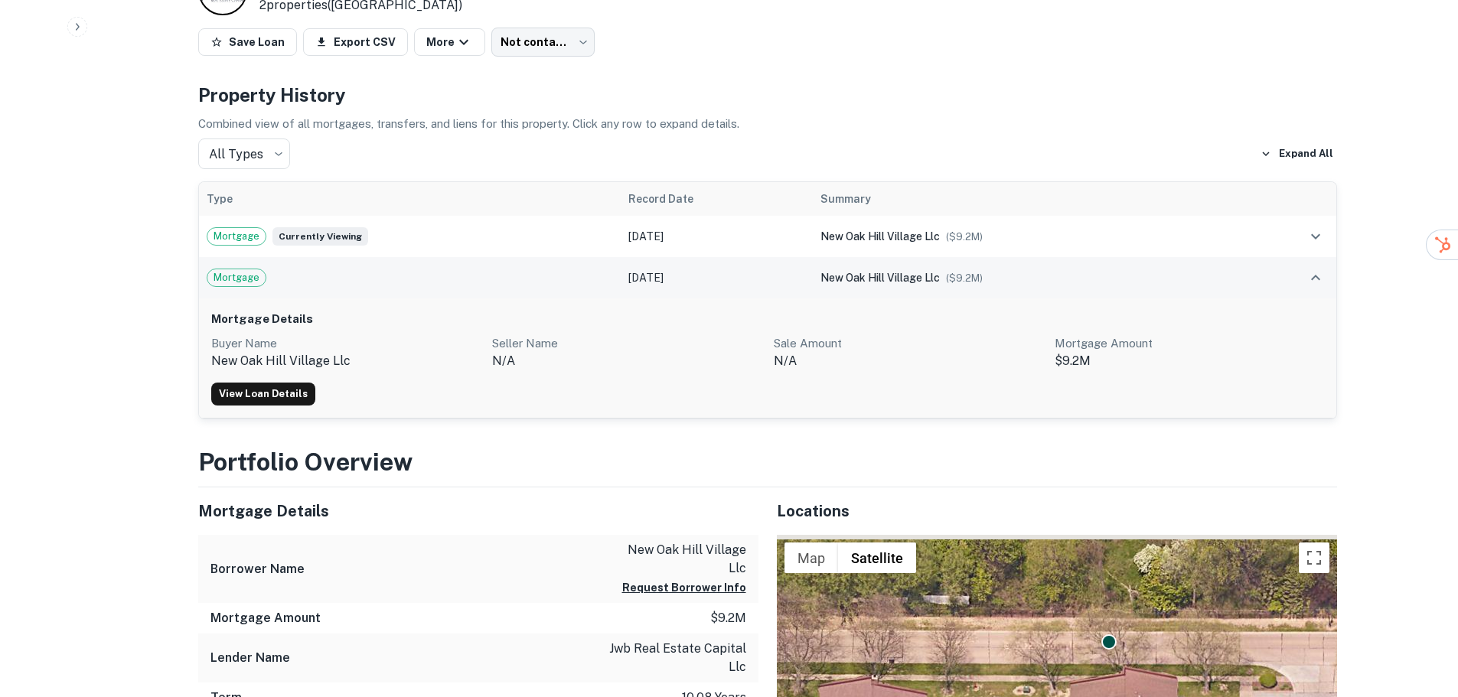
scroll to position [842, 0]
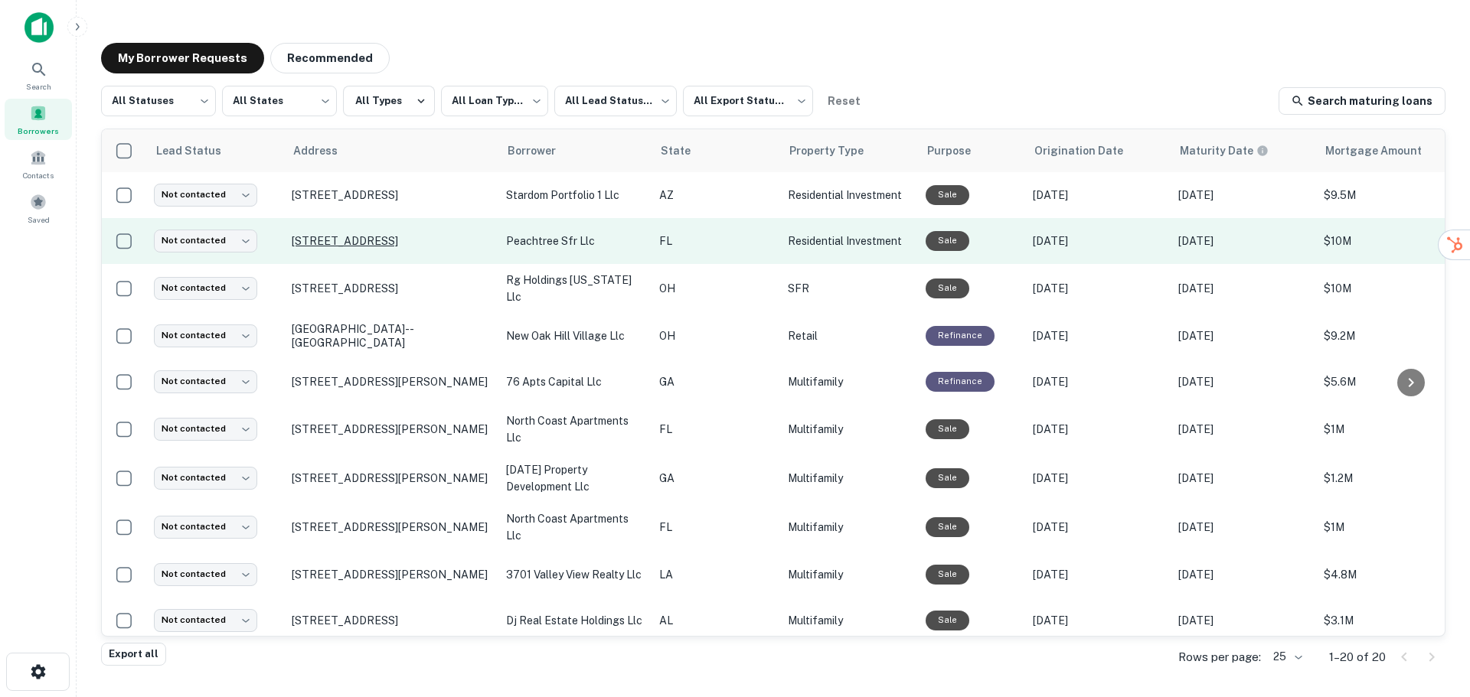
click at [358, 243] on p "[STREET_ADDRESS]" at bounding box center [391, 241] width 199 height 14
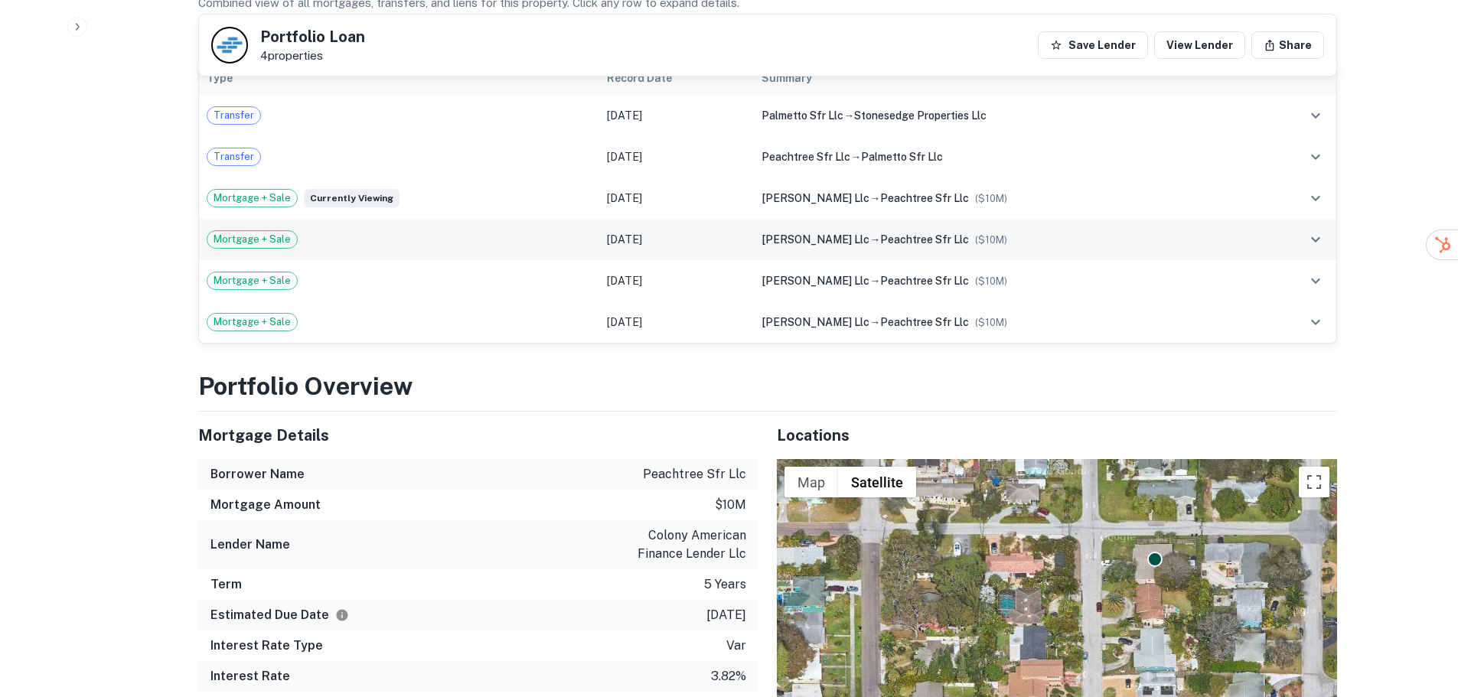
scroll to position [536, 0]
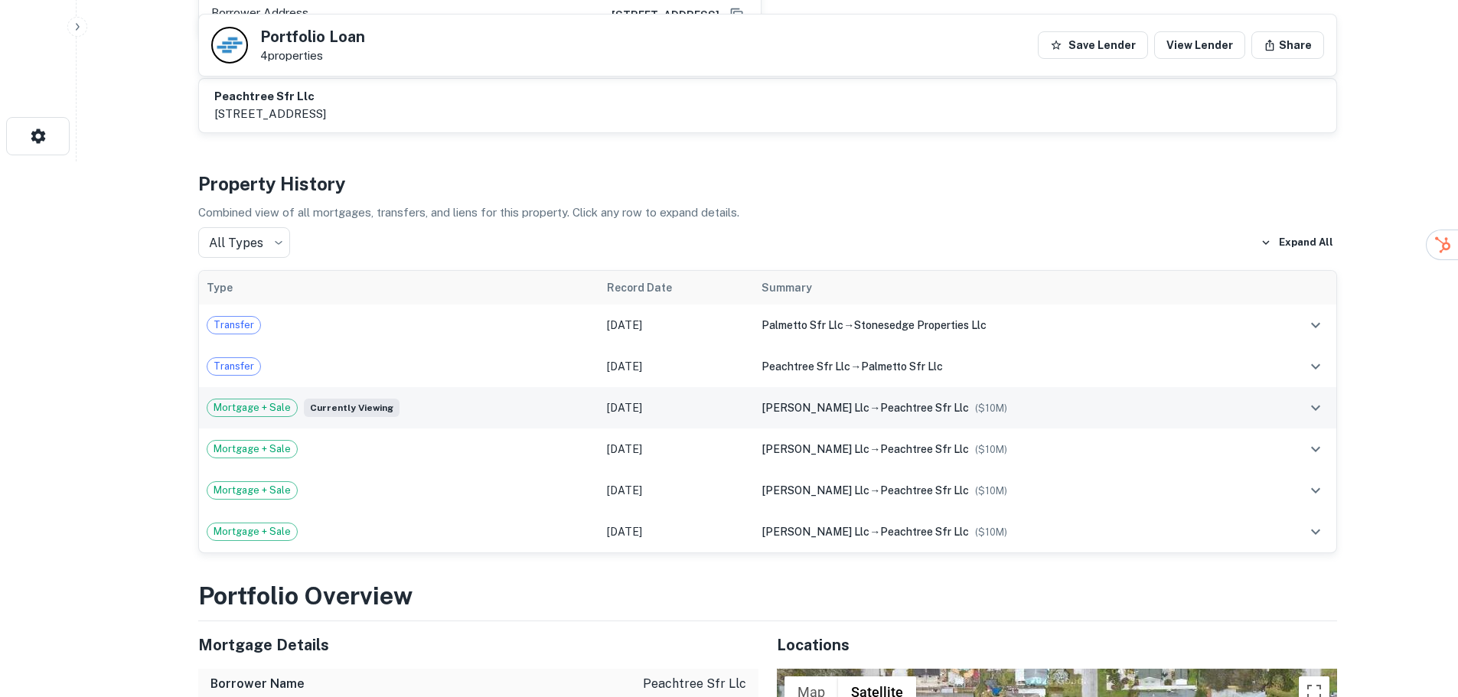
click at [242, 400] on span "Mortgage + Sale" at bounding box center [252, 407] width 90 height 15
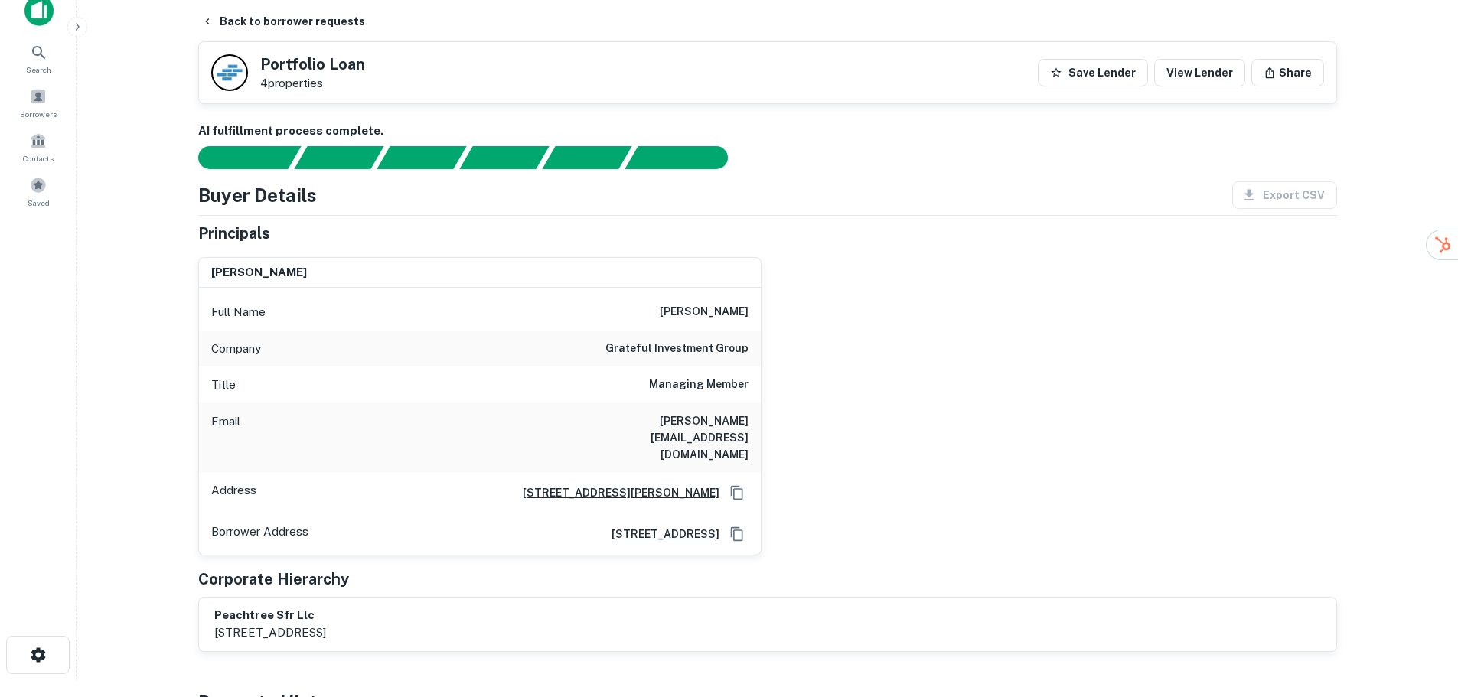
scroll to position [0, 0]
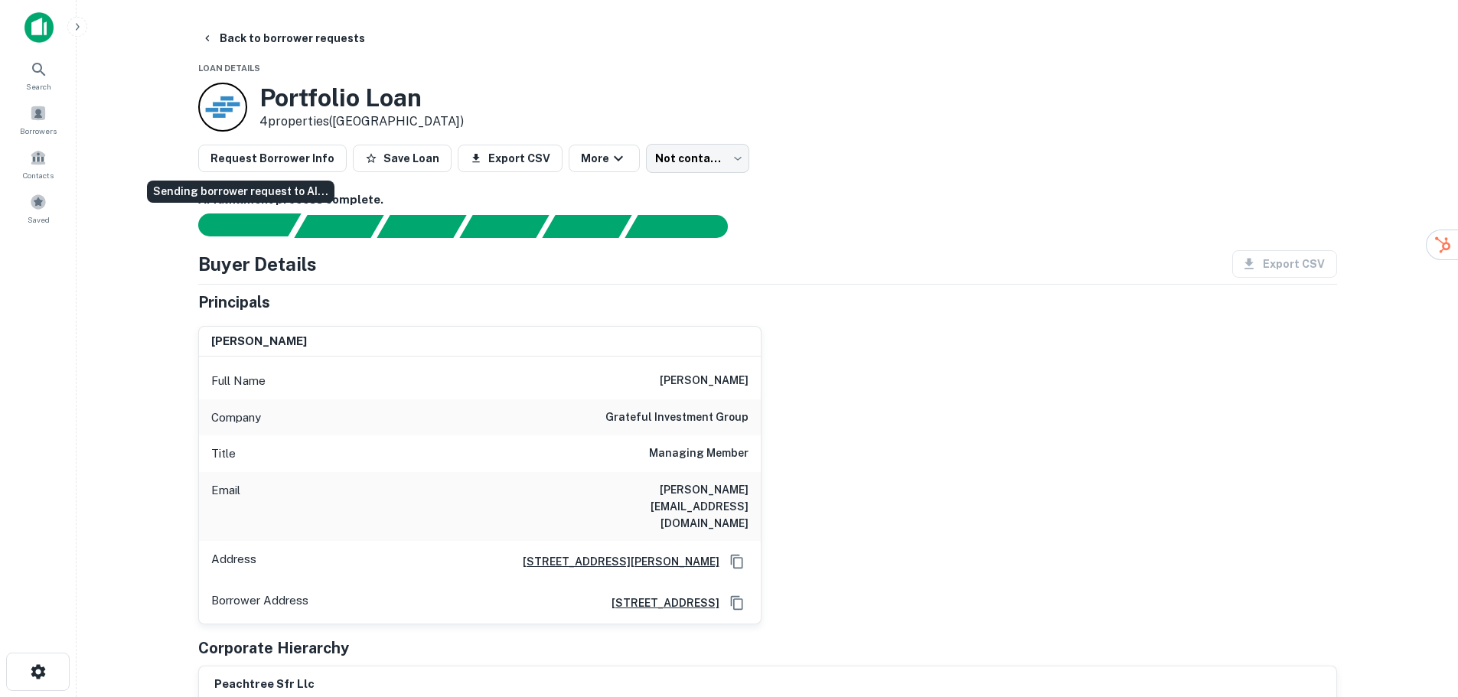
click at [264, 223] on div "Sending borrower request to AI..." at bounding box center [256, 225] width 90 height 23
